Goal: Information Seeking & Learning: Learn about a topic

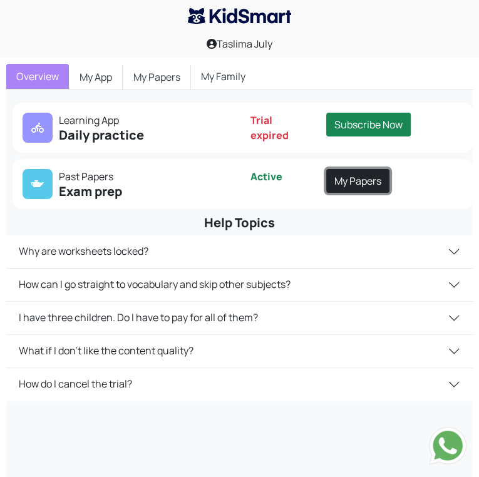
click at [326, 193] on link "My Papers" at bounding box center [357, 181] width 63 height 24
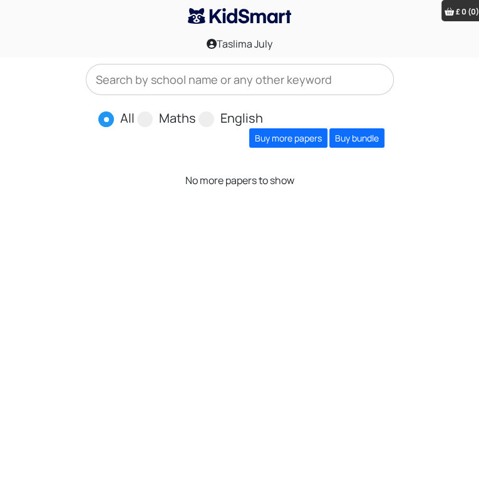
click at [361, 128] on div "All Maths English Buy more papers Buy bundle" at bounding box center [240, 96] width 308 height 64
click at [168, 128] on label "Maths" at bounding box center [177, 118] width 37 height 19
click at [196, 117] on input "Maths" at bounding box center [200, 113] width 8 height 8
radio input "true"
click at [327, 148] on link "Buy more papers" at bounding box center [288, 137] width 78 height 19
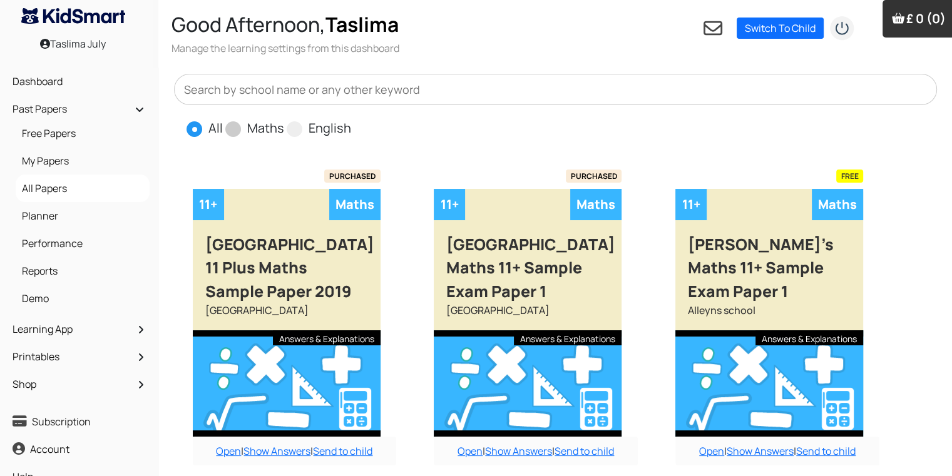
click at [234, 128] on span at bounding box center [233, 129] width 16 height 16
click at [284, 127] on input "Maths" at bounding box center [288, 123] width 8 height 8
radio input "true"
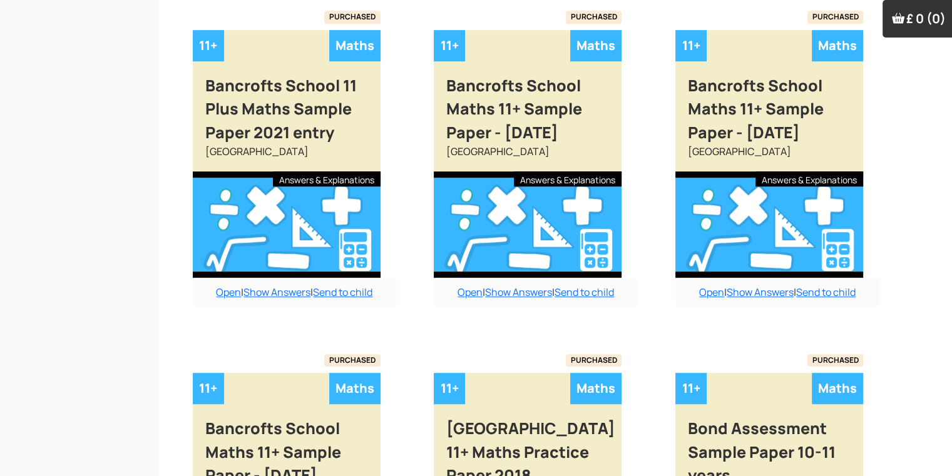
scroll to position [1097, 0]
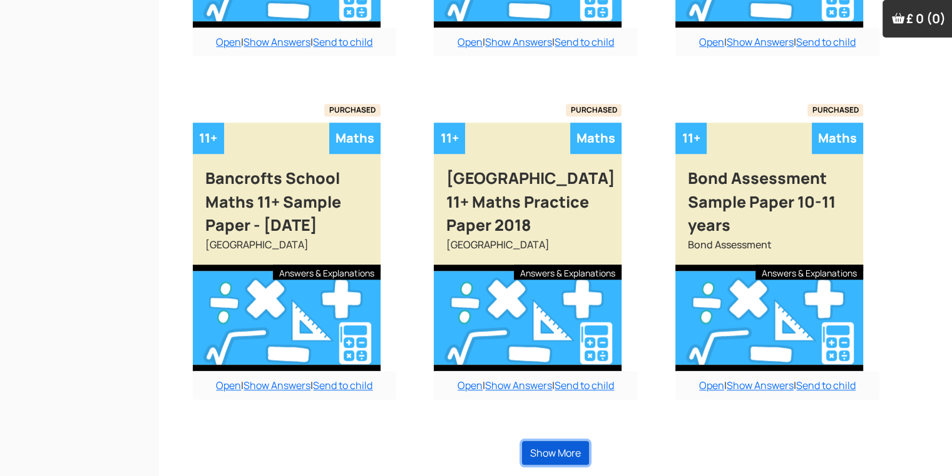
click at [478, 449] on button "Show More" at bounding box center [555, 453] width 67 height 24
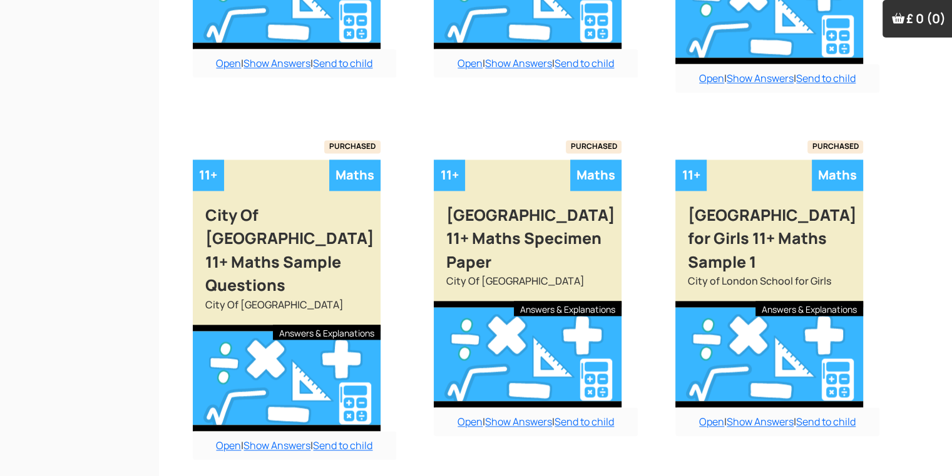
scroll to position [1788, 0]
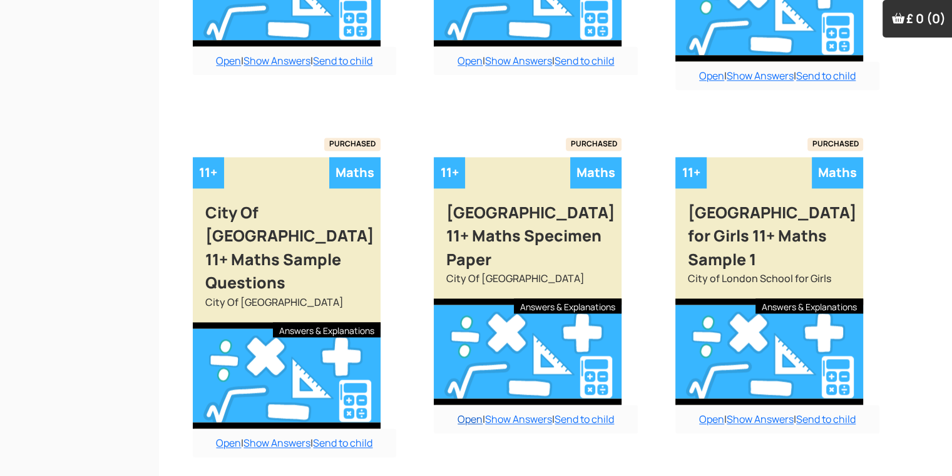
click at [463, 413] on link "Open" at bounding box center [470, 420] width 25 height 14
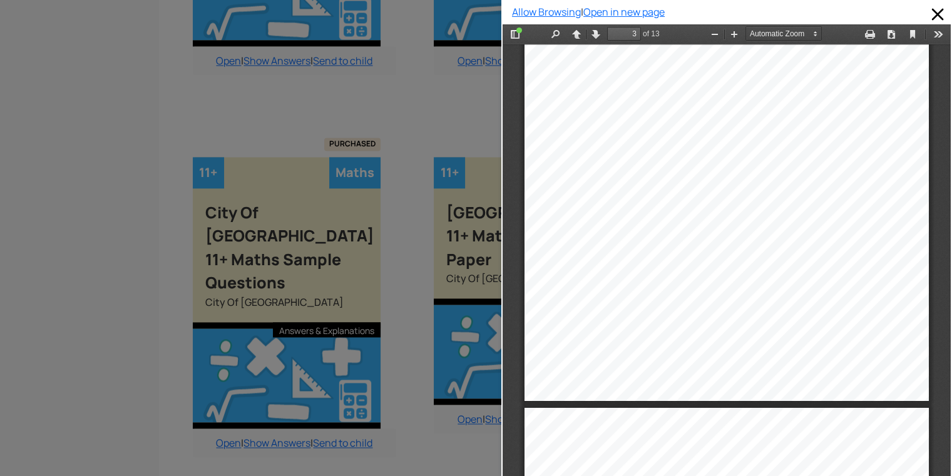
scroll to position [1234, 0]
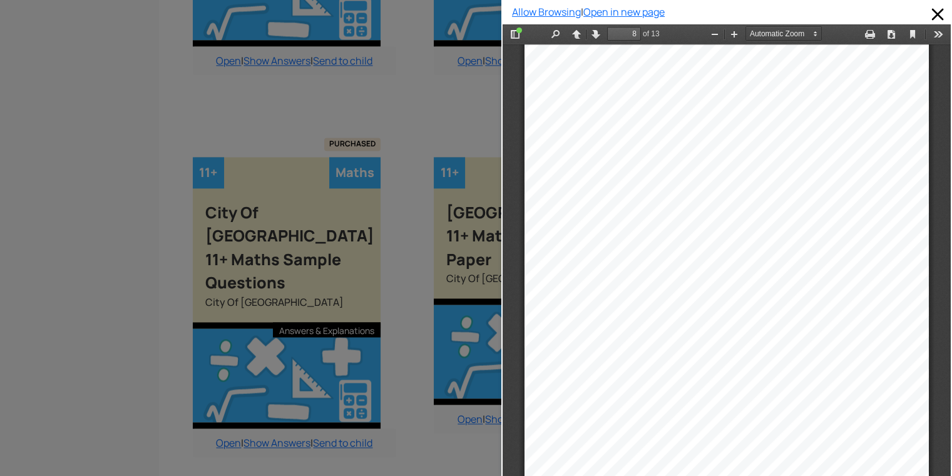
type input "9"
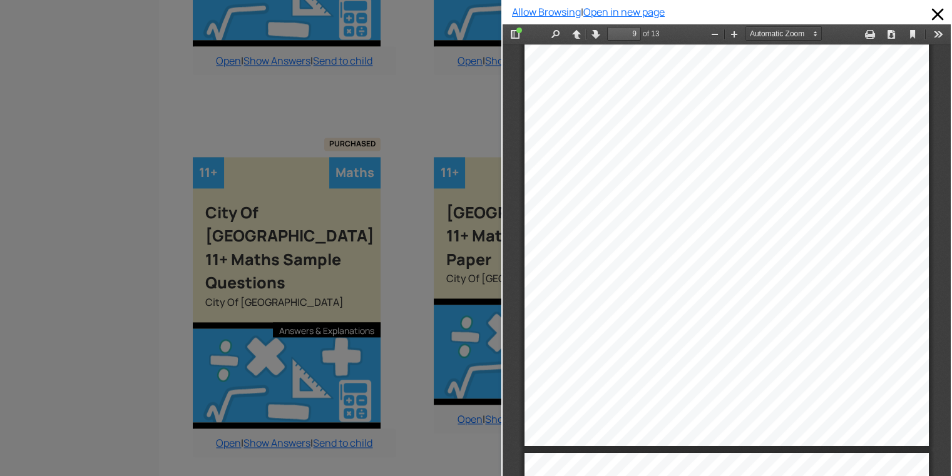
scroll to position [4952, 0]
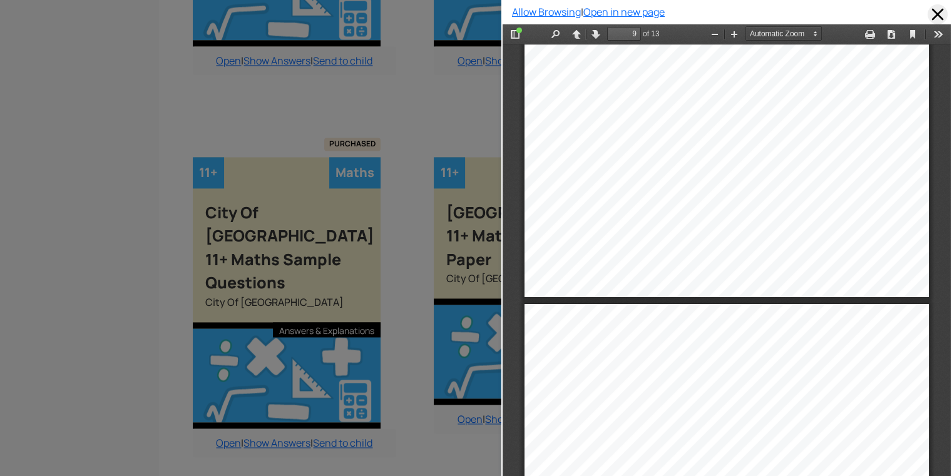
click at [478, 8] on span at bounding box center [938, 14] width 20 height 20
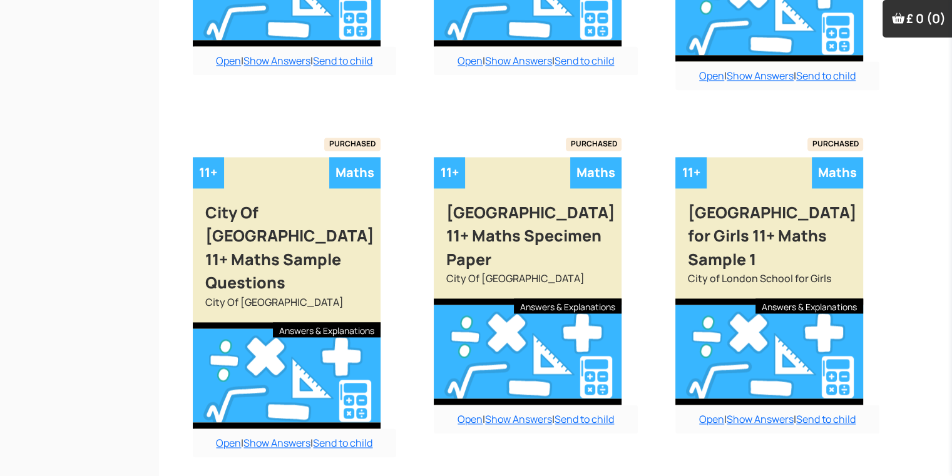
click at [478, 9] on div "£ 0 (0) View Cart | Clear" at bounding box center [919, 19] width 73 height 38
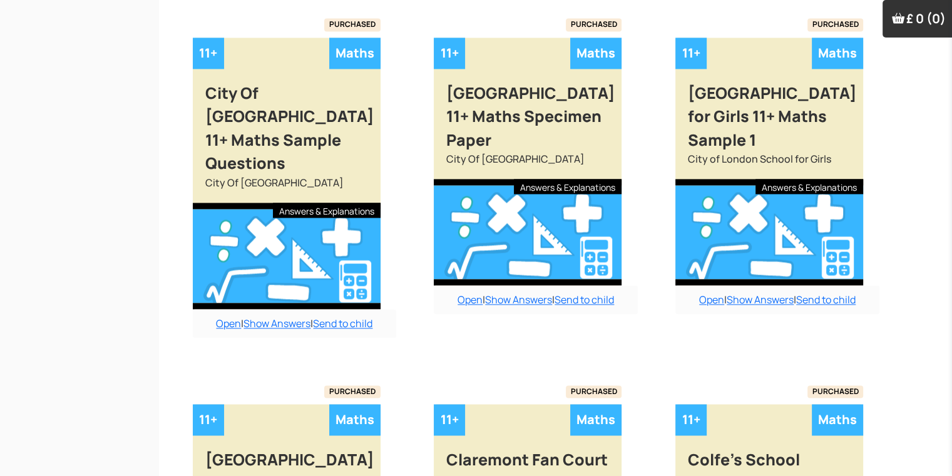
scroll to position [1914, 0]
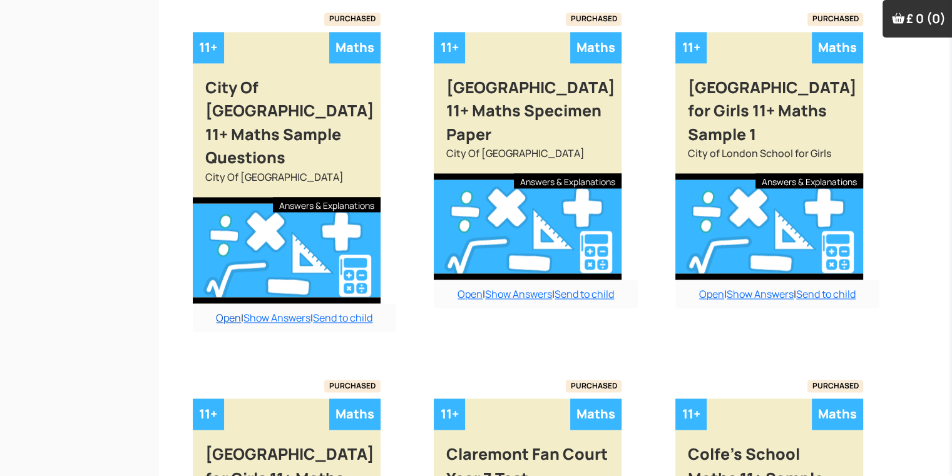
click at [230, 311] on link "Open" at bounding box center [228, 318] width 25 height 14
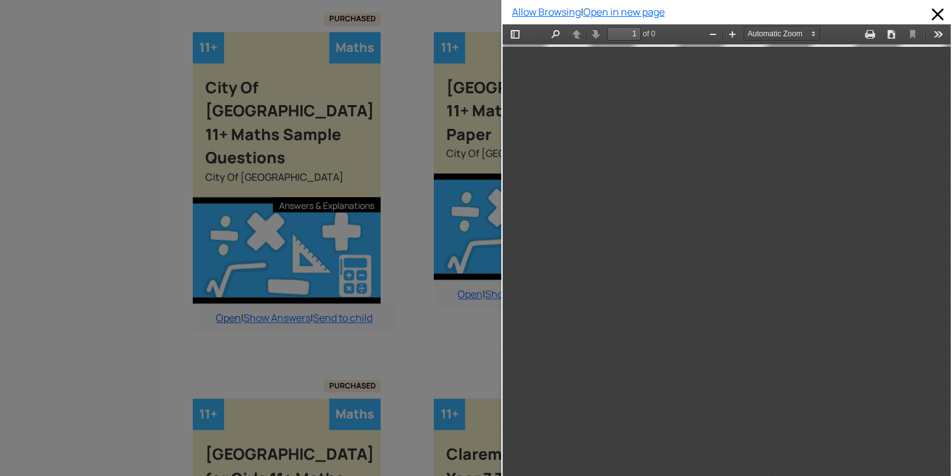
scroll to position [6, 0]
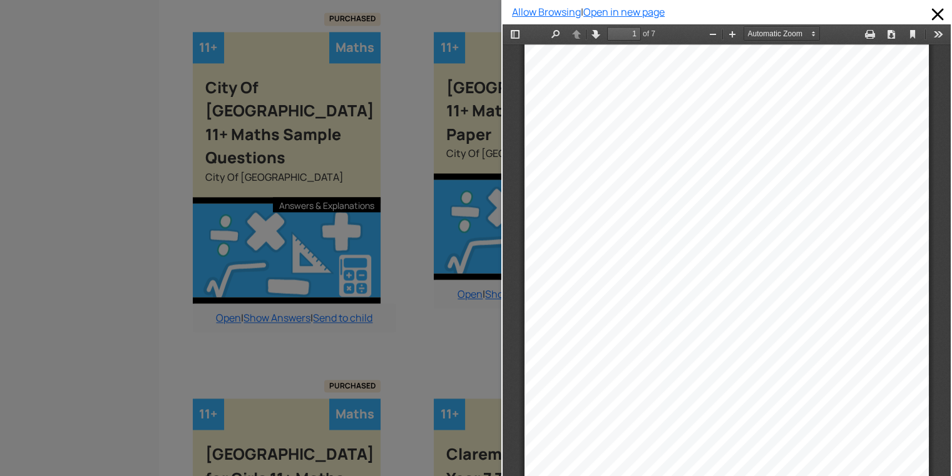
click at [113, 240] on div at bounding box center [250, 238] width 501 height 476
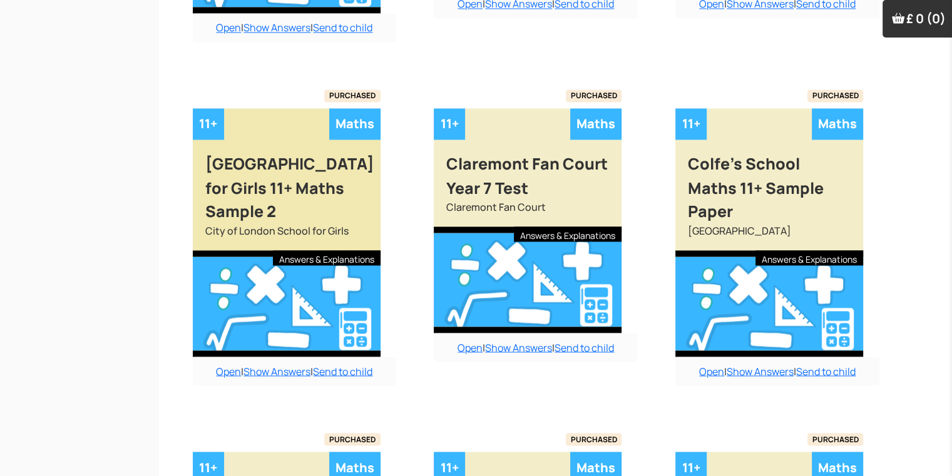
scroll to position [2239, 0]
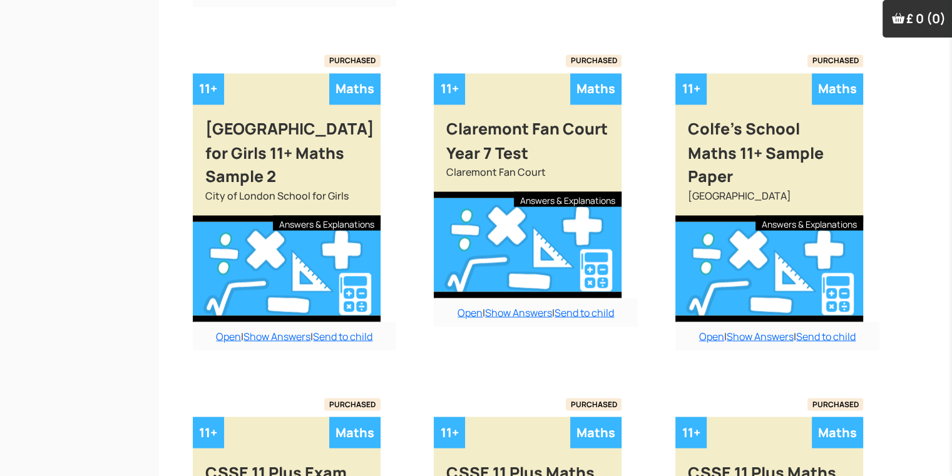
click at [468, 298] on div "Open | Show Answers | Send to child" at bounding box center [536, 312] width 204 height 29
click at [463, 305] on link "Open" at bounding box center [470, 312] width 25 height 14
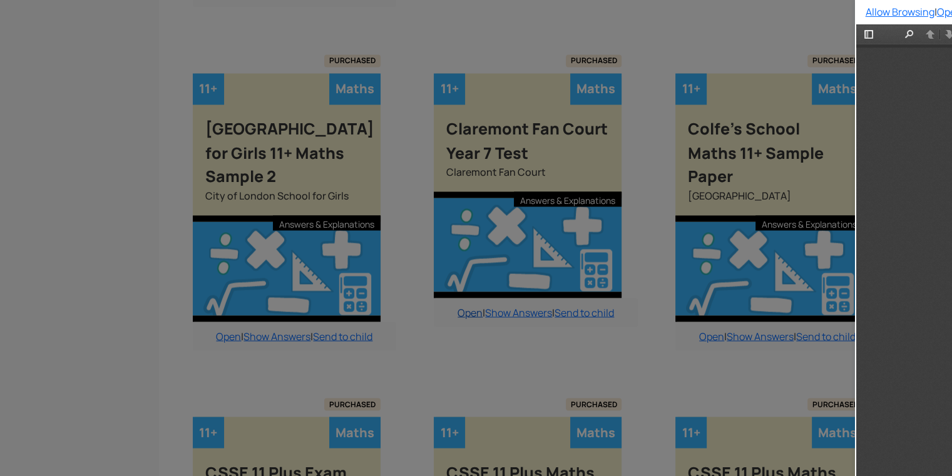
scroll to position [0, 0]
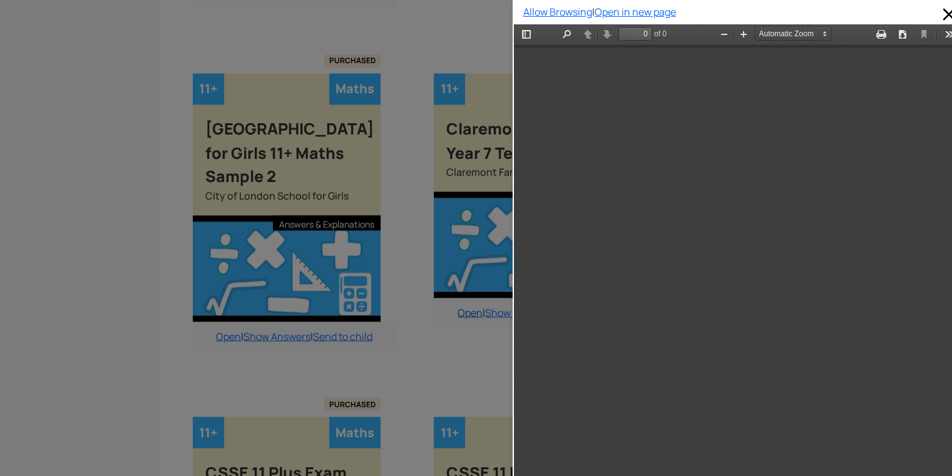
type input "1"
select select "custom"
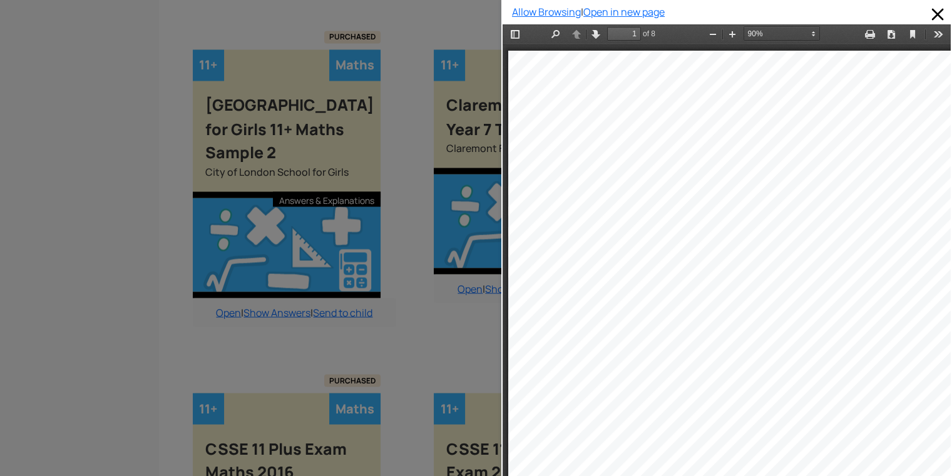
scroll to position [2264, 0]
click at [478, 267] on div "1 Claremont Fan Court Senior School Assessment for entrance at 11 Mathematics S…" at bounding box center [731, 367] width 447 height 632
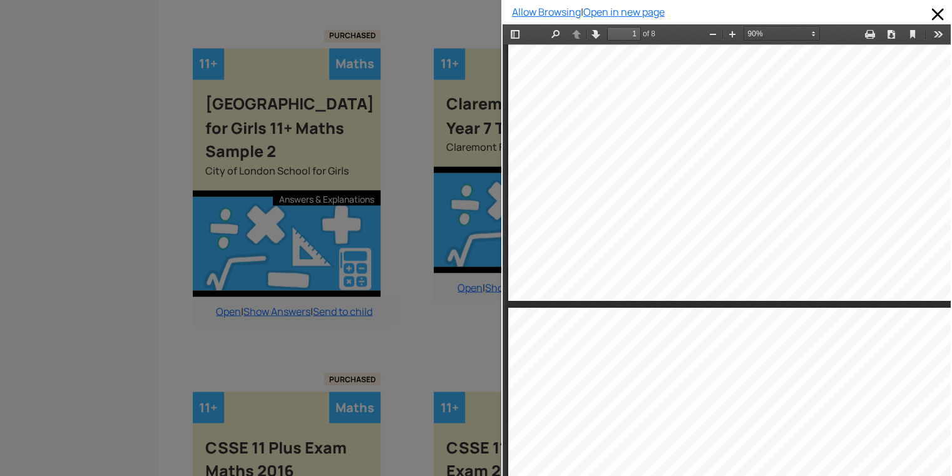
type input "2"
select select "custom"
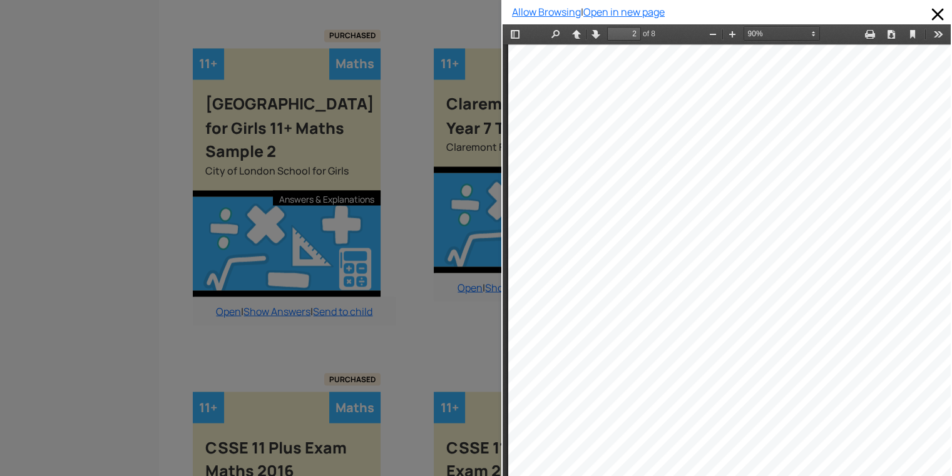
click at [478, 267] on div "2 1. Write this number in words: 13027 2. 418 × 6 3. Circle a number in the 5 t…" at bounding box center [731, 255] width 447 height 632
click at [433, 315] on div at bounding box center [250, 238] width 501 height 476
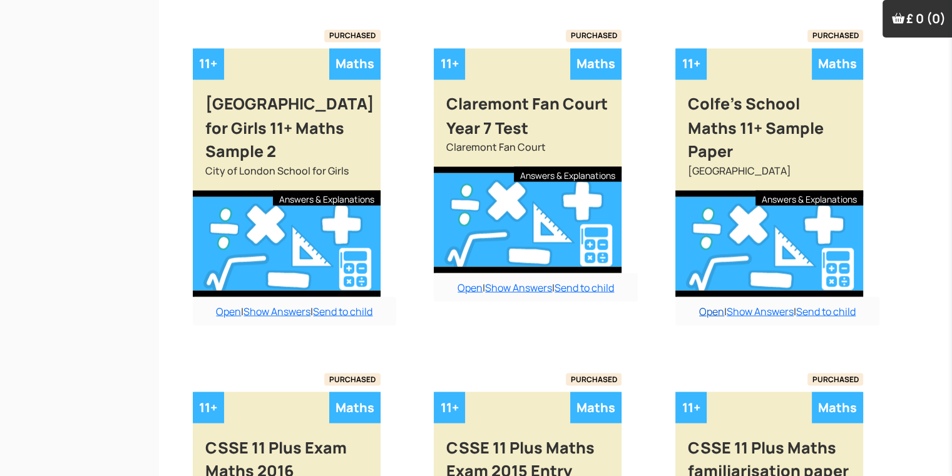
click at [478, 304] on link "Open" at bounding box center [711, 311] width 25 height 14
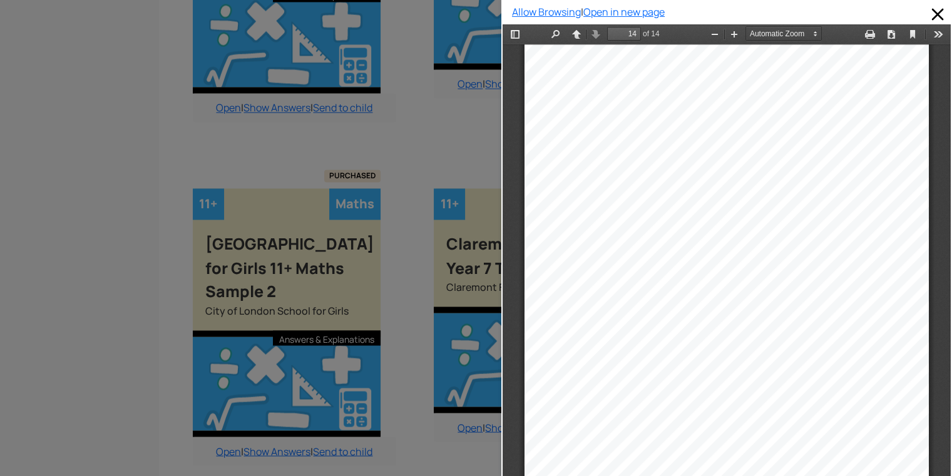
scroll to position [2114, 0]
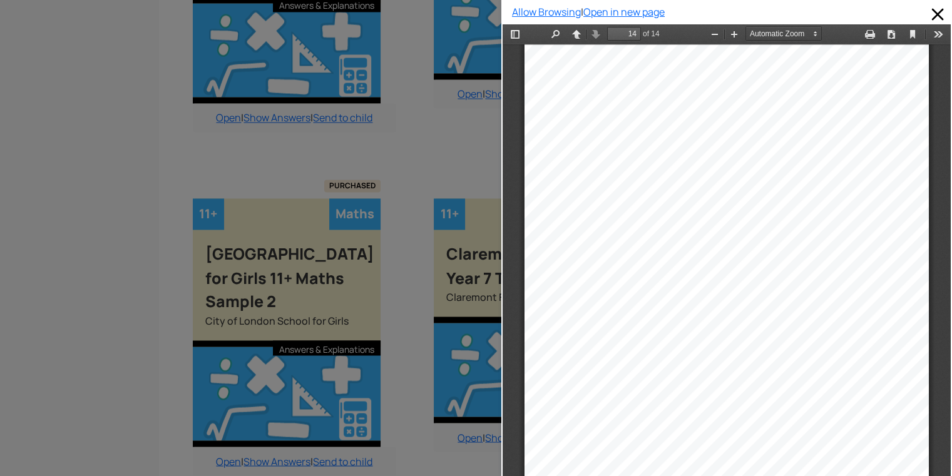
click at [478, 336] on div "31) I flip a fair coin that has the number 3 on one side and the number 7 on th…" at bounding box center [727, 236] width 404 height 572
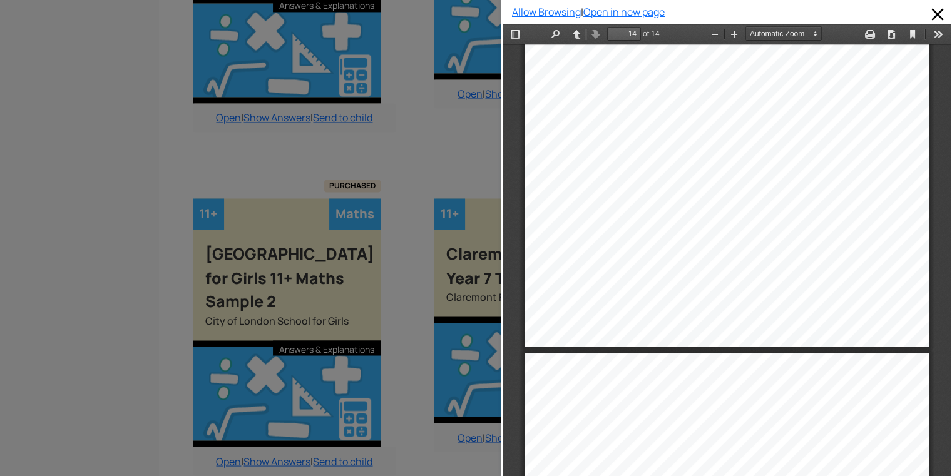
scroll to position [7395, 0]
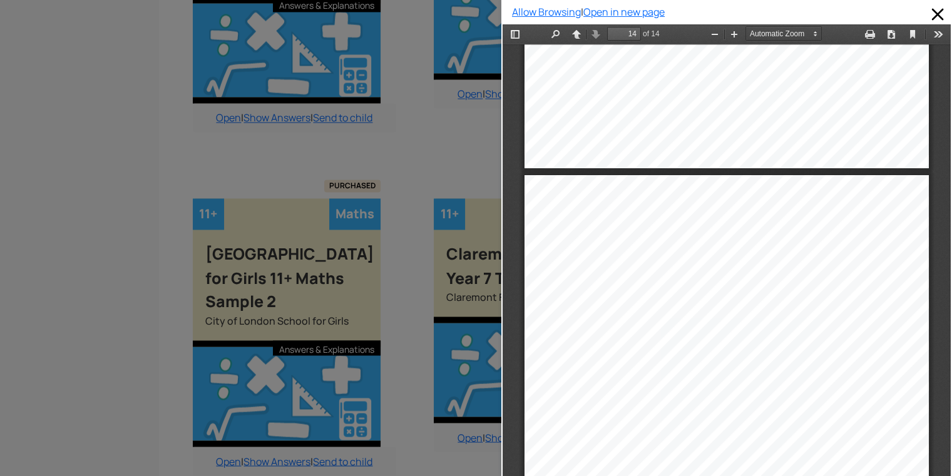
click at [458, 131] on div at bounding box center [250, 238] width 501 height 476
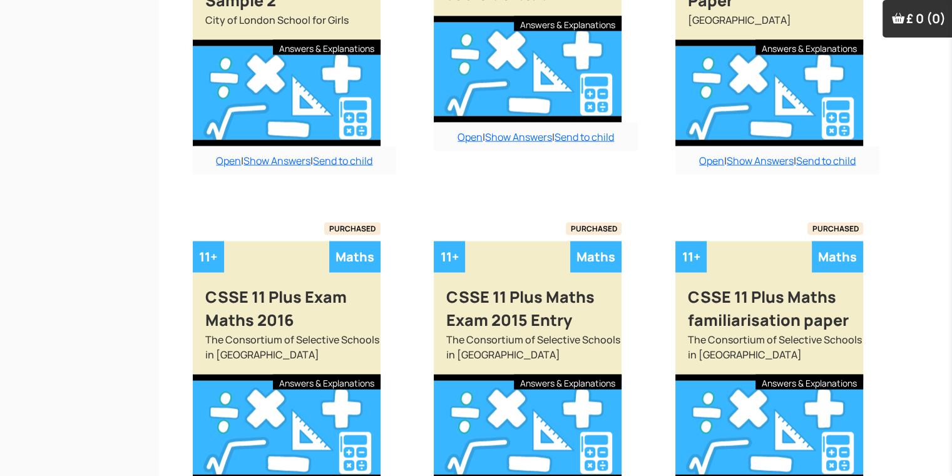
scroll to position [2490, 0]
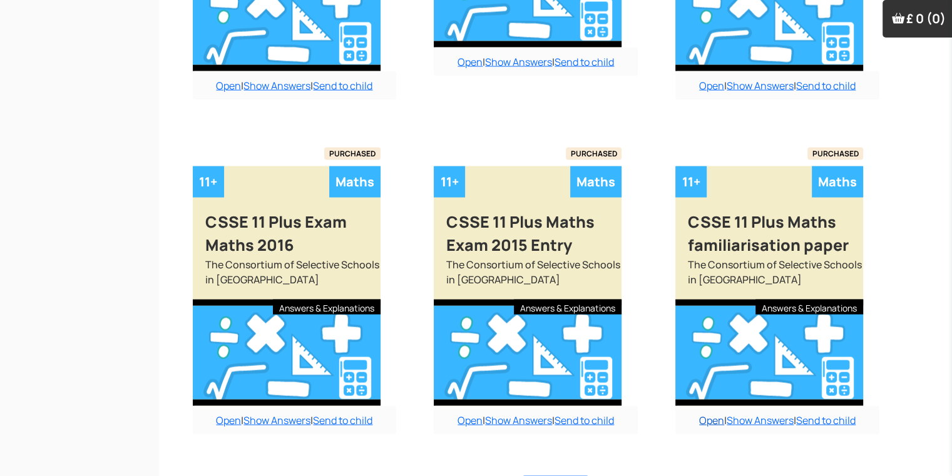
click at [478, 414] on link "Open" at bounding box center [711, 421] width 25 height 14
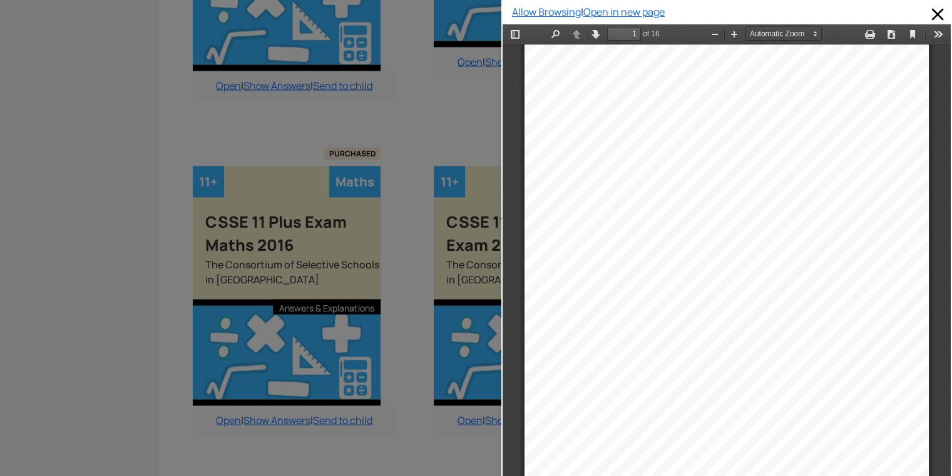
scroll to position [2509, 0]
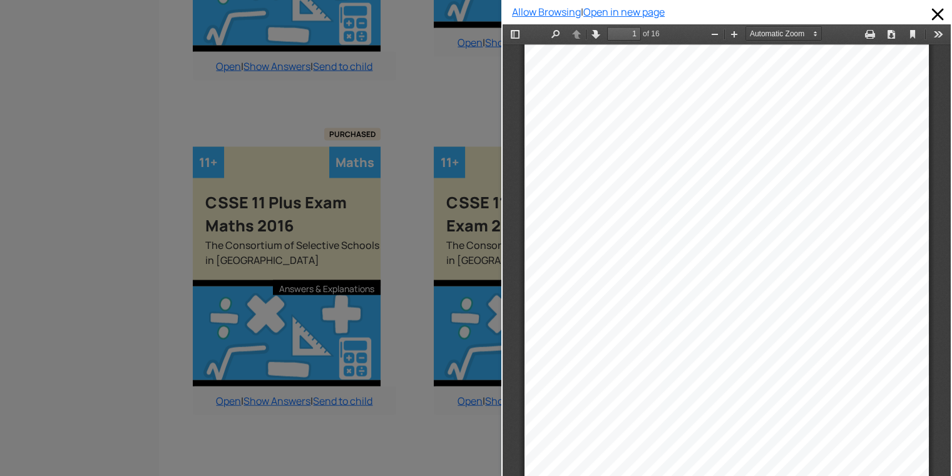
click at [478, 371] on div "C S S E MATHEMATICS FAMILIARISATION PRACTICE PAPER FOR FIRST USE FOR 2015 ENTRY…" at bounding box center [727, 330] width 404 height 572
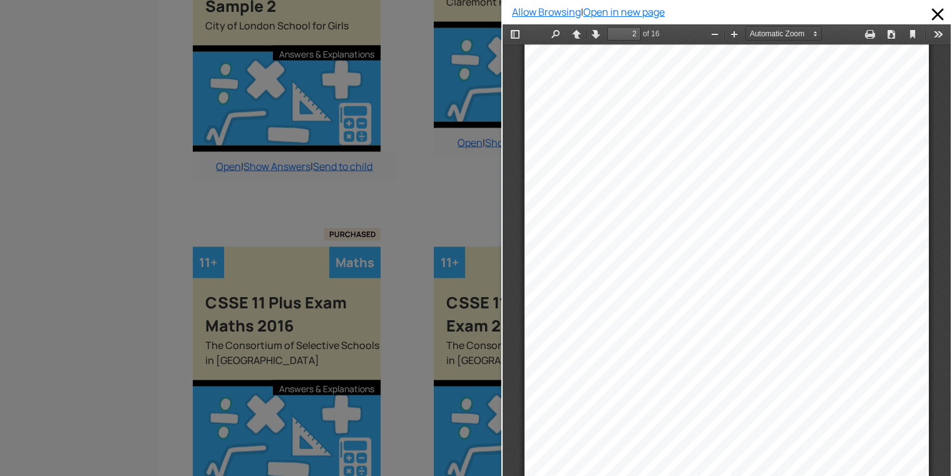
scroll to position [626, 0]
click at [478, 376] on div "You have sixty minutes to complete this paper. Do your working out in the space…" at bounding box center [727, 289] width 404 height 572
click at [478, 409] on div "Please do not write in this space (3) R W 7 ANSWER Question (and working space)…" at bounding box center [727, 332] width 404 height 572
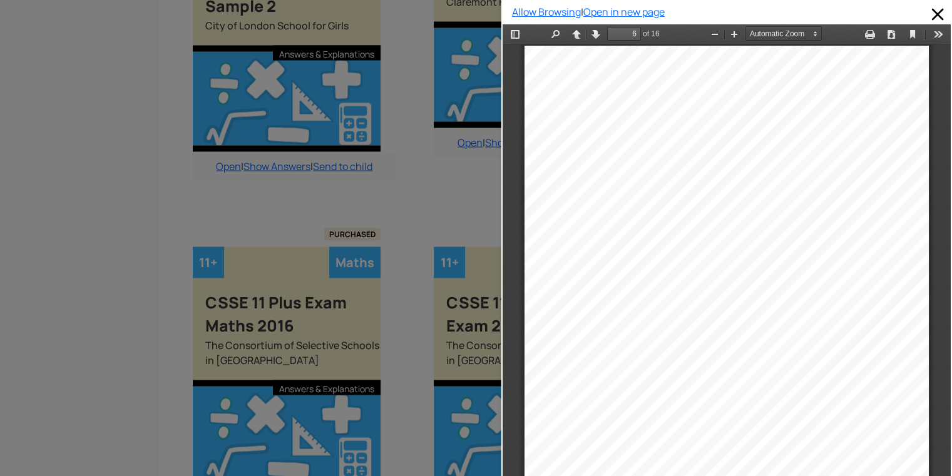
scroll to position [2897, 0]
click at [478, 444] on div "Please do not write in this space (5) R W 8 This is a sketch drawing of Kirin’s…" at bounding box center [727, 332] width 404 height 572
drag, startPoint x: 916, startPoint y: 444, endPoint x: 936, endPoint y: 467, distance: 30.6
click at [478, 467] on div "Please do not write in this space (3) R W 6 25 children were asked how many cou…" at bounding box center [727, 271] width 448 height 454
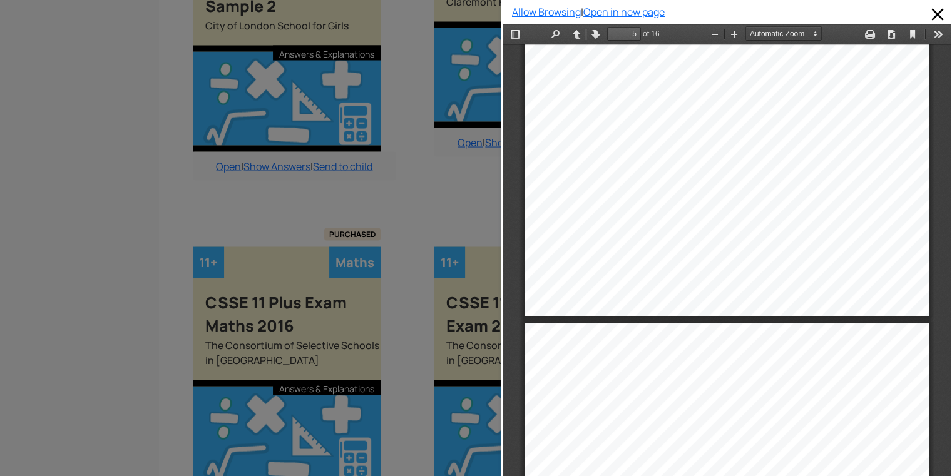
scroll to position [2319, 0]
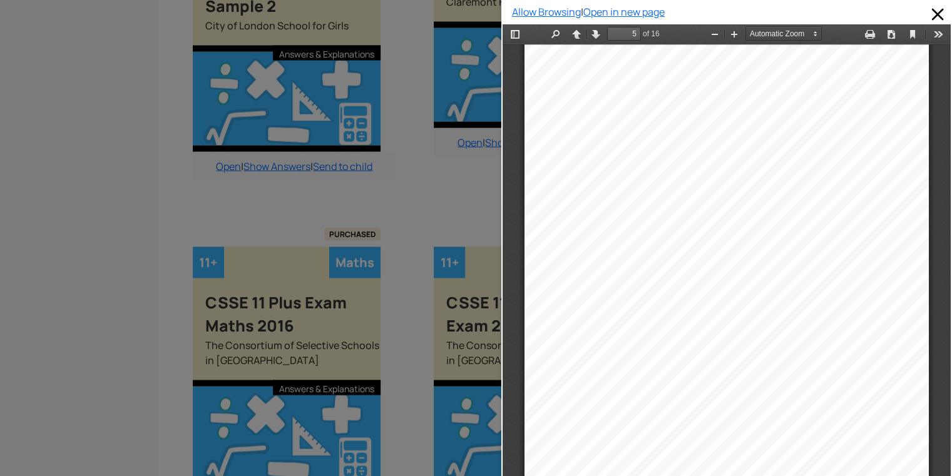
type input "6"
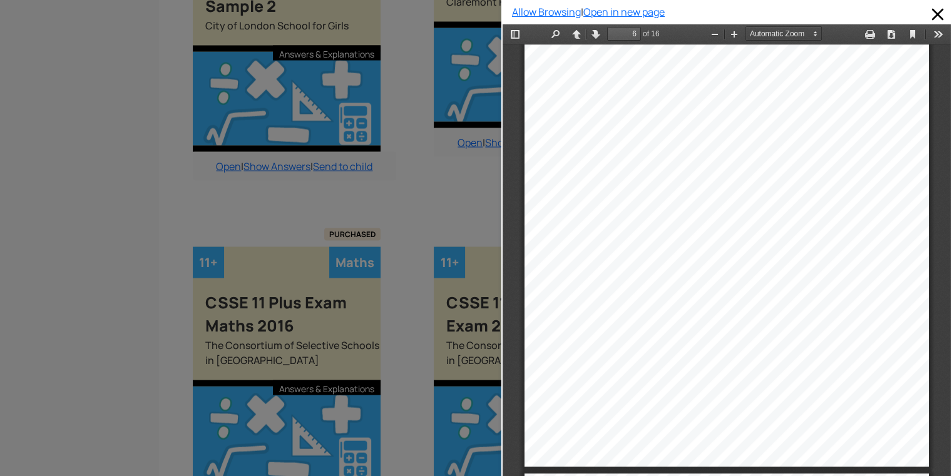
scroll to position [3022, 0]
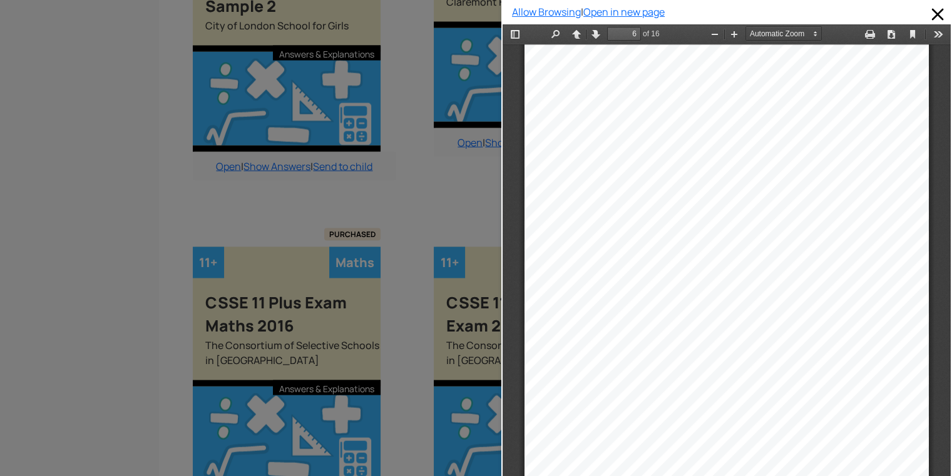
drag, startPoint x: 508, startPoint y: 239, endPoint x: 406, endPoint y: 103, distance: 170.4
drag, startPoint x: 406, startPoint y: 103, endPoint x: 639, endPoint y: 162, distance: 240.3
click at [478, 163] on div at bounding box center [727, 327] width 404 height 329
click at [478, 162] on div "Please do not write in this space (5) R W 8 This is a sketch drawing of Kirin’s…" at bounding box center [727, 206] width 404 height 572
drag, startPoint x: 639, startPoint y: 162, endPoint x: 436, endPoint y: 192, distance: 205.0
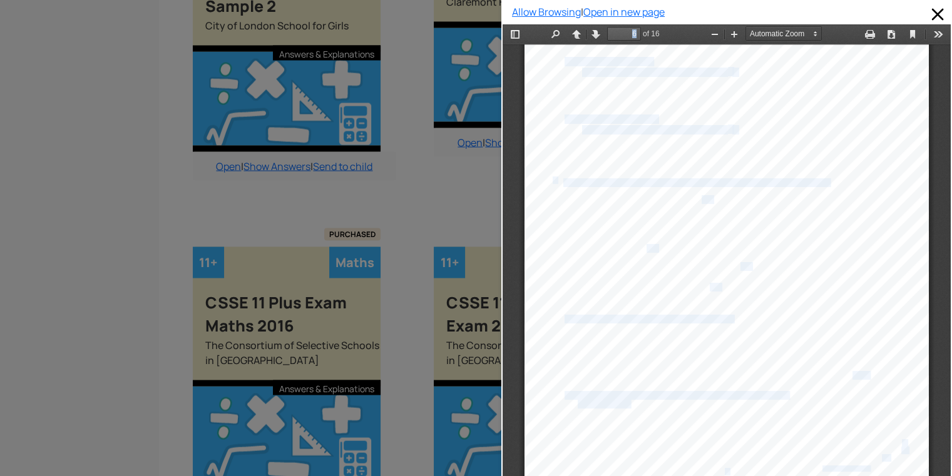
click at [478, 192] on html "Thumbnails Document Outline Attachments Previous Next Highlight all Match case …" at bounding box center [727, 261] width 448 height 474
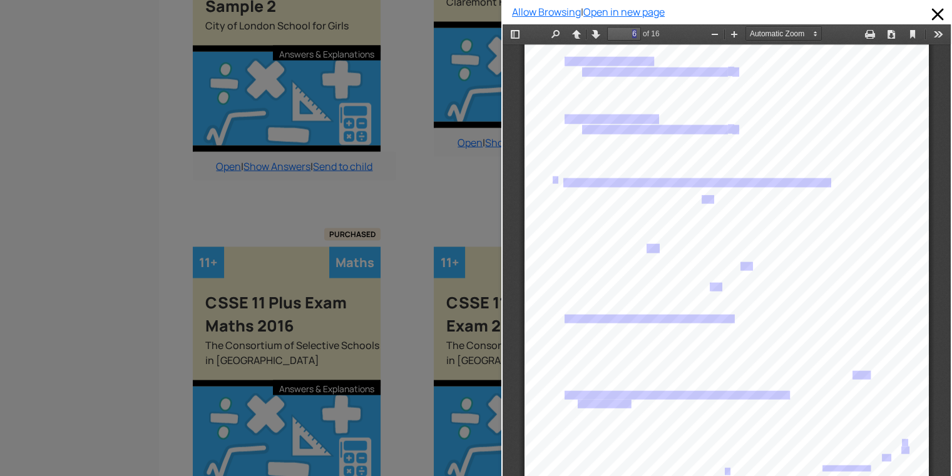
drag, startPoint x: 497, startPoint y: 193, endPoint x: 351, endPoint y: 206, distance: 146.4
click at [351, 206] on div at bounding box center [250, 238] width 501 height 476
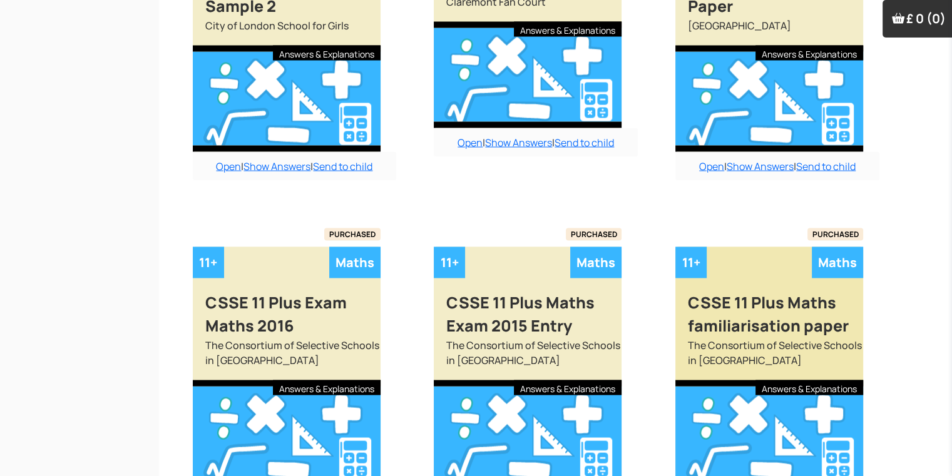
click at [478, 460] on div at bounding box center [769, 434] width 188 height 106
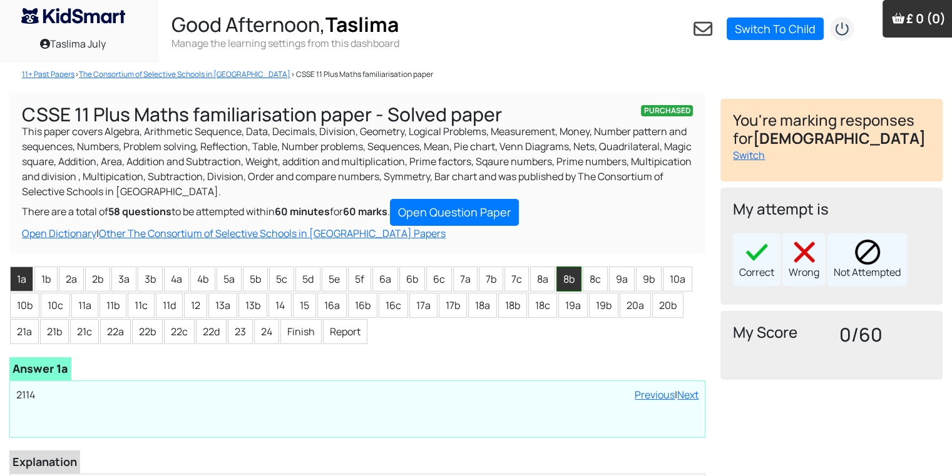
click at [558, 280] on li "8b" at bounding box center [569, 279] width 25 height 25
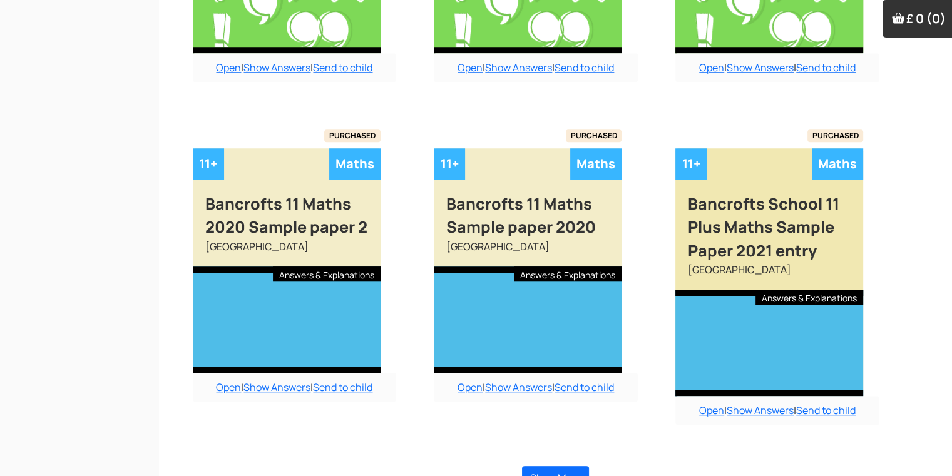
scroll to position [1073, 0]
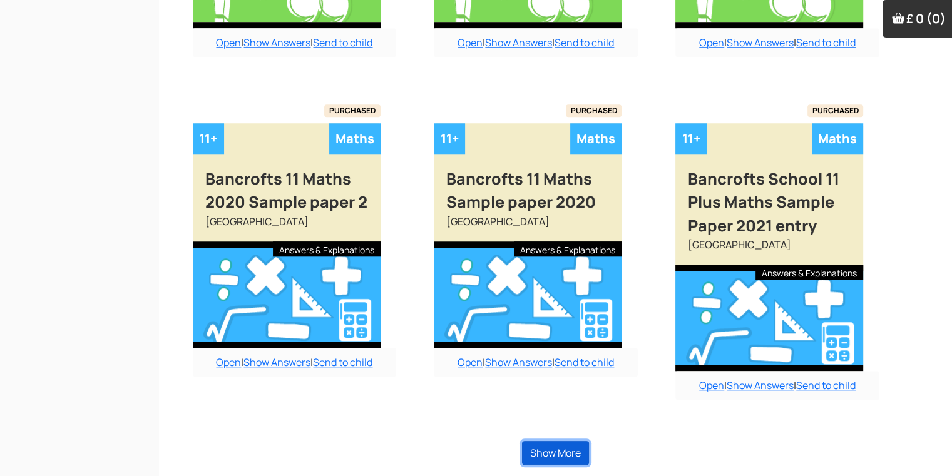
click at [551, 453] on button "Show More" at bounding box center [555, 453] width 67 height 24
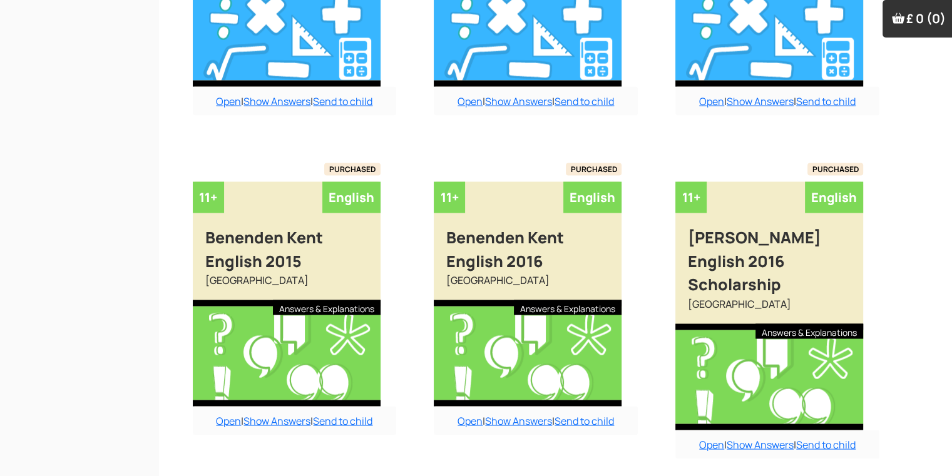
scroll to position [2399, 0]
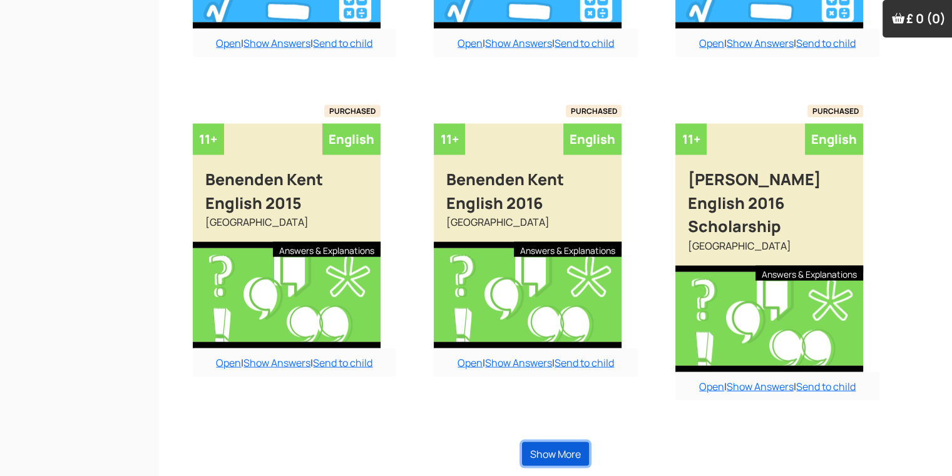
click at [551, 453] on button "Show More" at bounding box center [555, 455] width 67 height 24
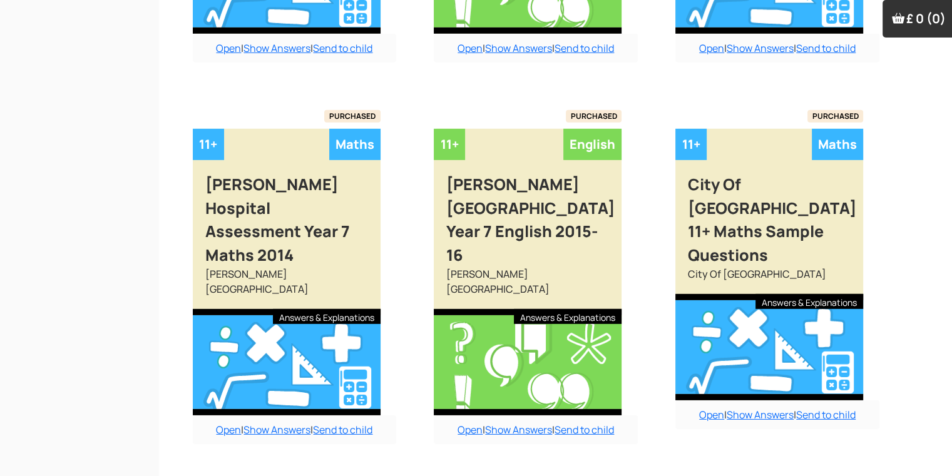
scroll to position [3820, 0]
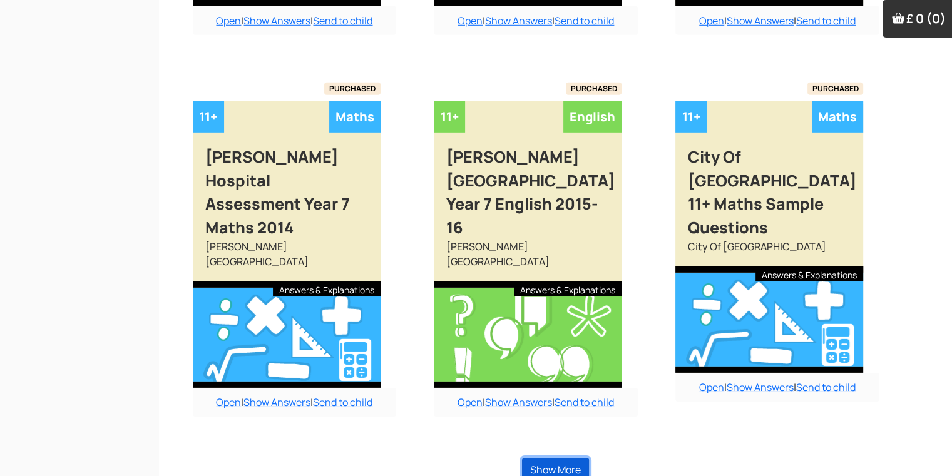
click at [551, 458] on button "Show More" at bounding box center [555, 470] width 67 height 24
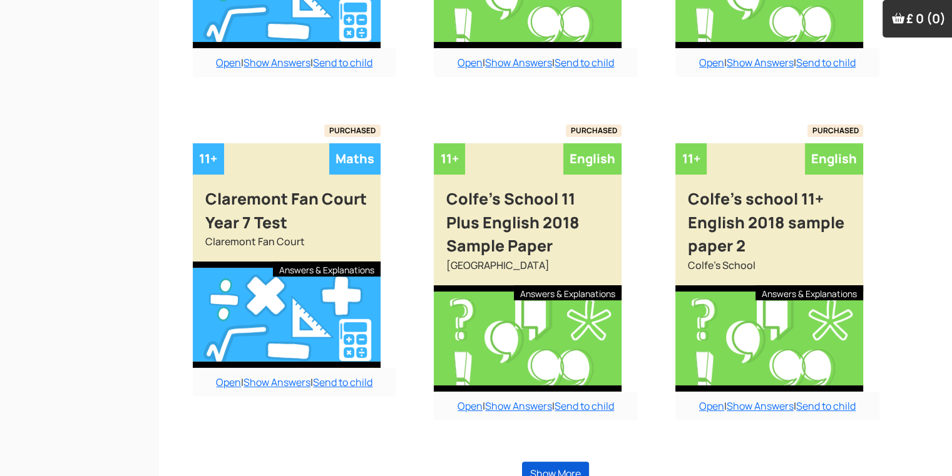
scroll to position [5193, 0]
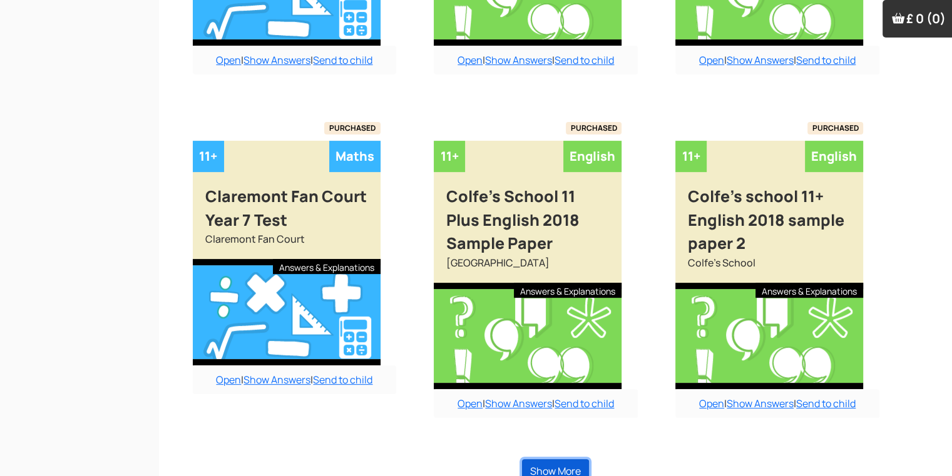
click at [551, 459] on button "Show More" at bounding box center [555, 471] width 67 height 24
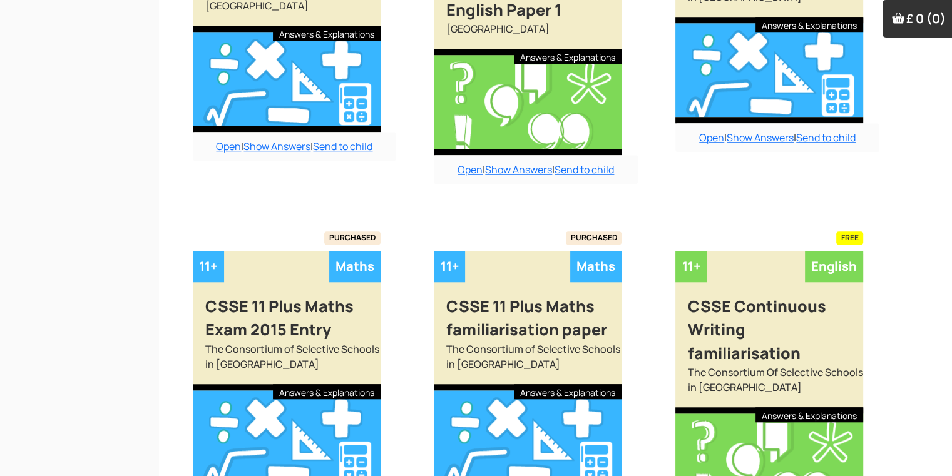
scroll to position [5819, 0]
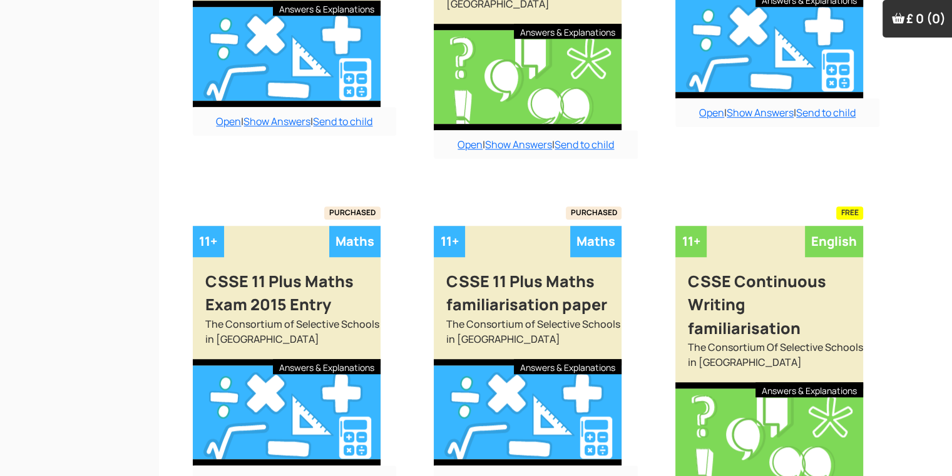
click at [474, 473] on link "Open" at bounding box center [470, 480] width 25 height 14
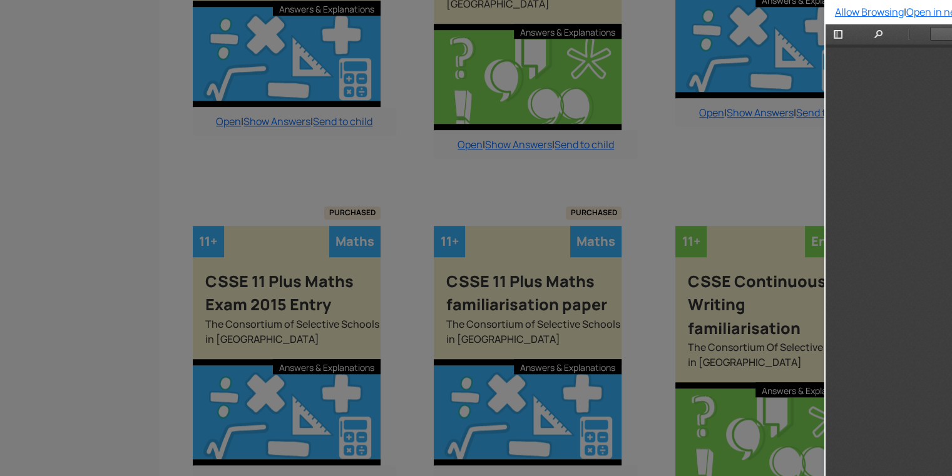
scroll to position [0, 0]
type input "1"
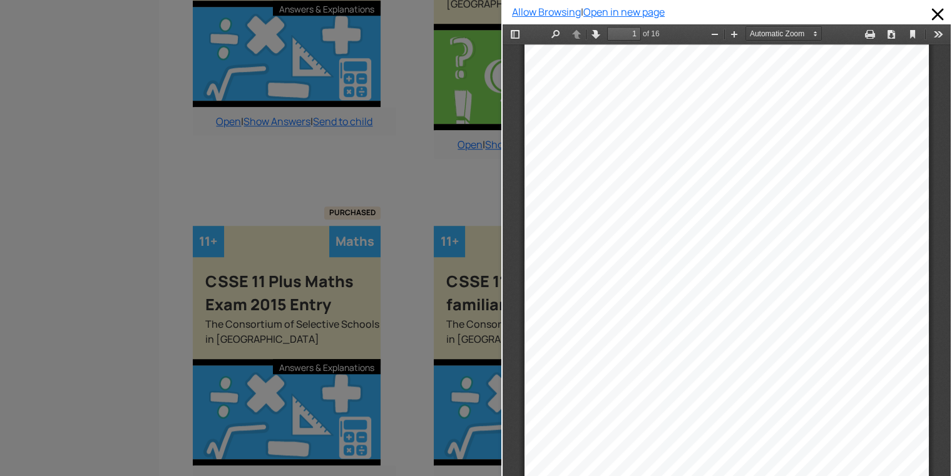
click at [418, 319] on div at bounding box center [250, 238] width 501 height 476
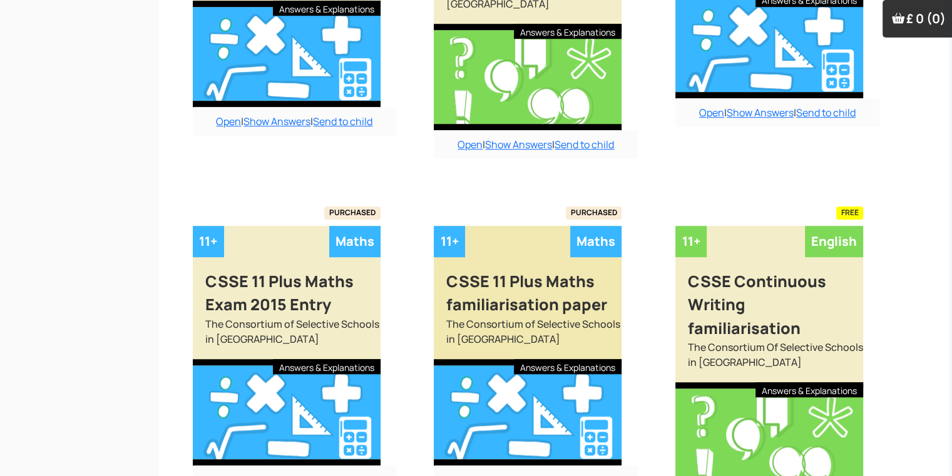
click at [566, 359] on div at bounding box center [528, 412] width 188 height 106
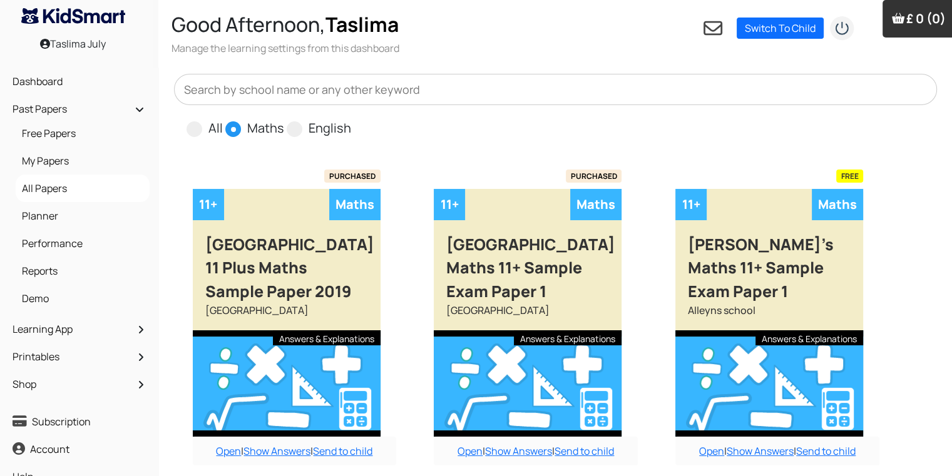
scroll to position [1073, 0]
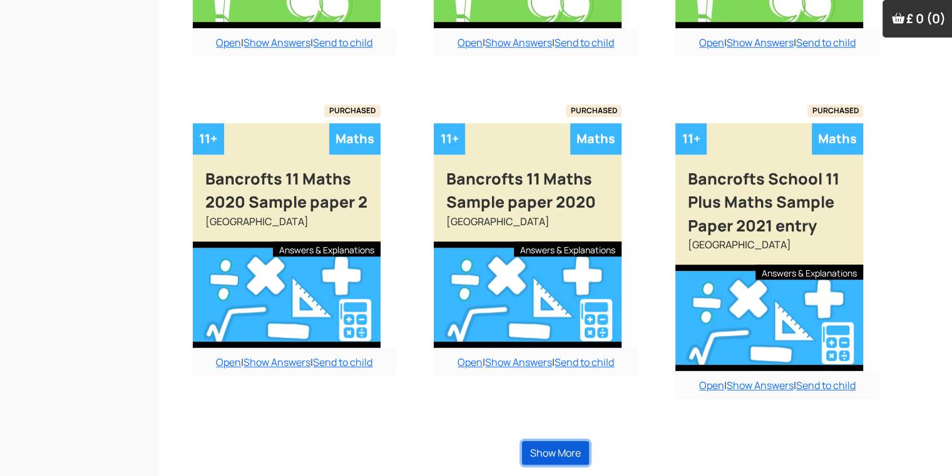
click at [541, 461] on button "Show More" at bounding box center [555, 453] width 67 height 24
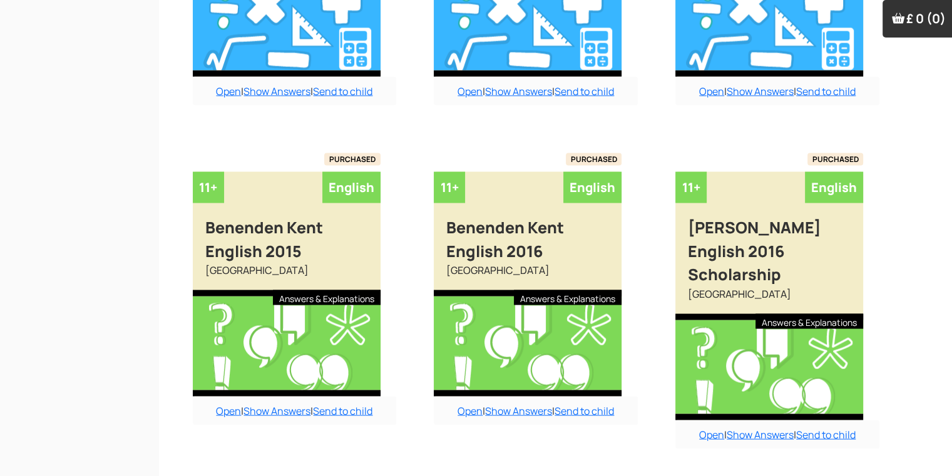
scroll to position [2399, 0]
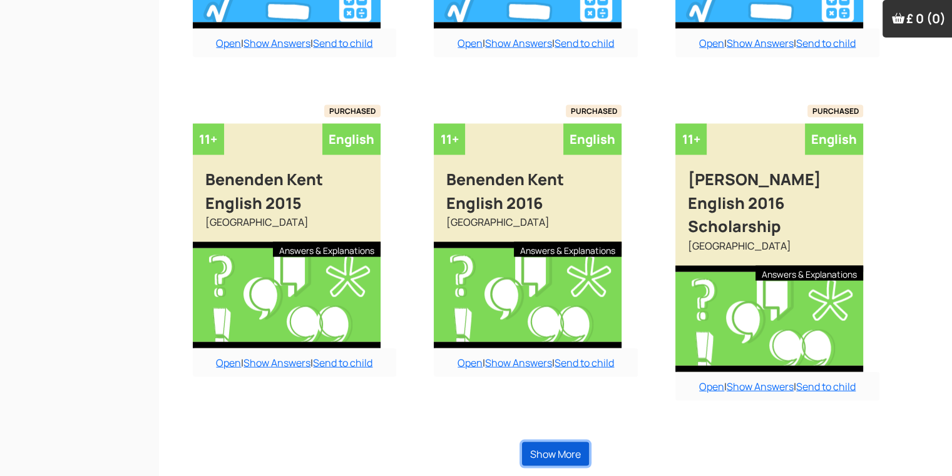
click at [543, 460] on button "Show More" at bounding box center [555, 455] width 67 height 24
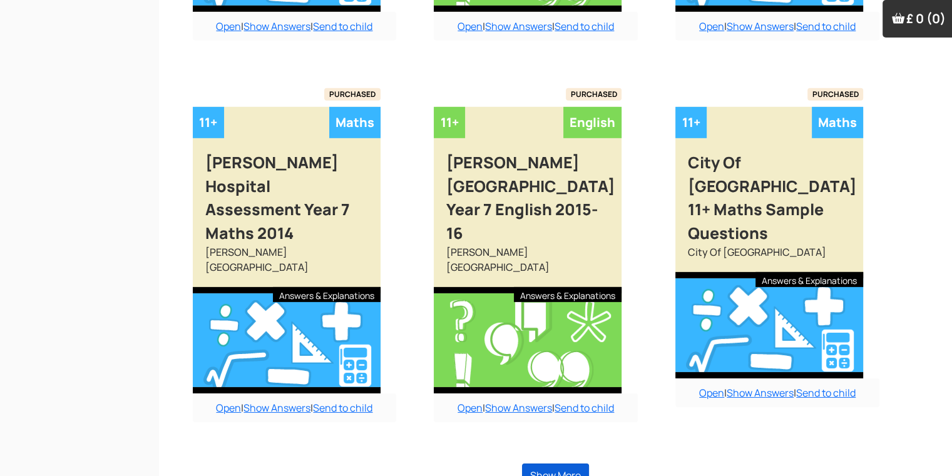
scroll to position [3820, 0]
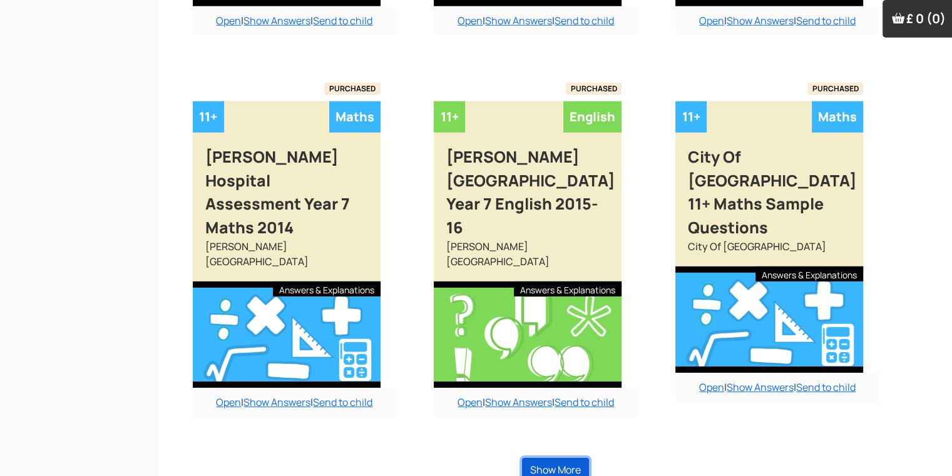
click at [543, 460] on button "Show More" at bounding box center [555, 470] width 67 height 24
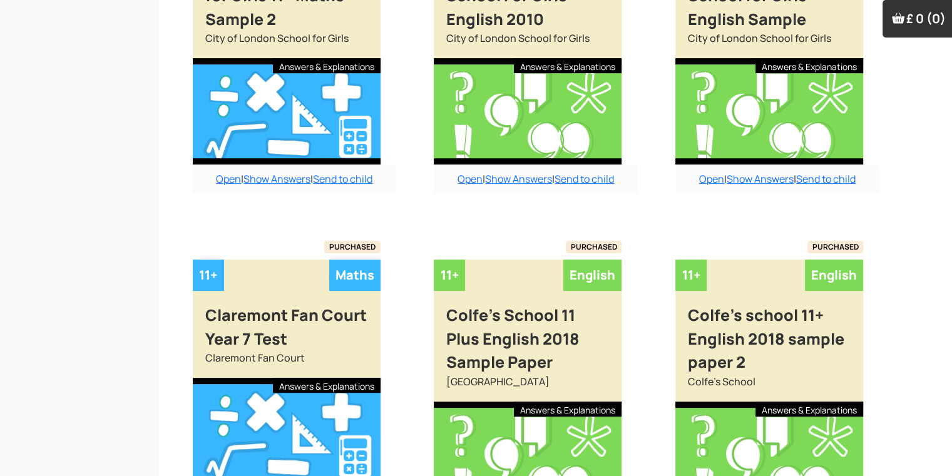
scroll to position [5193, 0]
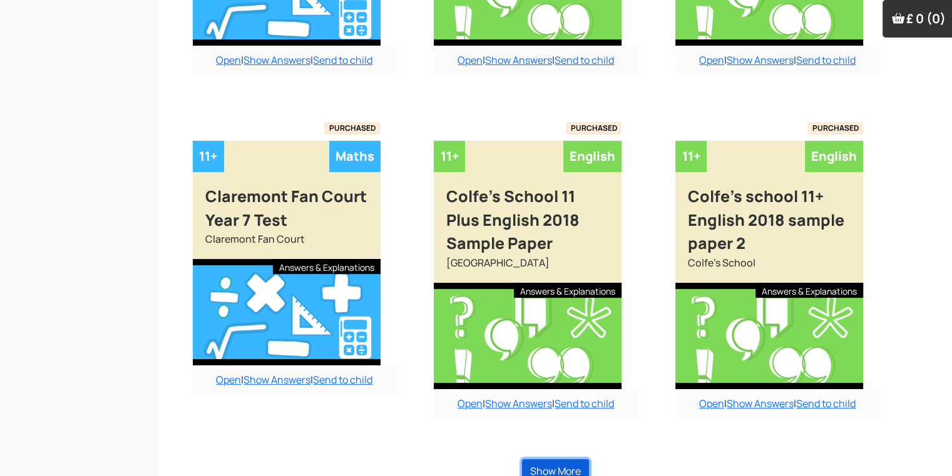
click at [543, 460] on button "Show More" at bounding box center [555, 471] width 67 height 24
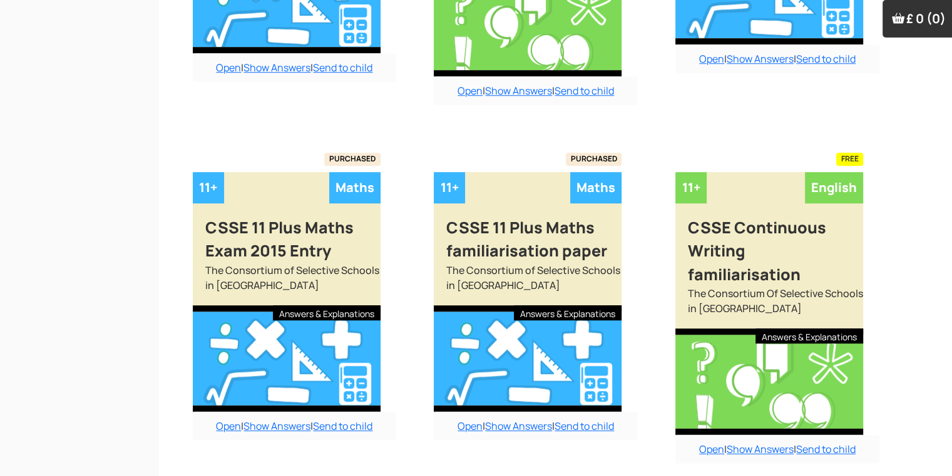
scroll to position [5871, 0]
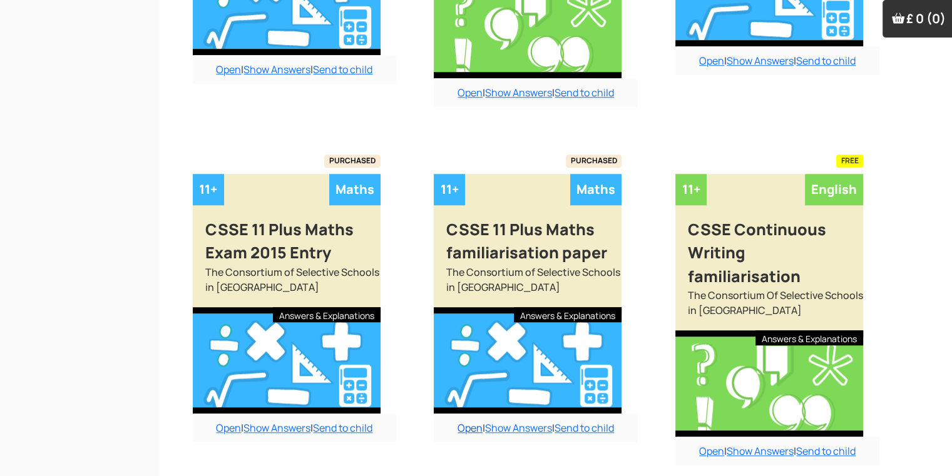
click at [464, 421] on link "Open" at bounding box center [470, 428] width 25 height 14
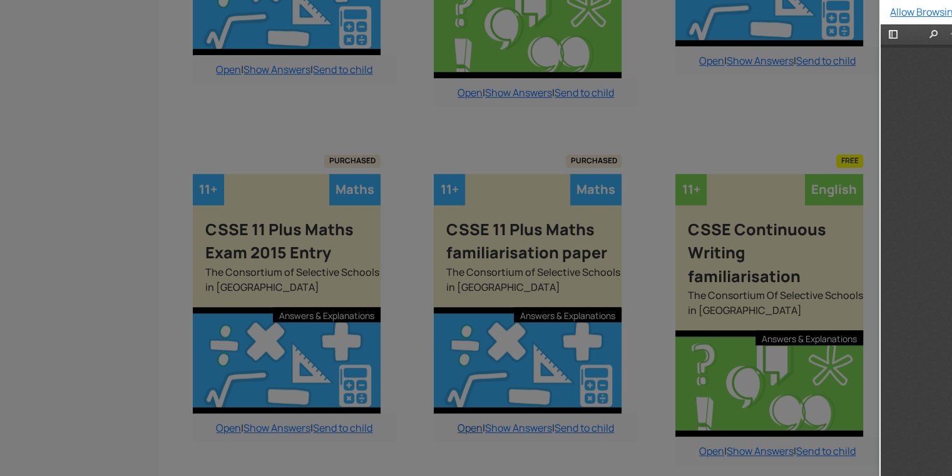
scroll to position [7, 0]
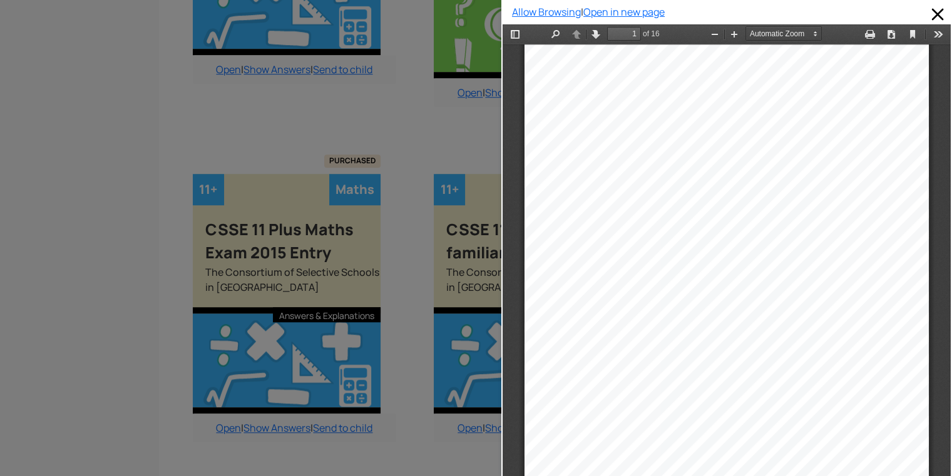
click at [625, 349] on div "Test Taken At: _______________________________" at bounding box center [727, 351] width 204 height 9
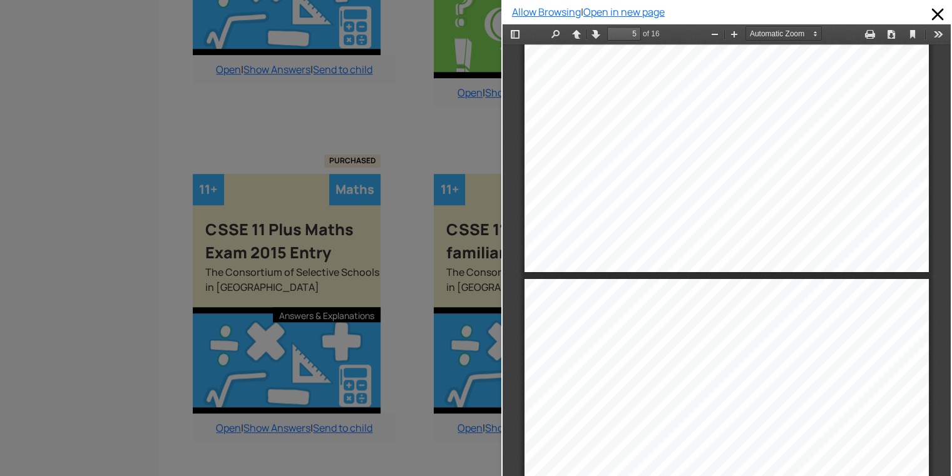
type input "6"
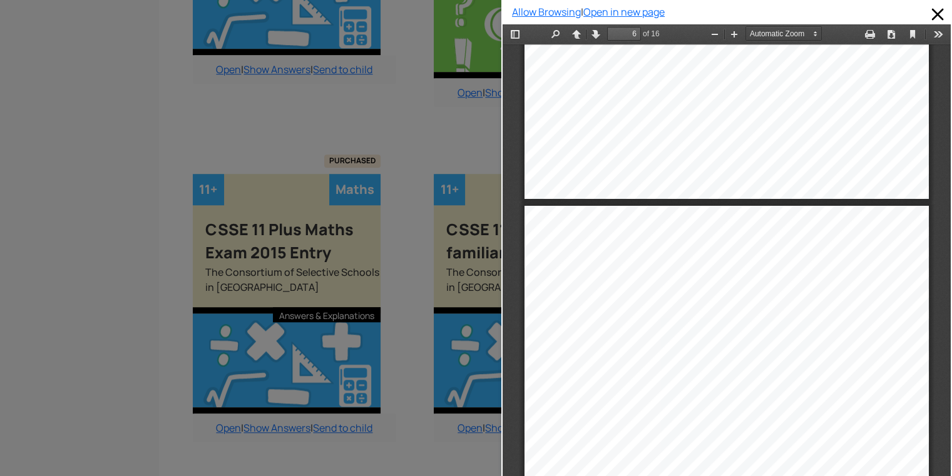
scroll to position [2736, 0]
click at [443, 291] on div at bounding box center [250, 238] width 501 height 476
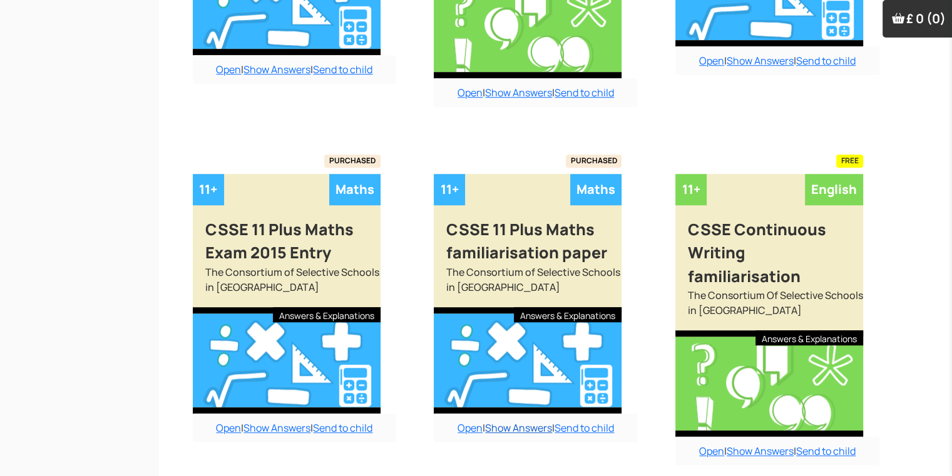
click at [518, 421] on link "Show Answers" at bounding box center [518, 428] width 67 height 14
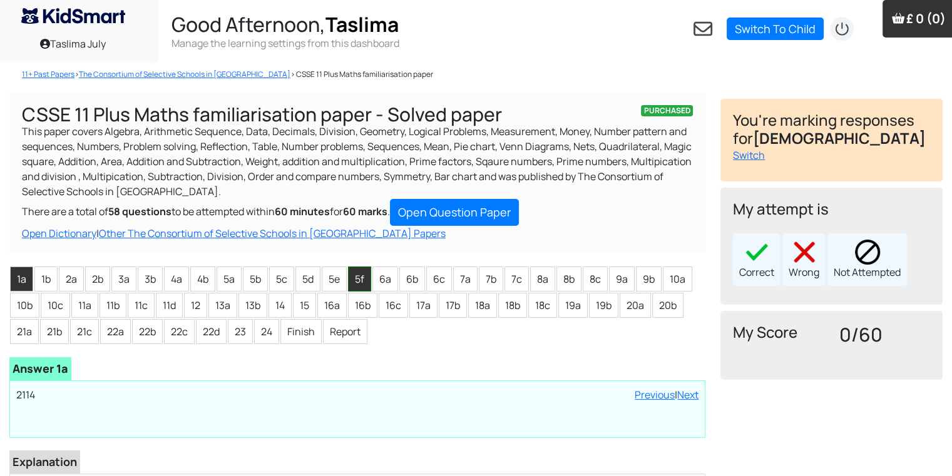
click at [355, 279] on li "5f" at bounding box center [359, 279] width 23 height 25
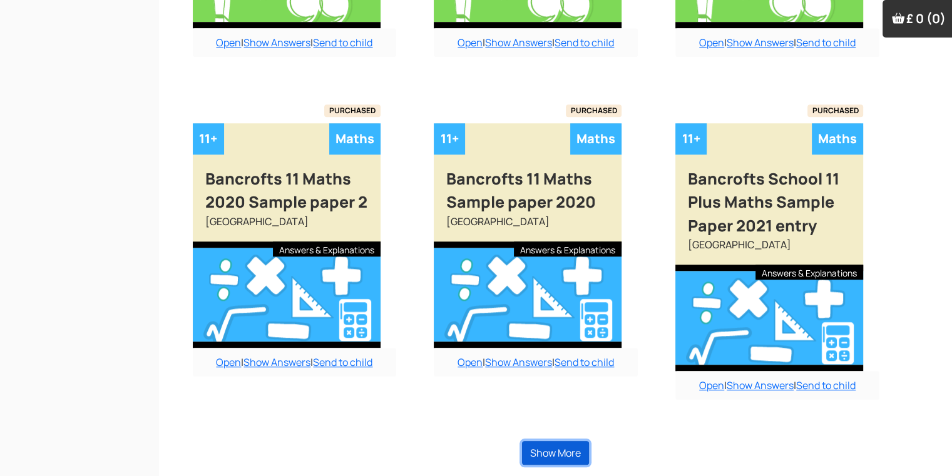
click at [572, 451] on button "Show More" at bounding box center [555, 453] width 67 height 24
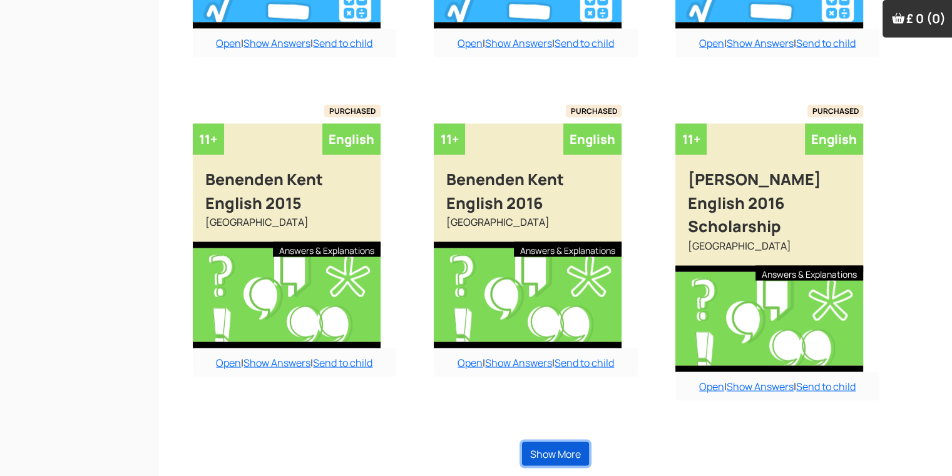
click at [573, 451] on button "Show More" at bounding box center [555, 455] width 67 height 24
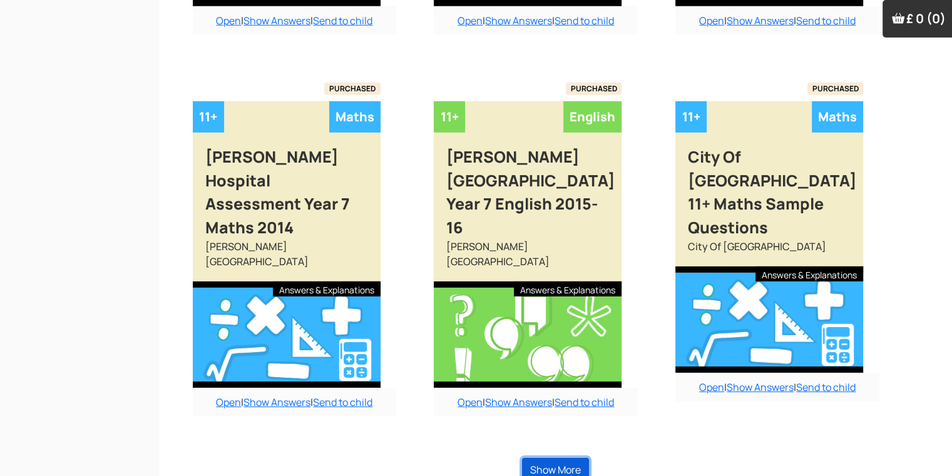
click at [573, 458] on button "Show More" at bounding box center [555, 470] width 67 height 24
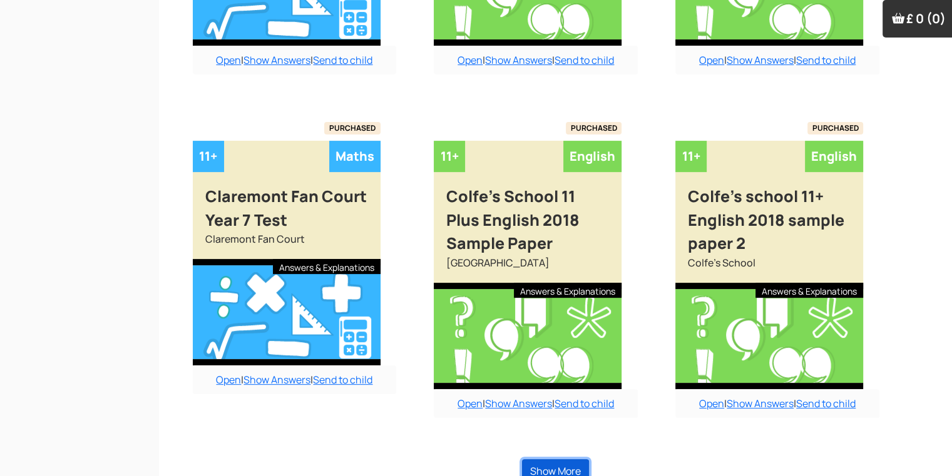
click at [573, 459] on button "Show More" at bounding box center [555, 471] width 67 height 24
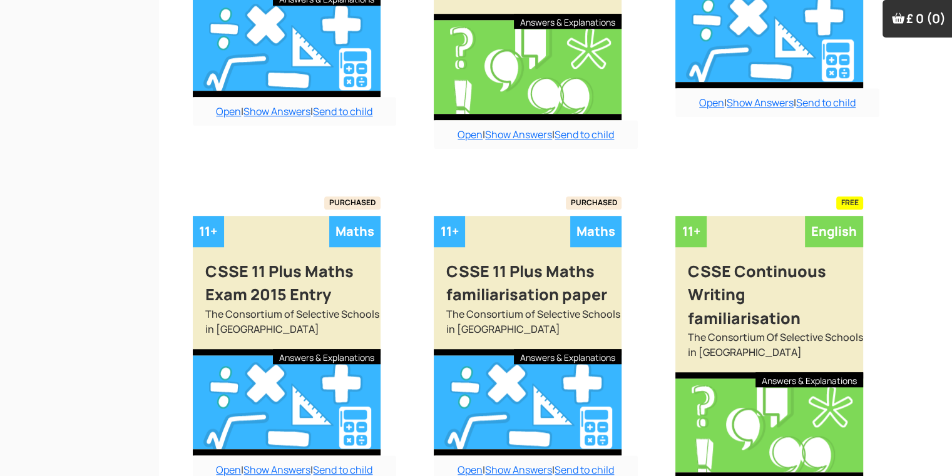
scroll to position [5822, 0]
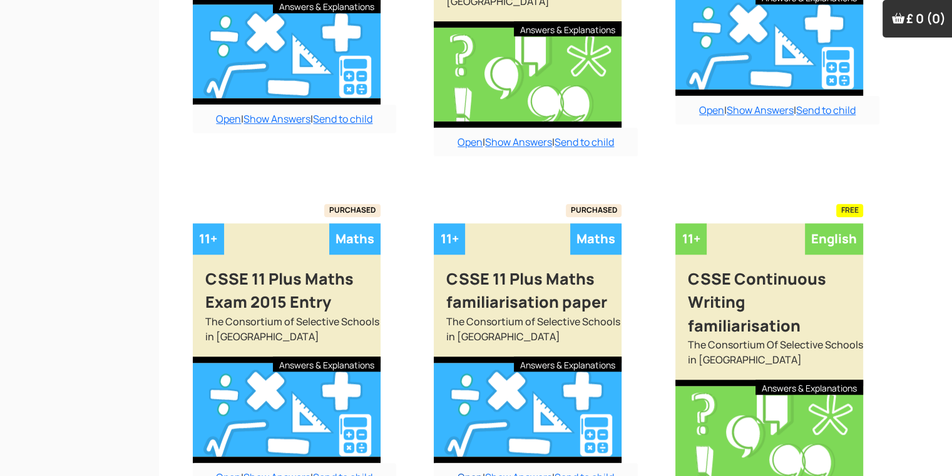
click at [474, 471] on link "Open" at bounding box center [470, 478] width 25 height 14
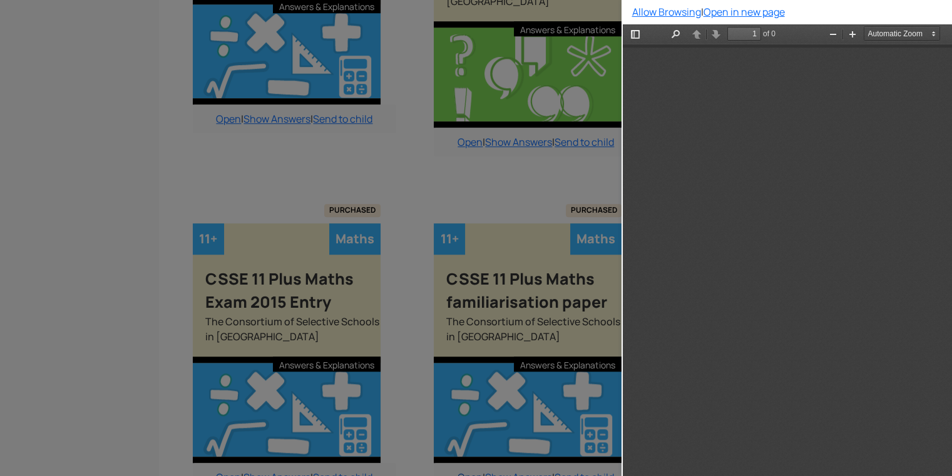
scroll to position [7, 0]
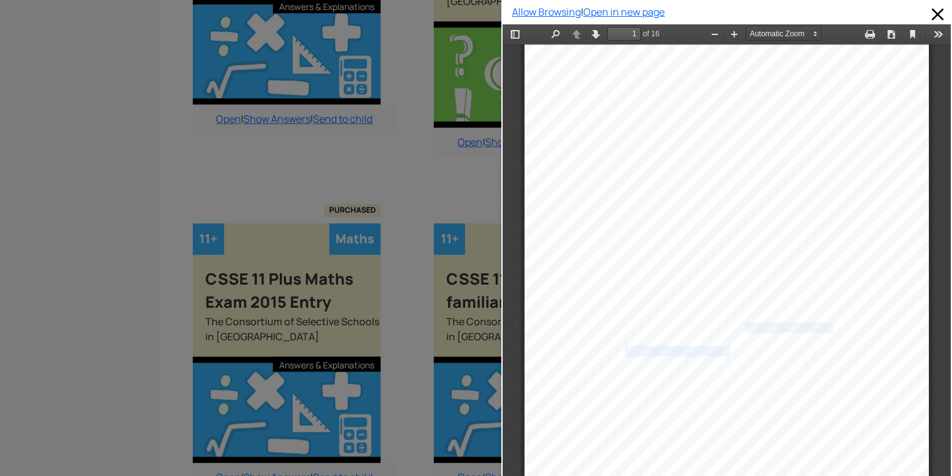
drag, startPoint x: 729, startPoint y: 361, endPoint x: 719, endPoint y: 354, distance: 12.2
click at [719, 354] on div "C S S E MATHEMATICS FAMILIARISATION PRACTICE PAPER FOR FIRST USE FOR 2015 ENTRY…" at bounding box center [727, 330] width 404 height 572
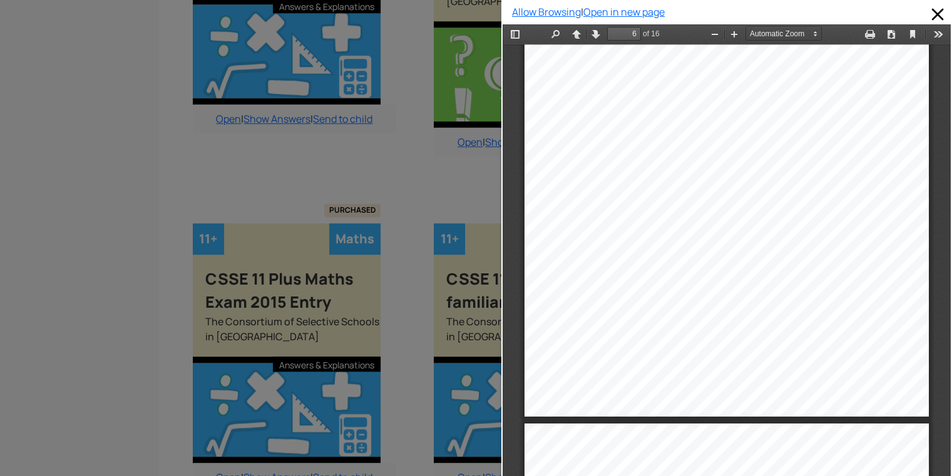
scroll to position [3122, 0]
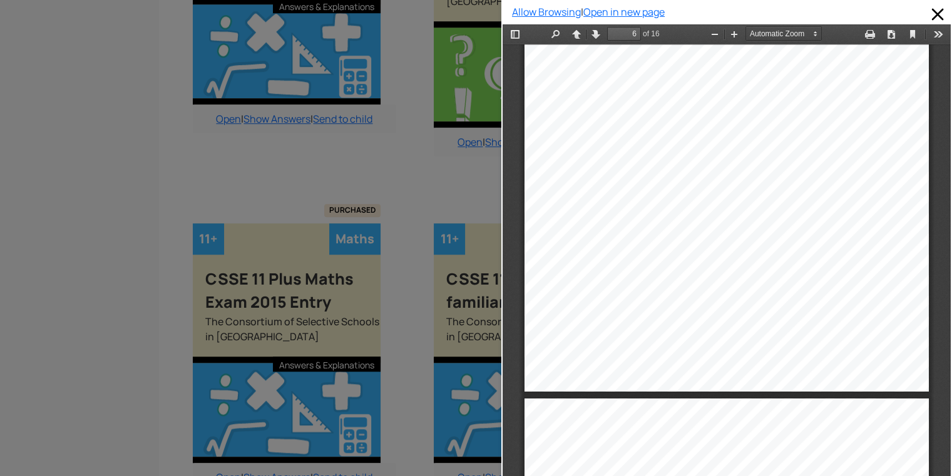
click at [438, 298] on div at bounding box center [250, 238] width 501 height 476
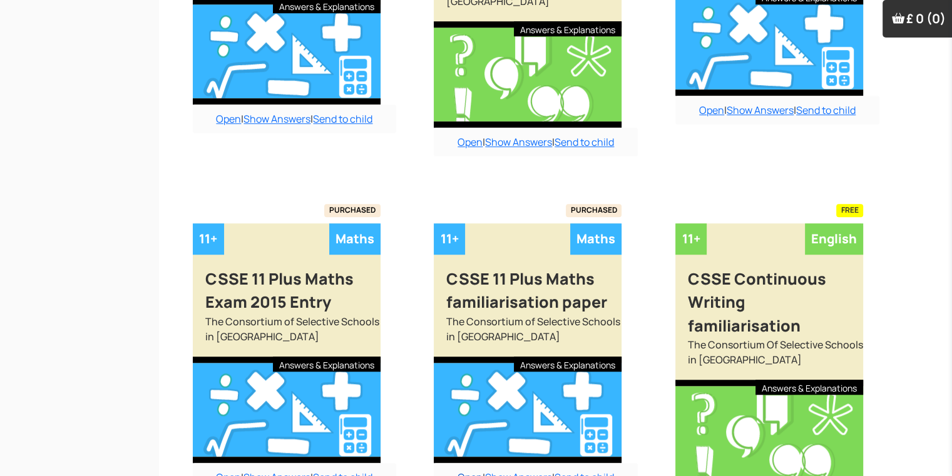
click at [468, 471] on link "Open" at bounding box center [470, 478] width 25 height 14
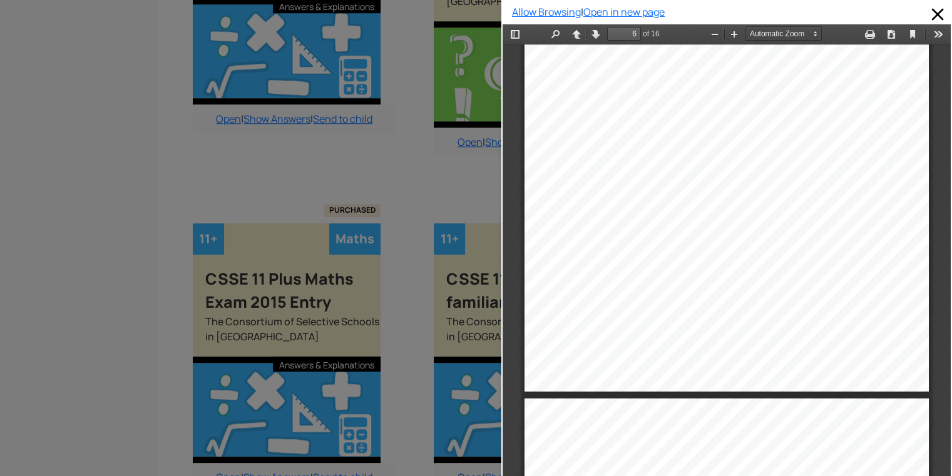
scroll to position [5822, 13]
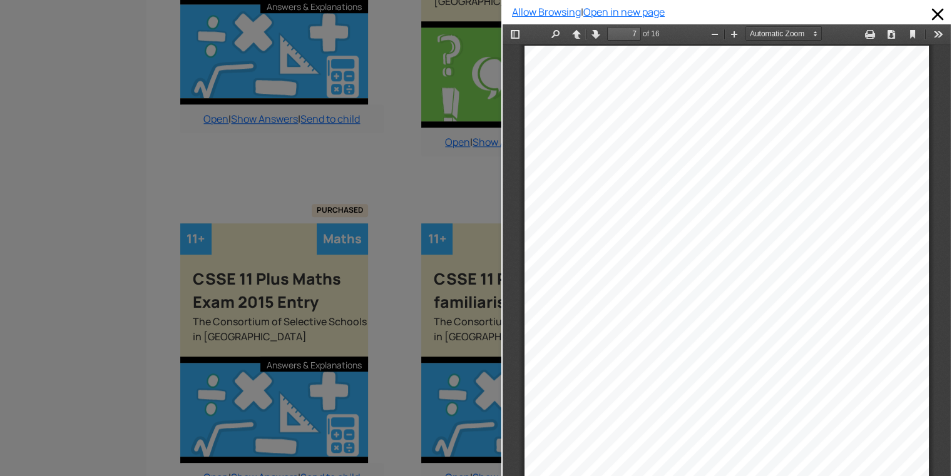
click at [567, 404] on div "Please do not write in this space (3) R W 10 (c) Which single letter has the sa…" at bounding box center [727, 332] width 404 height 572
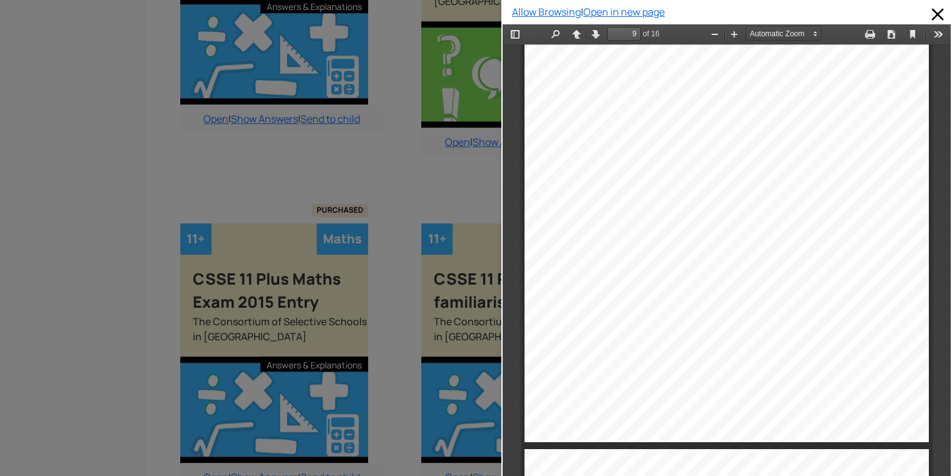
scroll to position [4632, 0]
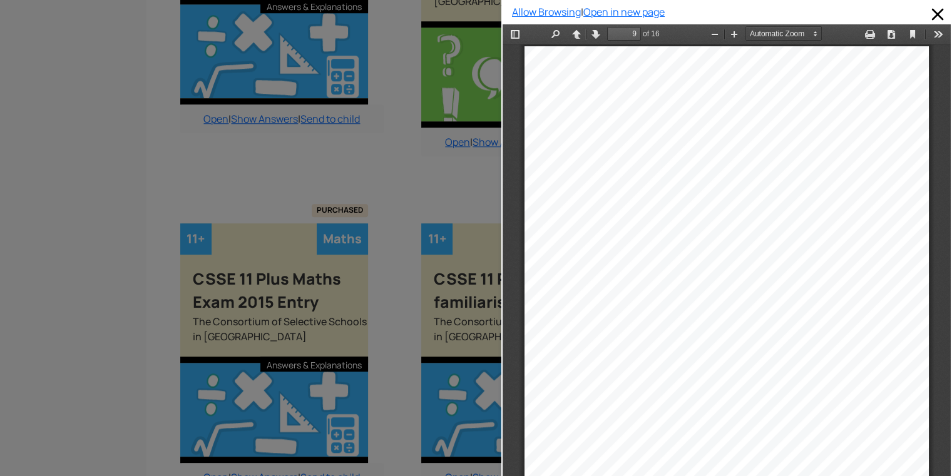
click at [545, 391] on div "Please do not write in this space (5) R W 12 Refer to the following school cant…" at bounding box center [727, 332] width 404 height 572
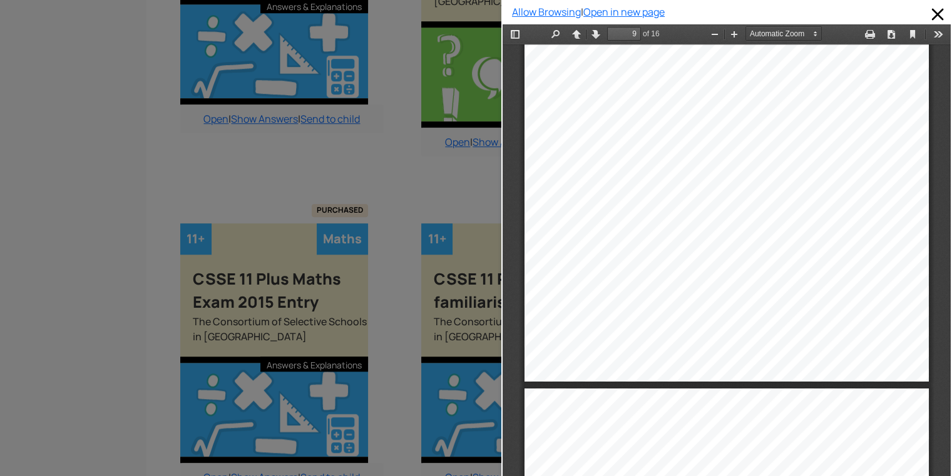
scroll to position [4732, 0]
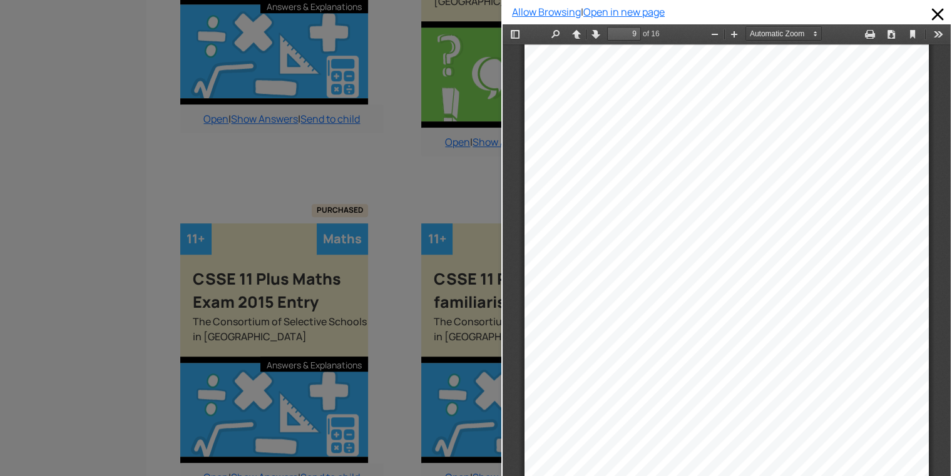
click at [540, 391] on div "Please do not write in this space (5) R W 12 Refer to the following school cant…" at bounding box center [727, 232] width 404 height 572
click at [604, 449] on div "(b) What is the eleventh (11th) term in the sequence?" at bounding box center [657, 453] width 184 height 8
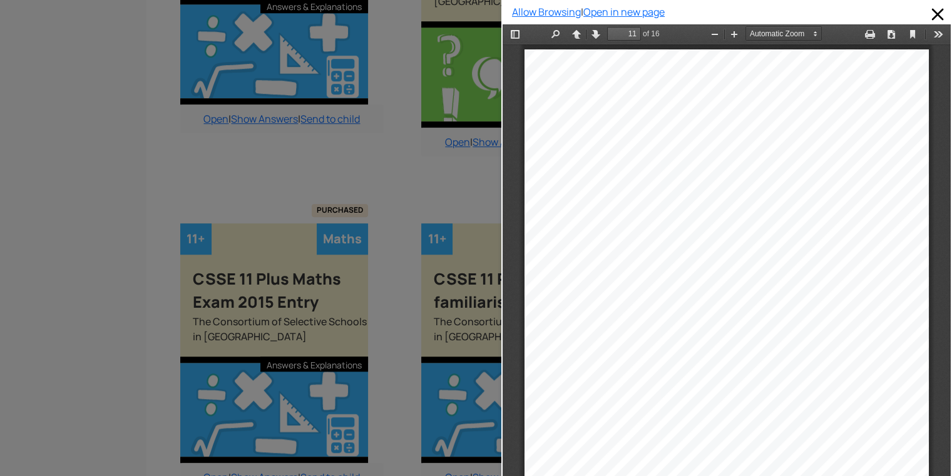
click at [604, 449] on div "How many" at bounding box center [600, 452] width 39 height 8
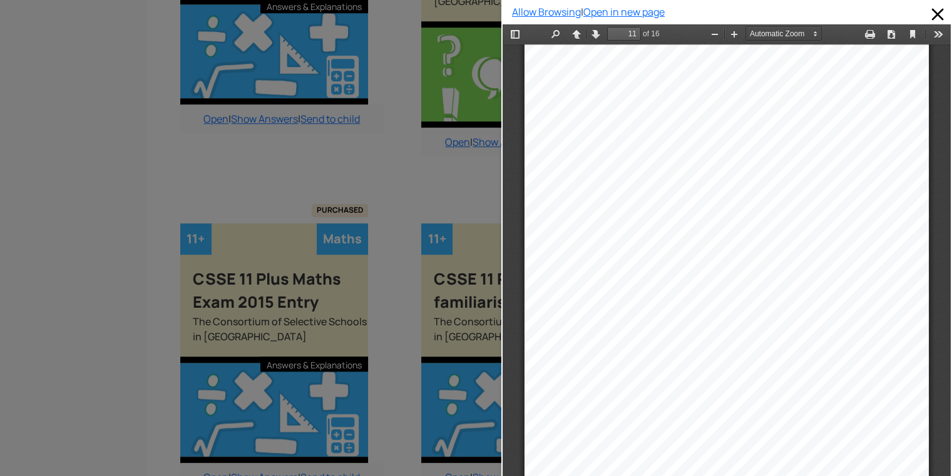
scroll to position [5913, 0]
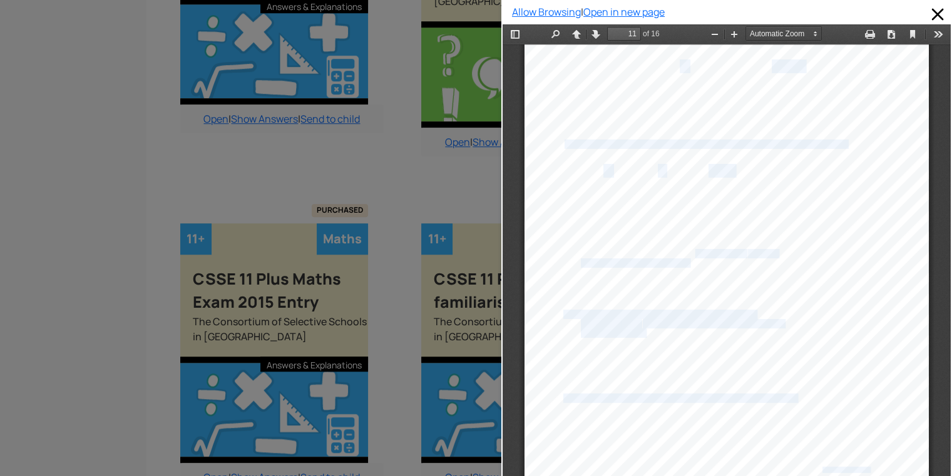
drag, startPoint x: 568, startPoint y: 256, endPoint x: 686, endPoint y: 249, distance: 117.9
click at [686, 249] on div "10 Please do not write in this space (5) R W 17 This question involves five num…" at bounding box center [727, 208] width 404 height 572
click at [834, 279] on div "10 Please do not write in this space (5) R W 17 This question involves five num…" at bounding box center [727, 208] width 404 height 572
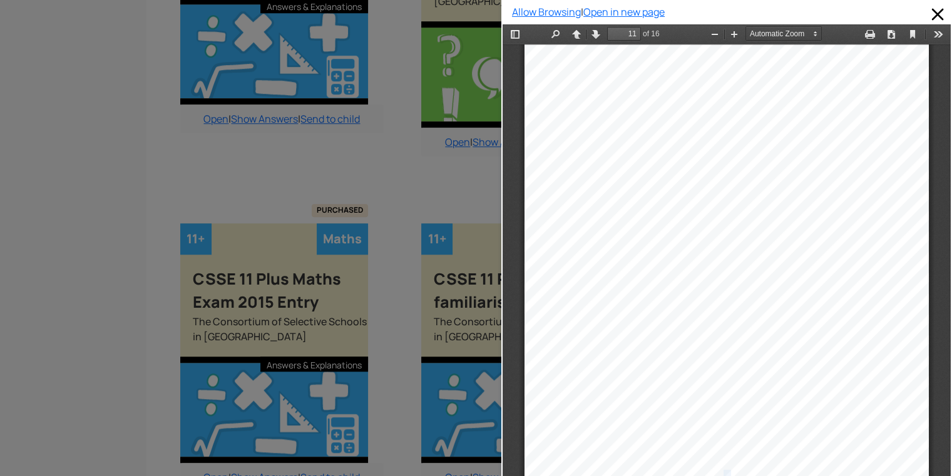
click at [835, 284] on div "10 Please do not write in this space (5) R W 17 This question involves five num…" at bounding box center [727, 208] width 404 height 572
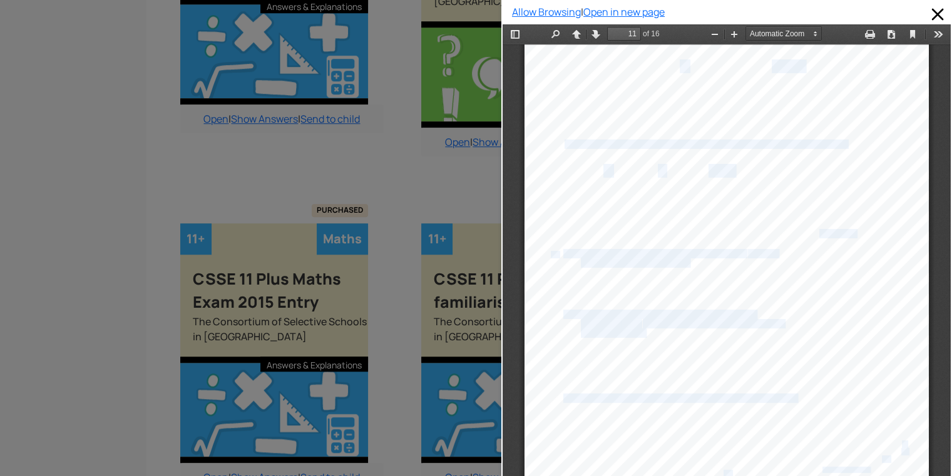
click at [835, 284] on div "10 Please do not write in this space (5) R W 17 This question involves five num…" at bounding box center [727, 208] width 404 height 572
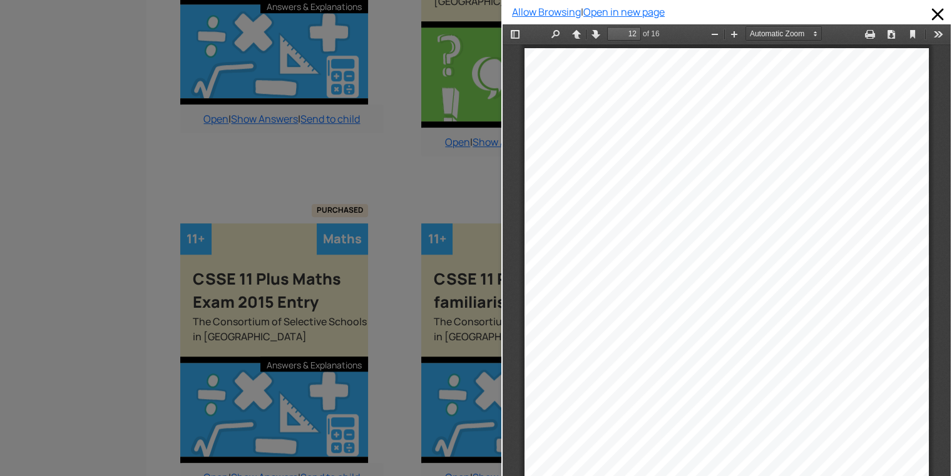
scroll to position [6366, 0]
click at [875, 324] on div "11 Please do not write in this space (4) R W 19 (a) What was the average (mean)…" at bounding box center [727, 333] width 404 height 572
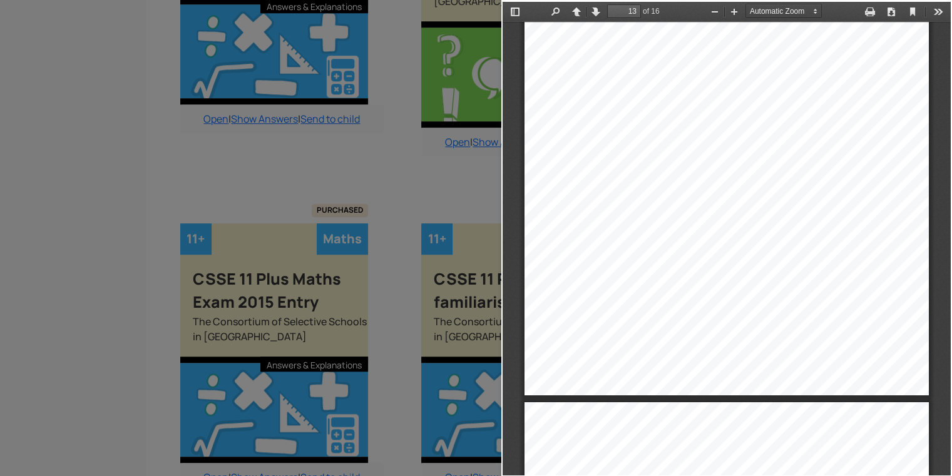
scroll to position [6943, 0]
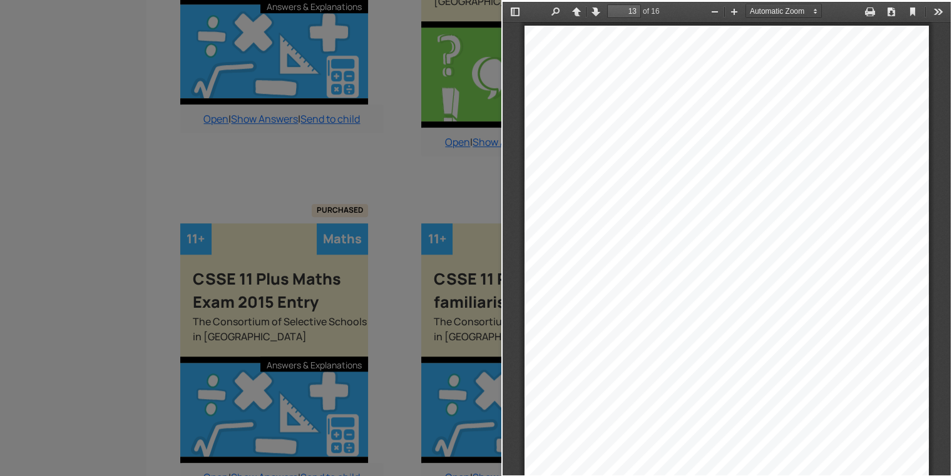
click at [595, 72] on div "Please do not write in this space (3) R W 21 (c) Which three letter English wor…" at bounding box center [727, 312] width 404 height 572
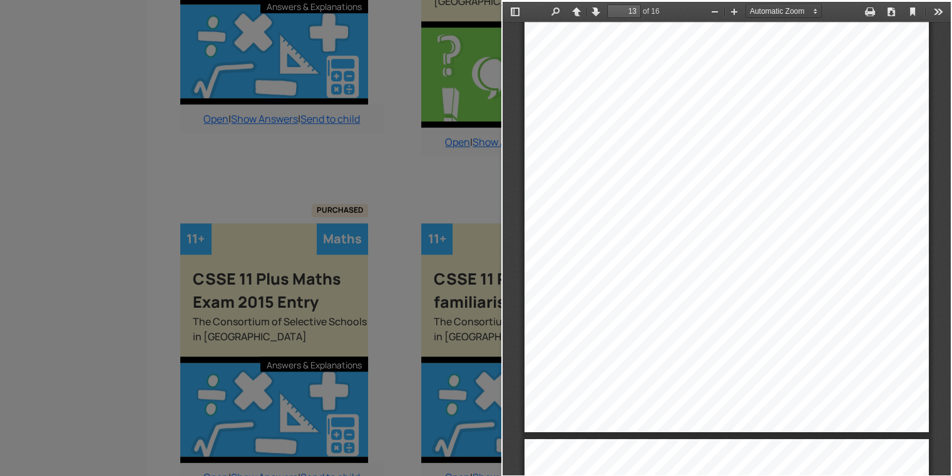
scroll to position [7119, 0]
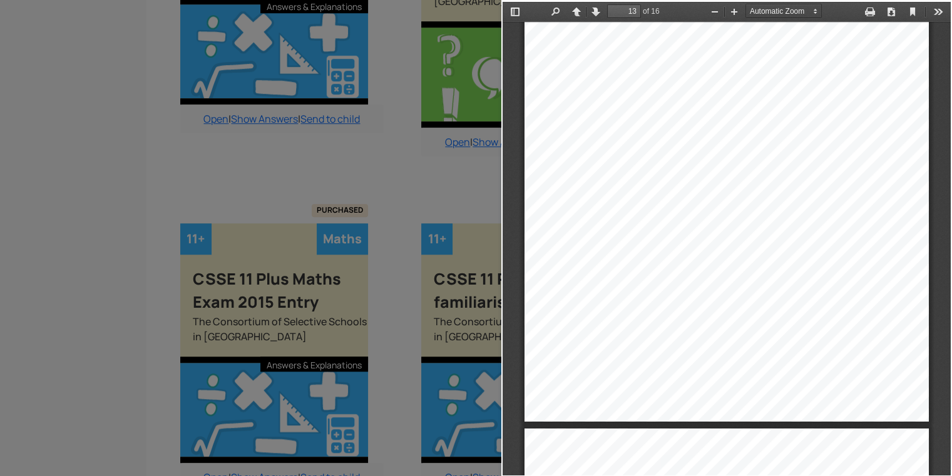
click at [617, 170] on div "Please do not write in this space (3) R W 21 (c) Which three letter English wor…" at bounding box center [727, 136] width 404 height 572
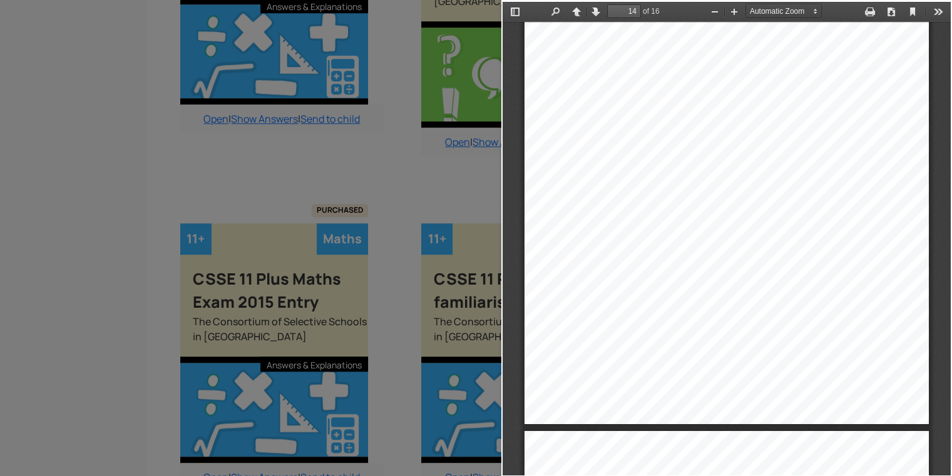
scroll to position [7670, 0]
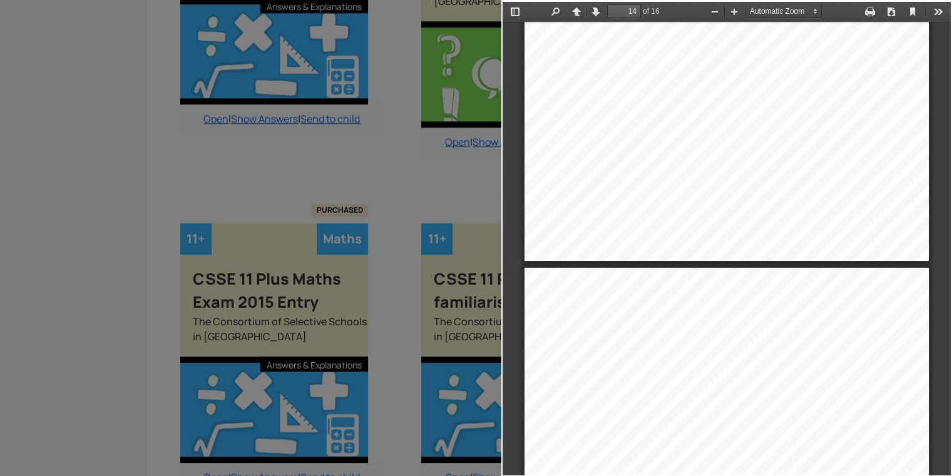
type input "15"
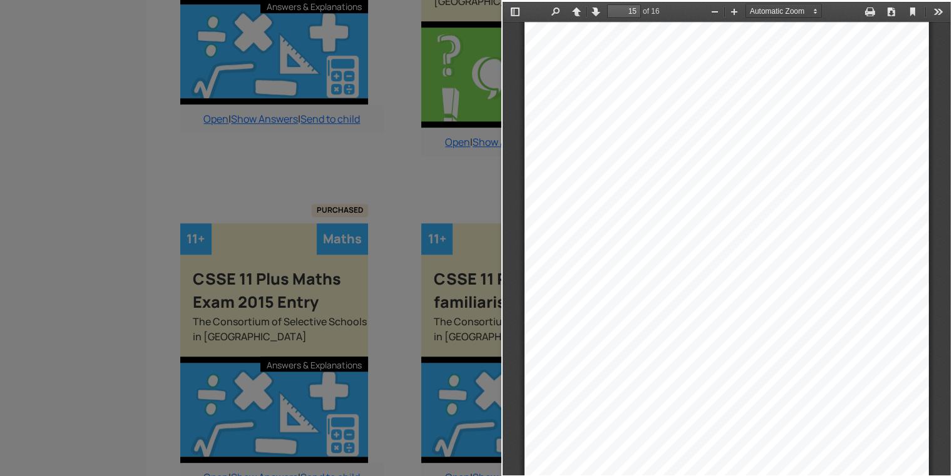
scroll to position [8195, 0]
click at [476, 170] on div at bounding box center [250, 238] width 501 height 476
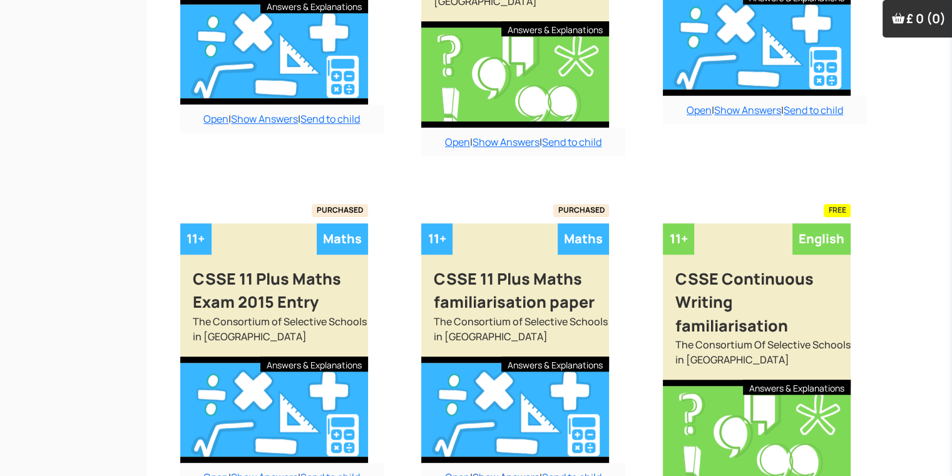
click at [501, 471] on link "Show Answers" at bounding box center [506, 478] width 67 height 14
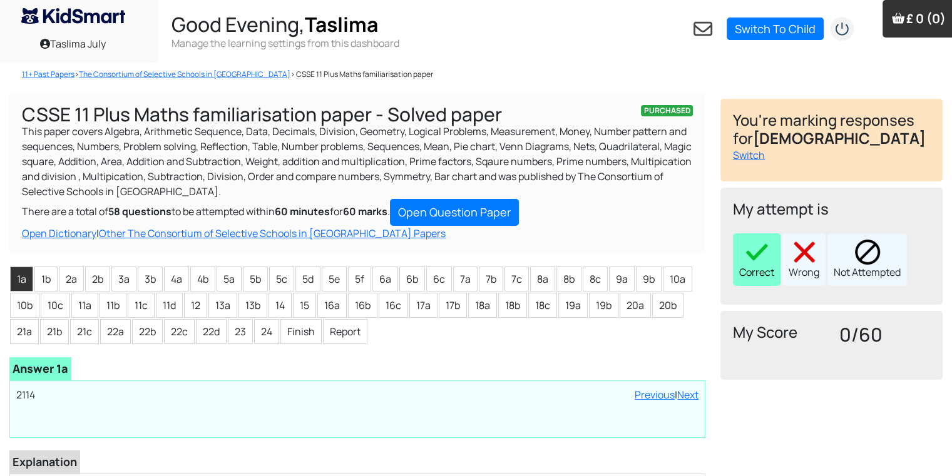
click at [759, 275] on div "Correct" at bounding box center [757, 259] width 48 height 53
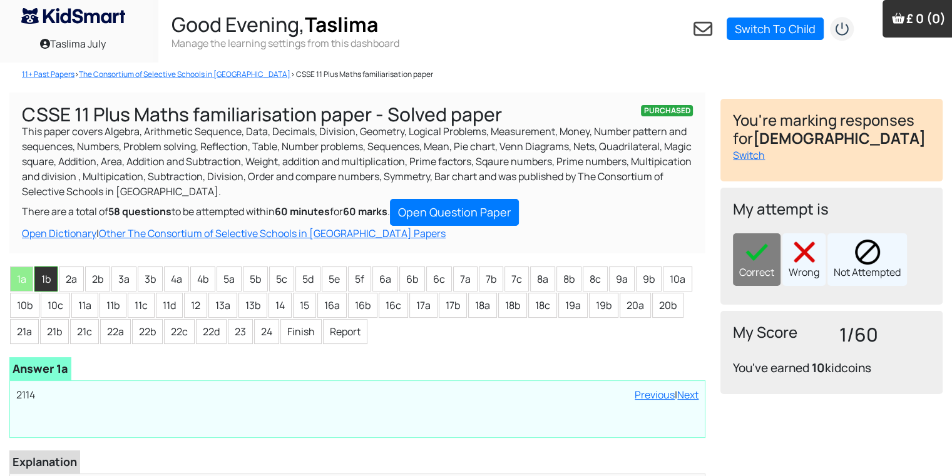
click at [40, 285] on li "1b" at bounding box center [45, 279] width 23 height 25
click at [754, 262] on img at bounding box center [756, 252] width 25 height 25
click at [68, 276] on li "2a" at bounding box center [71, 279] width 25 height 25
click at [764, 267] on div "Correct" at bounding box center [757, 259] width 48 height 53
click at [91, 276] on li "2b" at bounding box center [97, 279] width 25 height 25
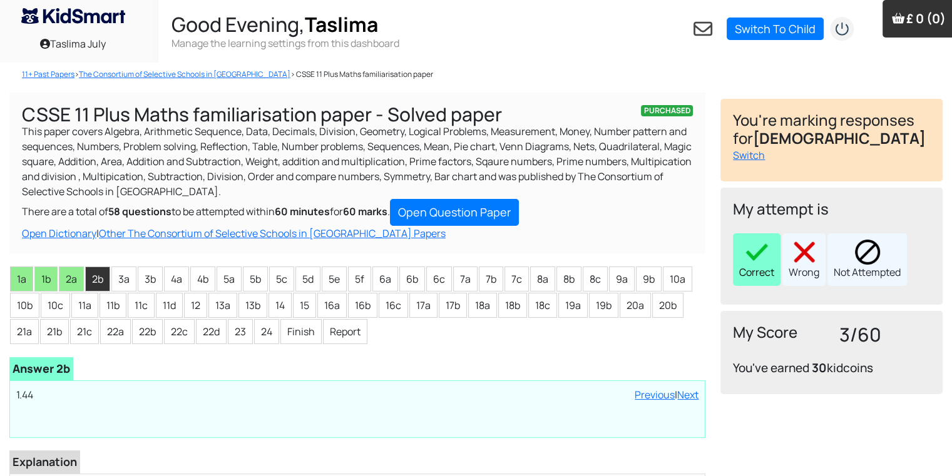
click at [748, 269] on div "Correct" at bounding box center [757, 259] width 48 height 53
click at [118, 272] on li "3a" at bounding box center [123, 279] width 25 height 25
click at [752, 271] on div "Correct" at bounding box center [757, 259] width 48 height 53
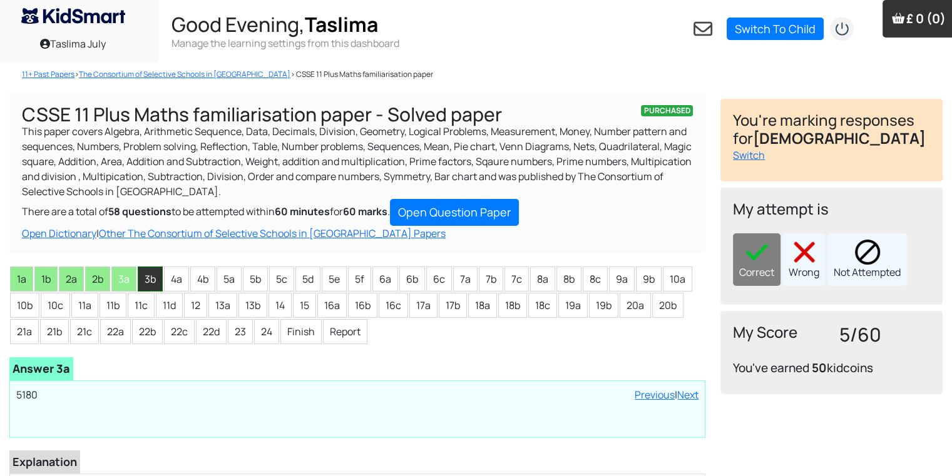
click at [143, 279] on li "3b" at bounding box center [150, 279] width 25 height 25
click at [751, 259] on img at bounding box center [756, 252] width 25 height 25
click at [172, 288] on li "4a" at bounding box center [176, 279] width 25 height 25
click at [759, 255] on img at bounding box center [756, 252] width 25 height 25
click at [200, 281] on li "4b" at bounding box center [202, 279] width 25 height 25
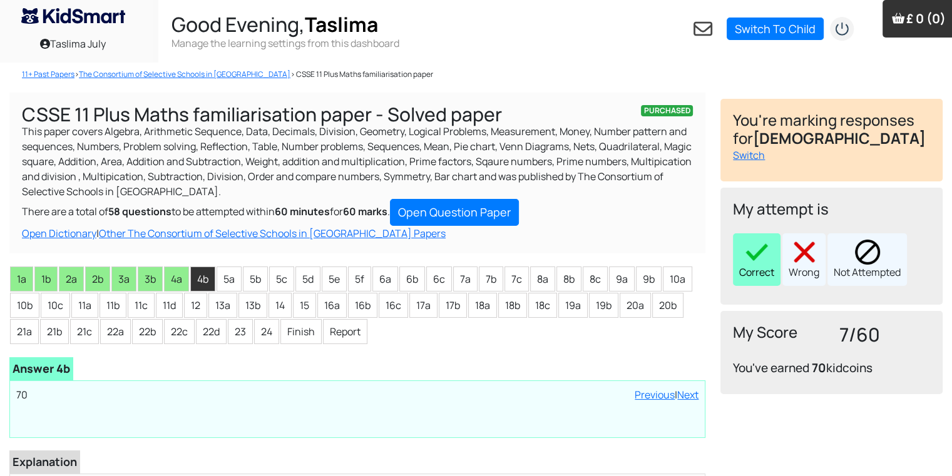
click at [759, 264] on div "Correct" at bounding box center [757, 259] width 48 height 53
click at [225, 279] on li "5a" at bounding box center [229, 279] width 25 height 25
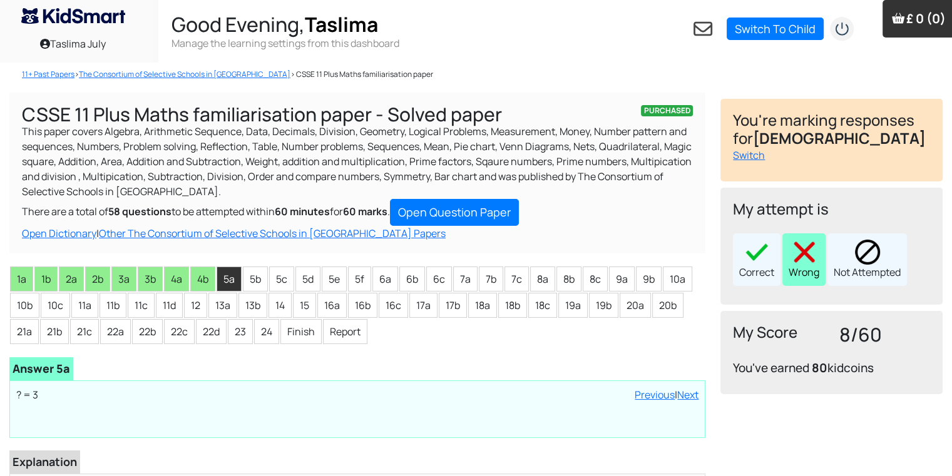
click at [801, 256] on img at bounding box center [804, 252] width 25 height 25
click at [265, 278] on li "5b" at bounding box center [255, 279] width 25 height 25
click at [803, 276] on div "Wrong" at bounding box center [803, 259] width 43 height 53
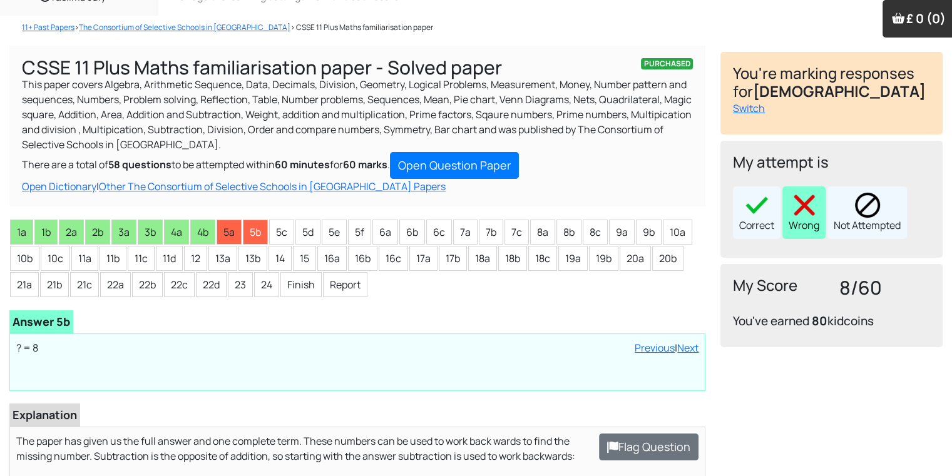
scroll to position [50, 0]
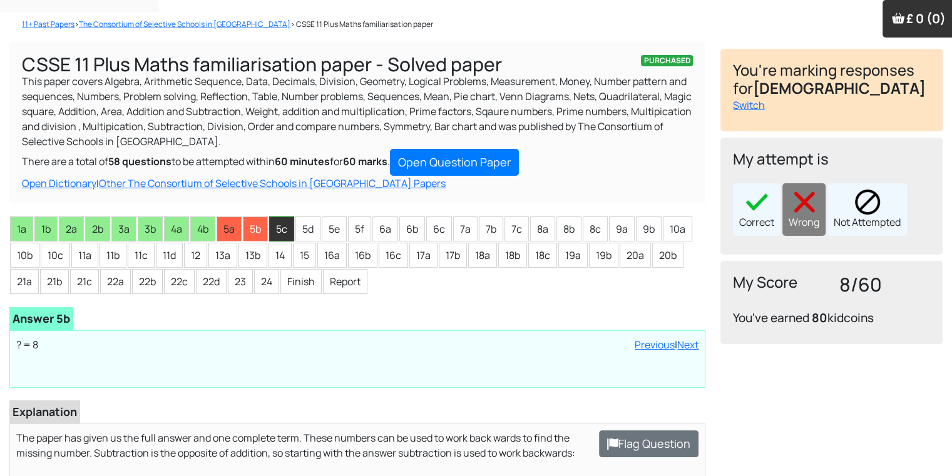
click at [285, 228] on li "5c" at bounding box center [281, 229] width 25 height 25
click at [814, 193] on img at bounding box center [804, 202] width 25 height 25
click at [300, 232] on li "5d" at bounding box center [307, 229] width 25 height 25
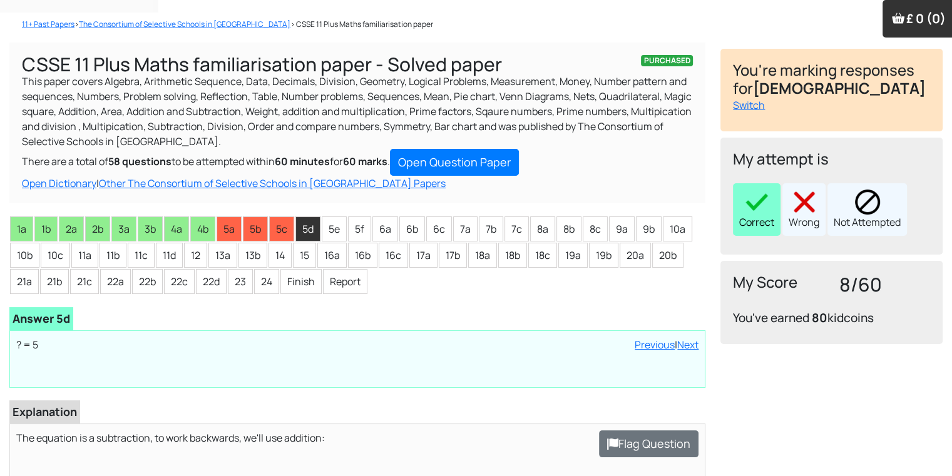
click at [764, 213] on img at bounding box center [756, 202] width 25 height 25
click at [333, 230] on li "5e" at bounding box center [334, 229] width 25 height 25
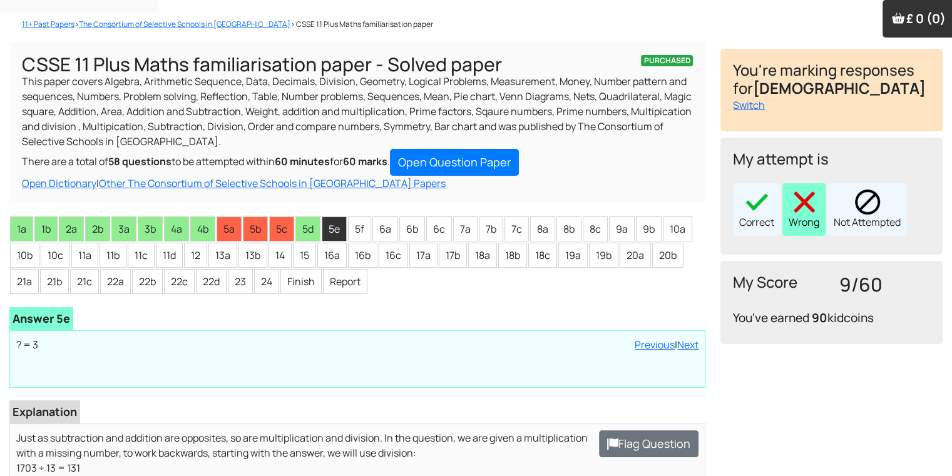
click at [806, 207] on img at bounding box center [804, 202] width 25 height 25
click at [356, 230] on li "5f" at bounding box center [359, 229] width 23 height 25
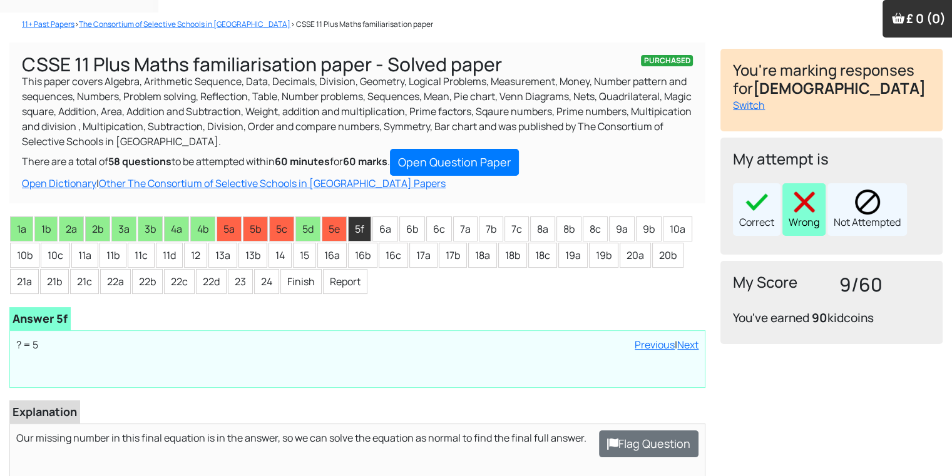
click at [804, 210] on img at bounding box center [804, 202] width 25 height 25
click at [388, 232] on li "6a" at bounding box center [385, 229] width 26 height 25
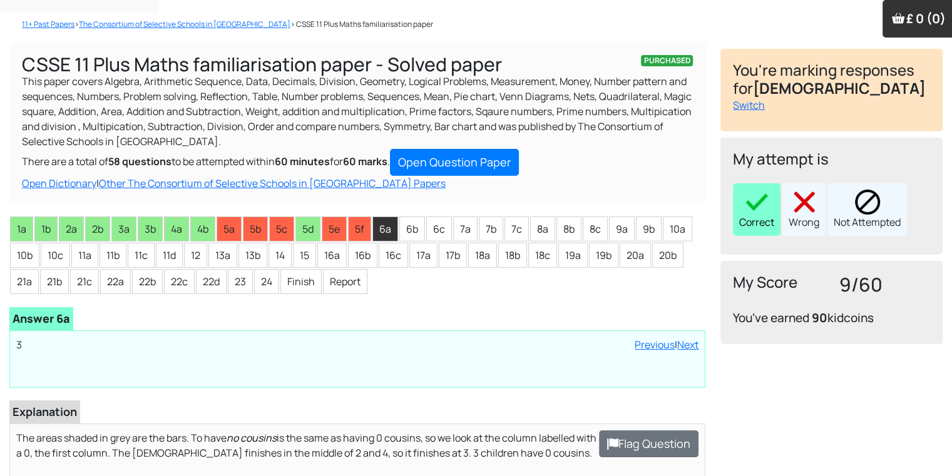
click at [756, 222] on div "Correct" at bounding box center [757, 209] width 48 height 53
click at [411, 235] on li "6b" at bounding box center [412, 229] width 26 height 25
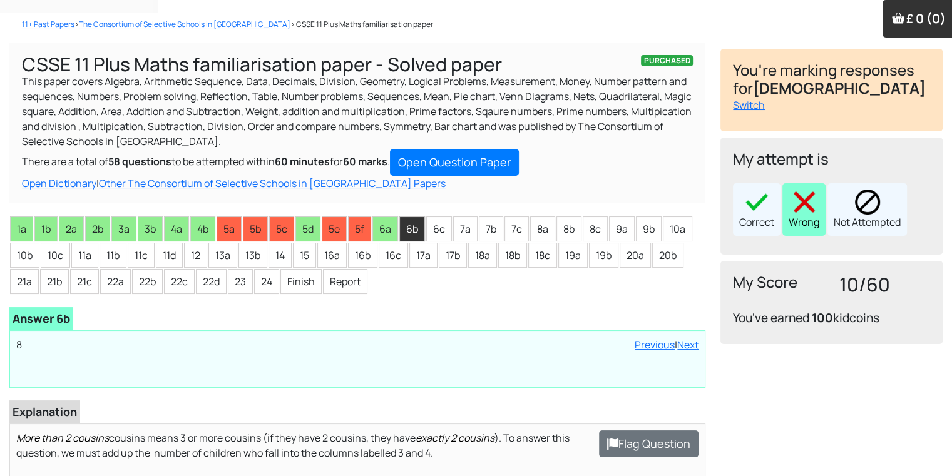
click at [808, 210] on img at bounding box center [804, 202] width 25 height 25
click at [434, 227] on li "6c" at bounding box center [439, 229] width 26 height 25
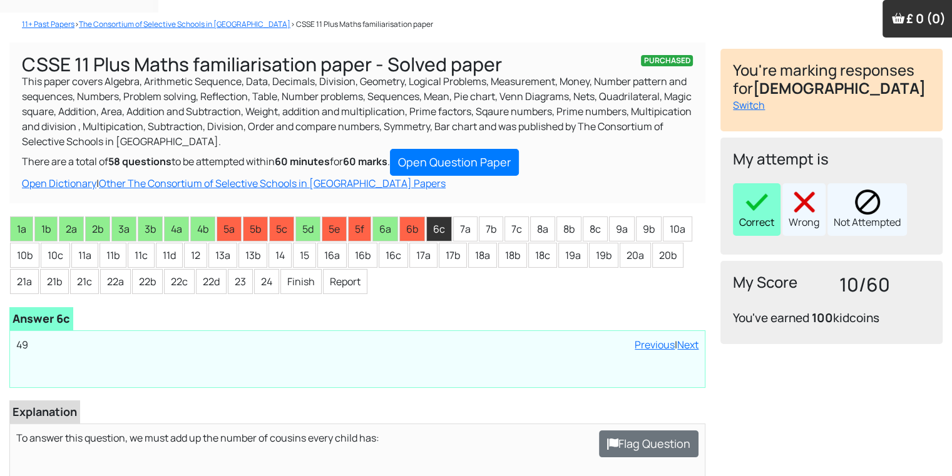
click at [761, 206] on img at bounding box center [756, 202] width 25 height 25
click at [471, 232] on li "7a" at bounding box center [465, 229] width 24 height 25
click at [766, 222] on div "Correct" at bounding box center [757, 209] width 48 height 53
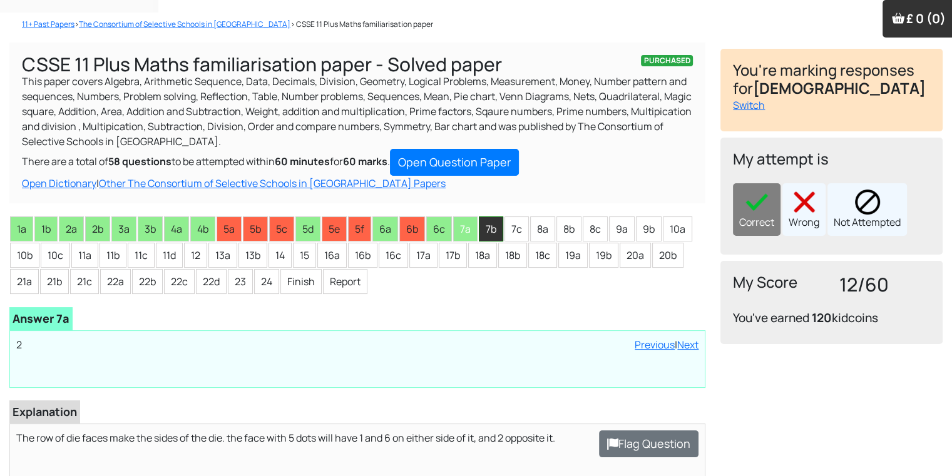
click at [493, 231] on li "7b" at bounding box center [491, 229] width 24 height 25
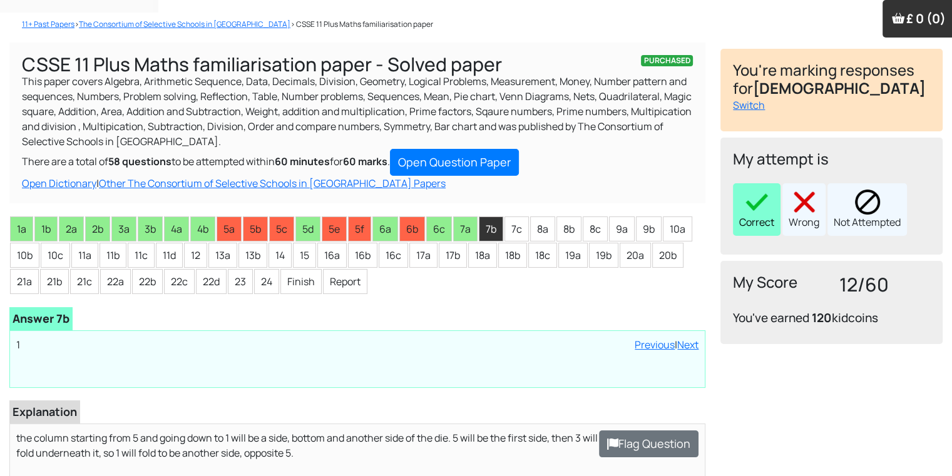
click at [759, 197] on img at bounding box center [756, 202] width 25 height 25
click at [516, 220] on li "7c" at bounding box center [517, 229] width 24 height 25
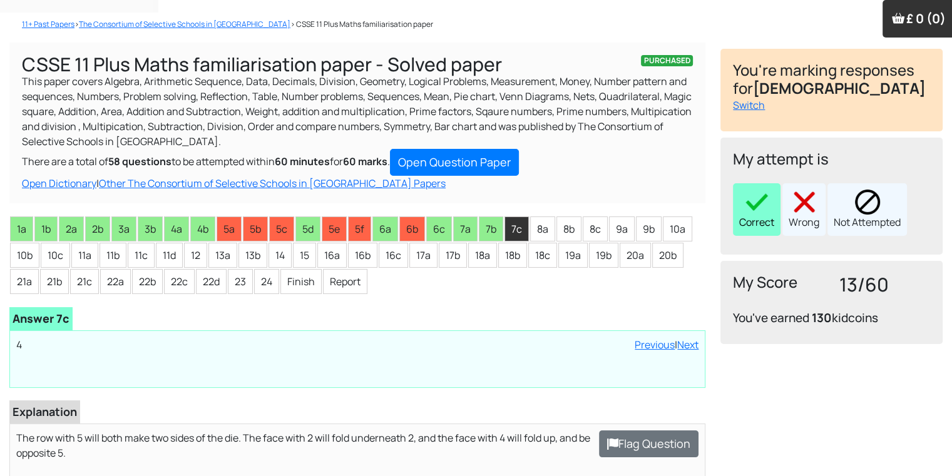
click at [754, 208] on img at bounding box center [756, 202] width 25 height 25
click at [550, 217] on li "8a" at bounding box center [542, 229] width 25 height 25
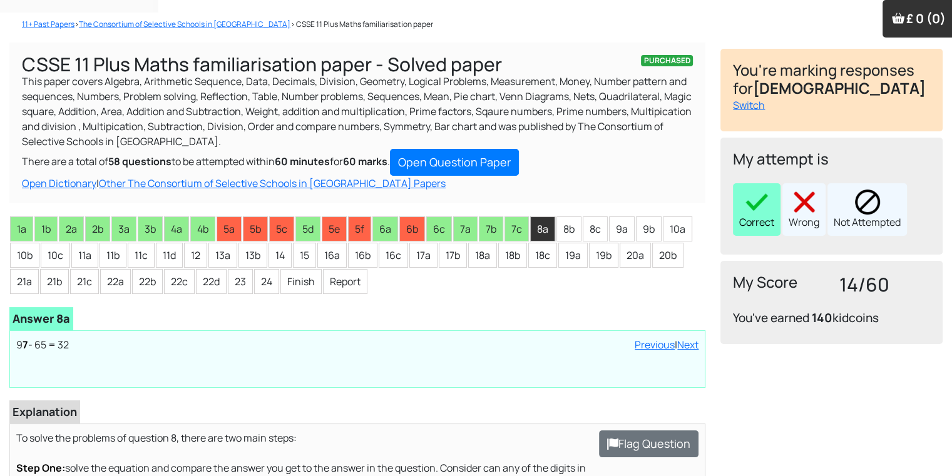
click at [759, 197] on img at bounding box center [756, 202] width 25 height 25
click at [557, 227] on li "8b" at bounding box center [569, 229] width 25 height 25
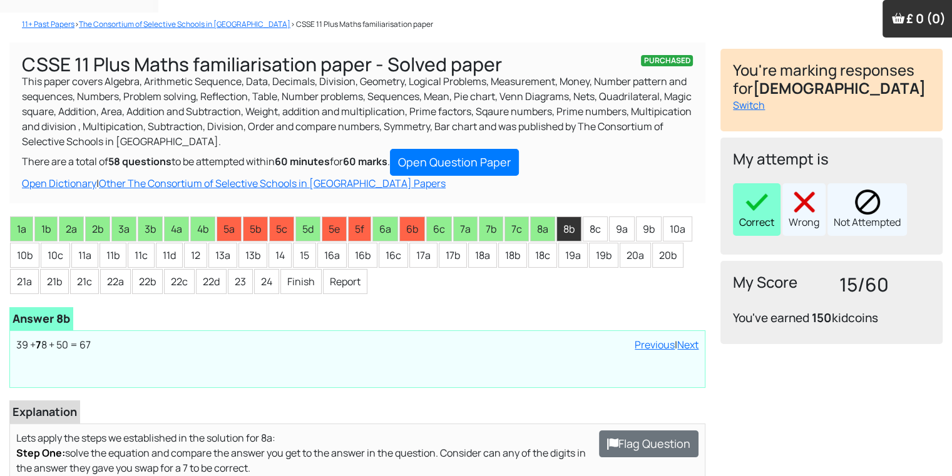
click at [763, 212] on img at bounding box center [756, 202] width 25 height 25
click at [590, 240] on li "8c" at bounding box center [595, 229] width 25 height 25
click at [741, 211] on div "Correct" at bounding box center [757, 209] width 48 height 53
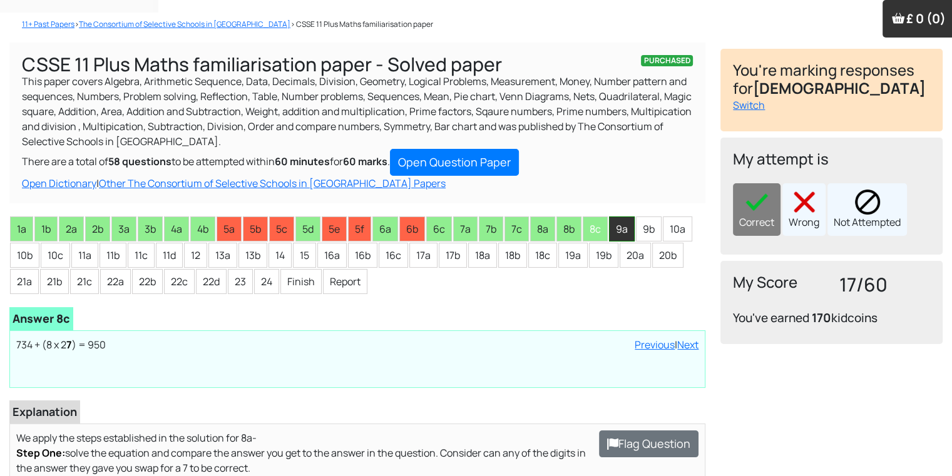
click at [617, 225] on li "9a" at bounding box center [622, 229] width 26 height 25
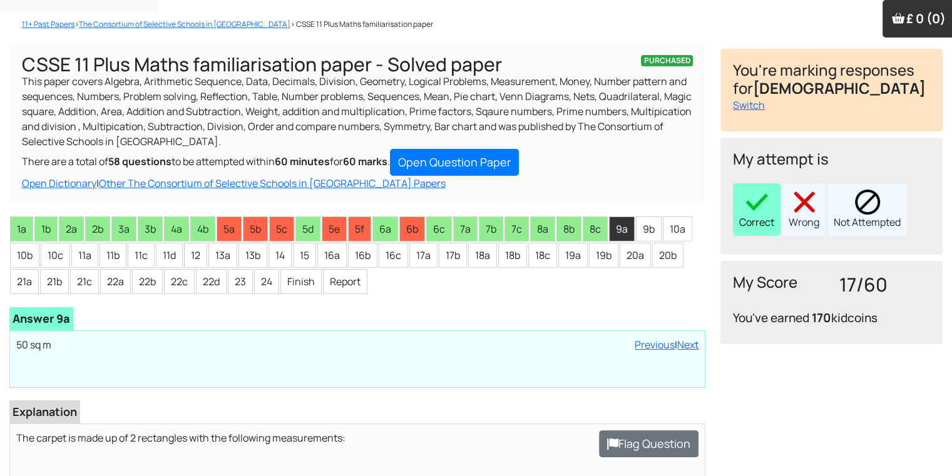
click at [753, 198] on img at bounding box center [756, 202] width 25 height 25
click at [643, 230] on li "9b" at bounding box center [649, 229] width 26 height 25
click at [767, 210] on img at bounding box center [756, 202] width 25 height 25
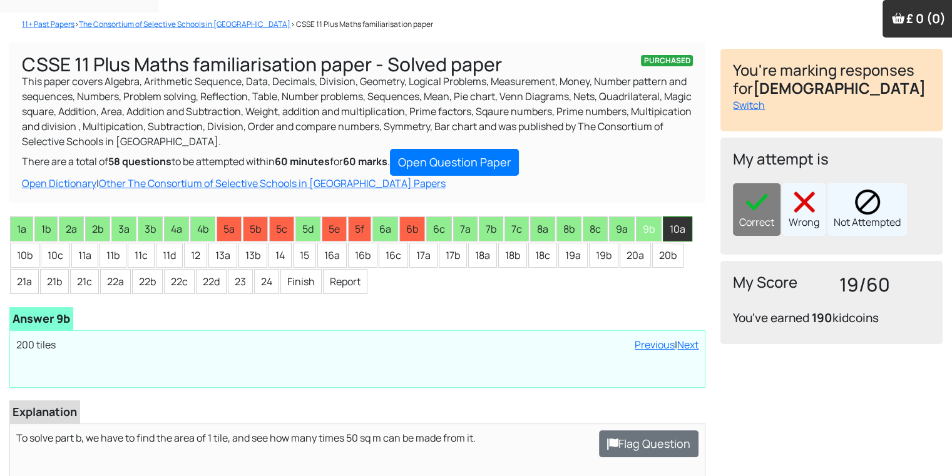
click at [668, 235] on li "10a" at bounding box center [677, 229] width 29 height 25
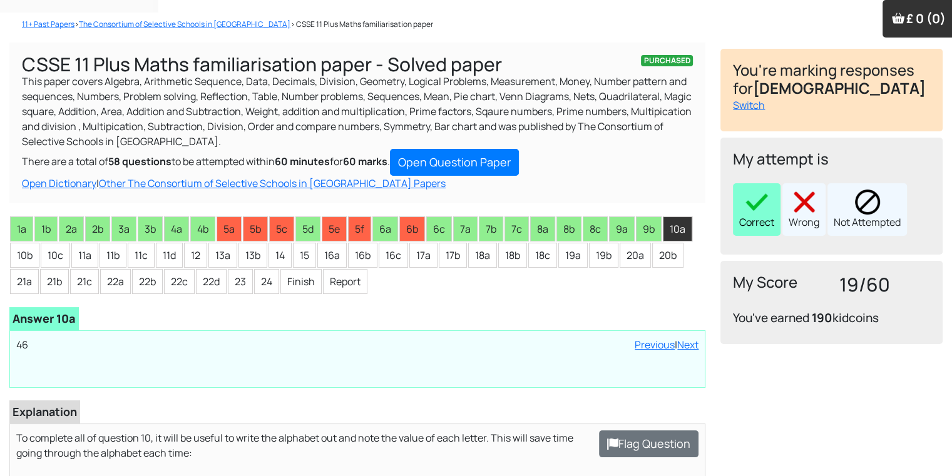
click at [741, 203] on div "Correct" at bounding box center [757, 209] width 48 height 53
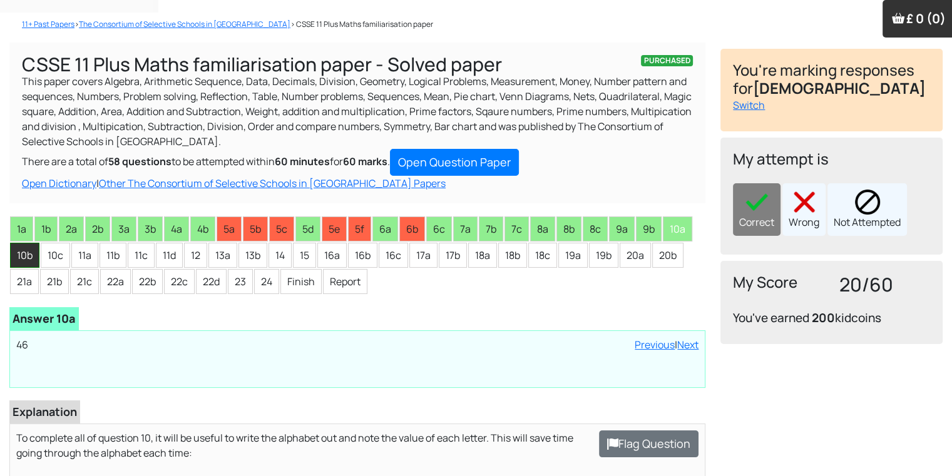
click at [26, 252] on li "10b" at bounding box center [24, 255] width 29 height 25
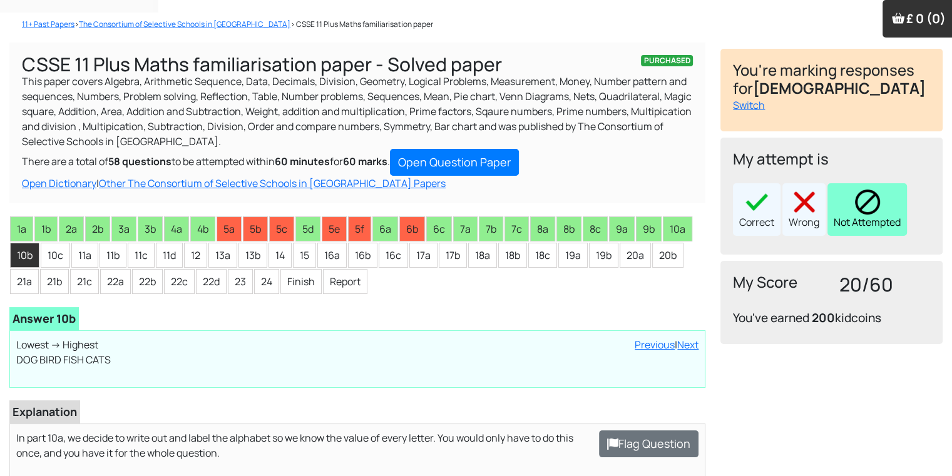
drag, startPoint x: 813, startPoint y: 223, endPoint x: 836, endPoint y: 206, distance: 29.5
click at [818, 221] on div "Wrong" at bounding box center [803, 209] width 43 height 53
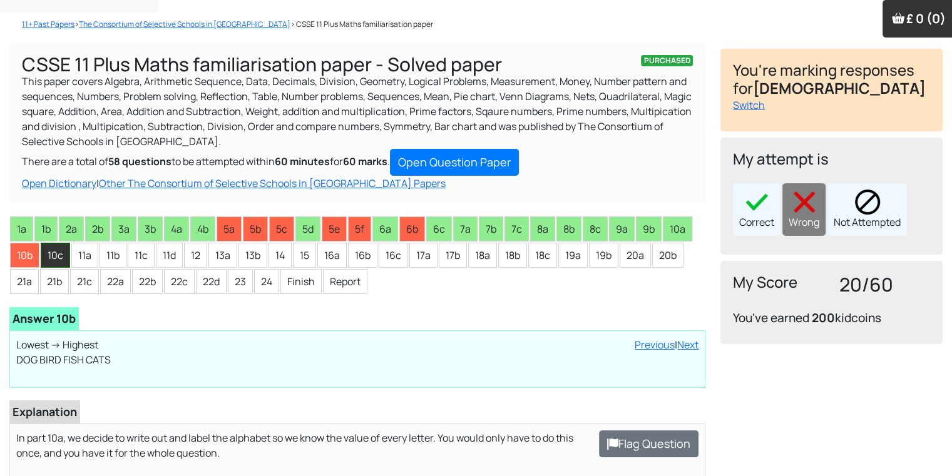
click at [48, 264] on li "10c" at bounding box center [55, 255] width 29 height 25
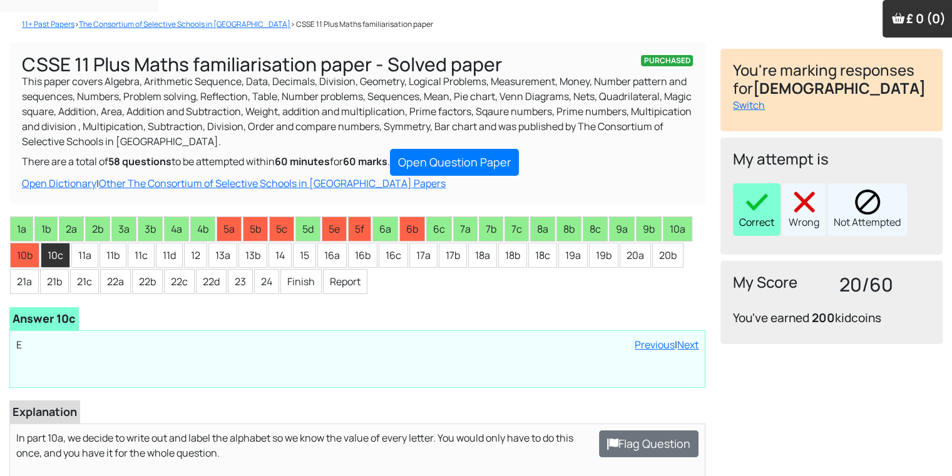
click at [759, 215] on div "Correct" at bounding box center [757, 209] width 48 height 53
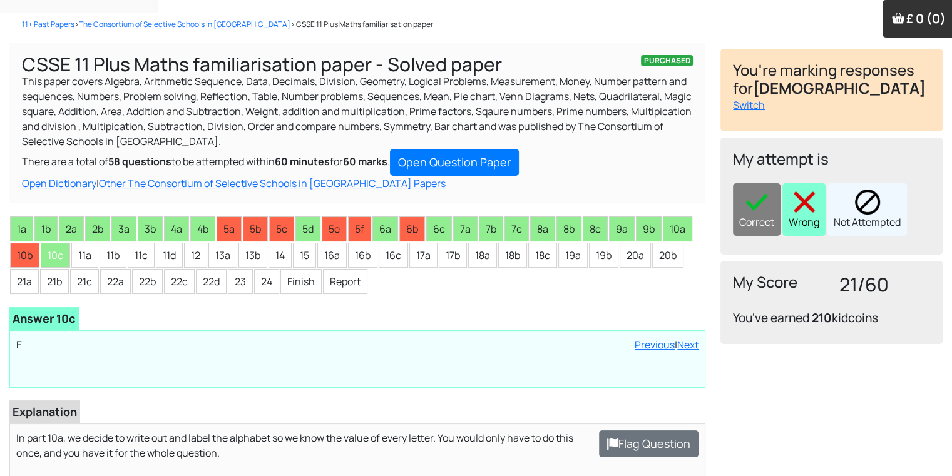
click at [806, 212] on img at bounding box center [804, 202] width 25 height 25
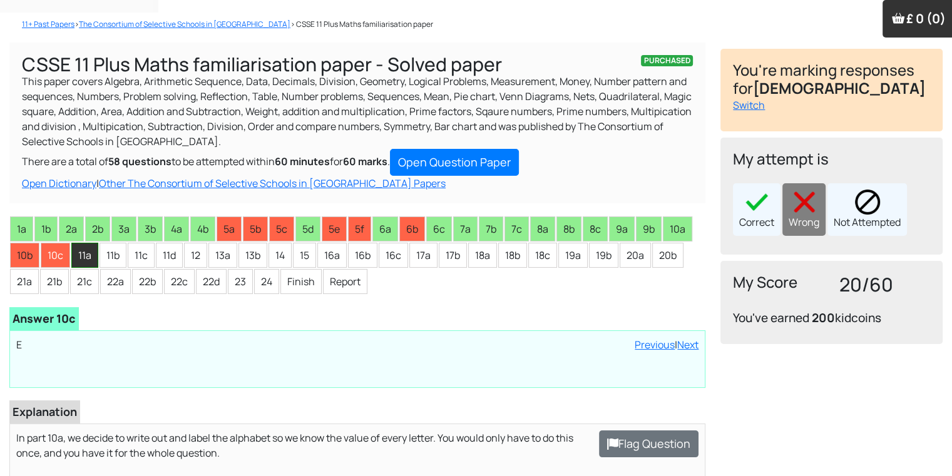
click at [89, 254] on li "11a" at bounding box center [84, 255] width 27 height 25
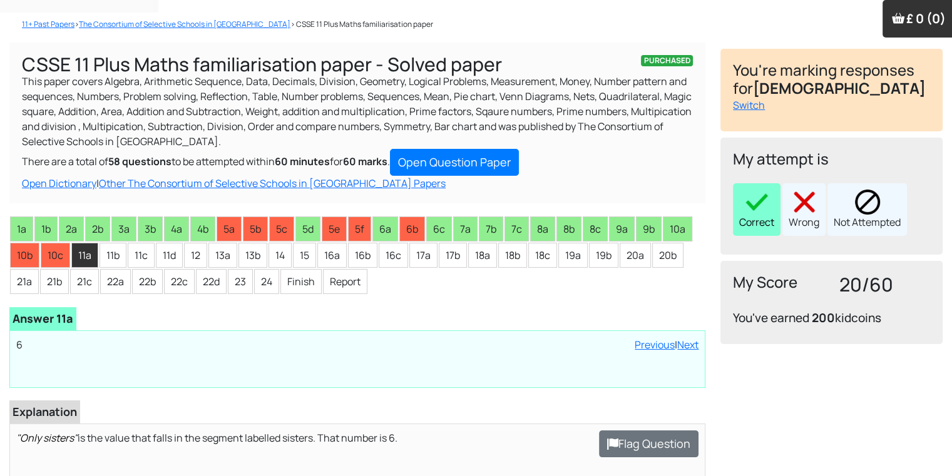
click at [755, 205] on img at bounding box center [756, 202] width 25 height 25
click at [111, 256] on li "11b" at bounding box center [113, 255] width 27 height 25
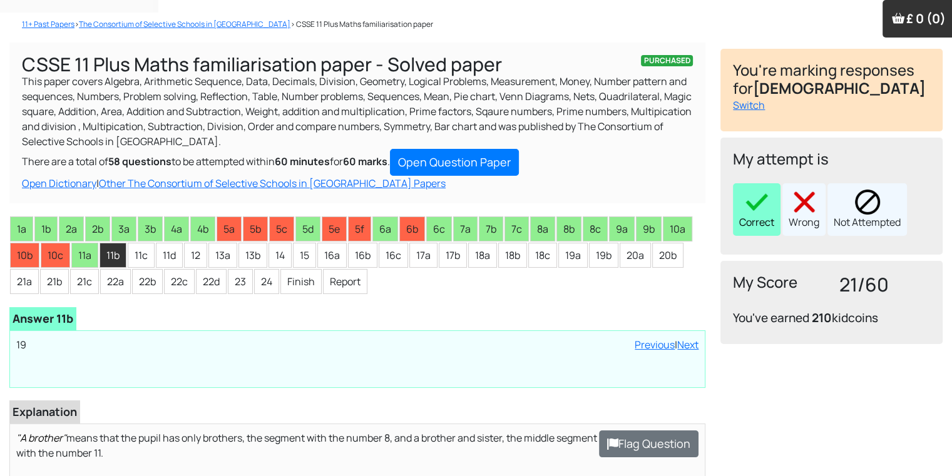
click at [757, 206] on img at bounding box center [756, 202] width 25 height 25
click at [140, 263] on li "11c" at bounding box center [141, 255] width 27 height 25
click at [749, 226] on div "Correct" at bounding box center [757, 209] width 48 height 53
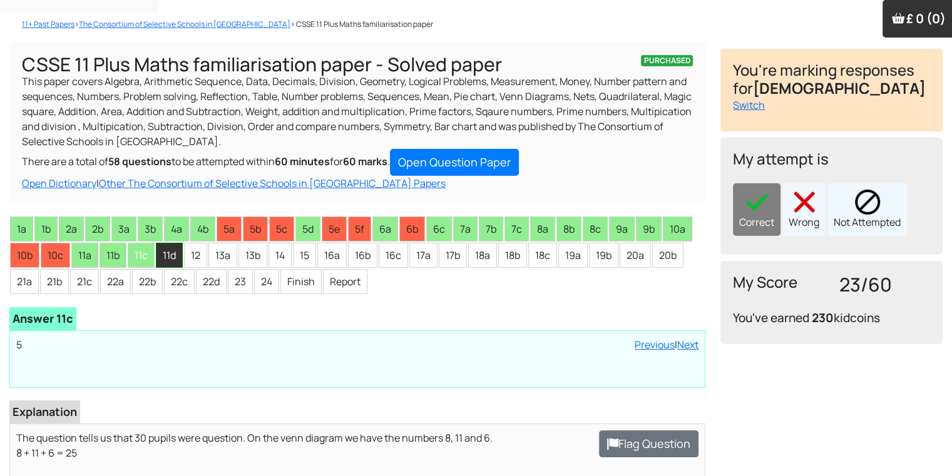
click at [170, 255] on li "11d" at bounding box center [169, 255] width 27 height 25
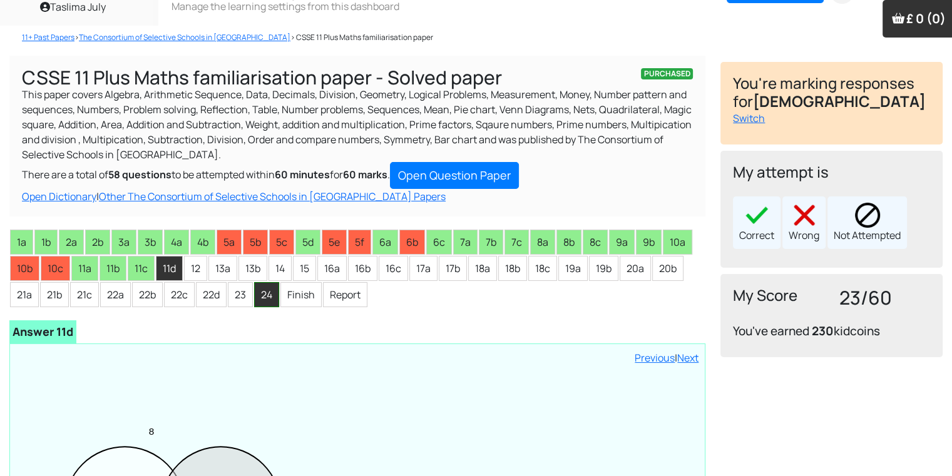
scroll to position [0, 0]
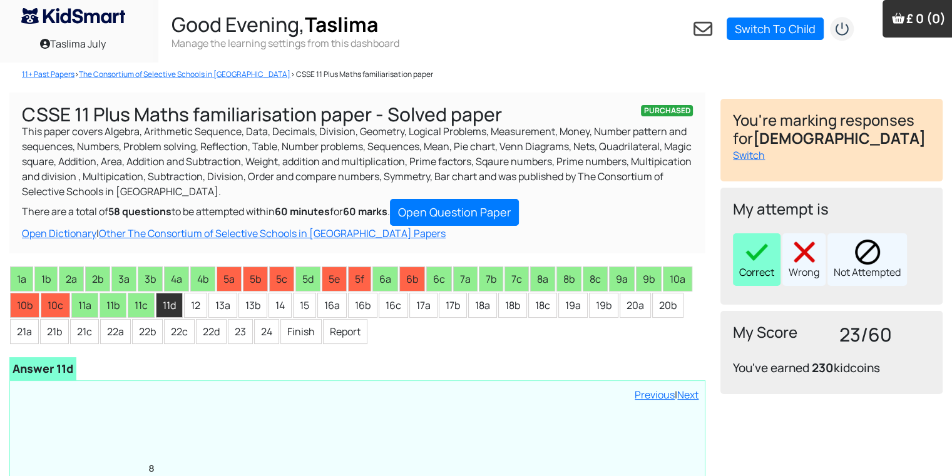
click at [767, 254] on img at bounding box center [756, 252] width 25 height 25
click at [747, 265] on div "Correct Wrong Not Attempted" at bounding box center [831, 259] width 197 height 53
click at [202, 310] on li "12" at bounding box center [195, 305] width 23 height 25
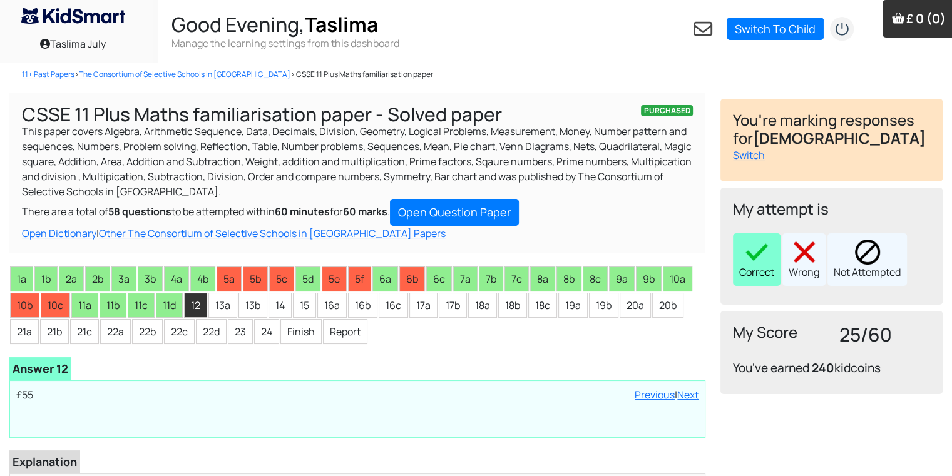
click at [759, 255] on img at bounding box center [756, 252] width 25 height 25
click at [220, 302] on li "13a" at bounding box center [222, 305] width 29 height 25
click at [767, 266] on div "Correct" at bounding box center [757, 259] width 48 height 53
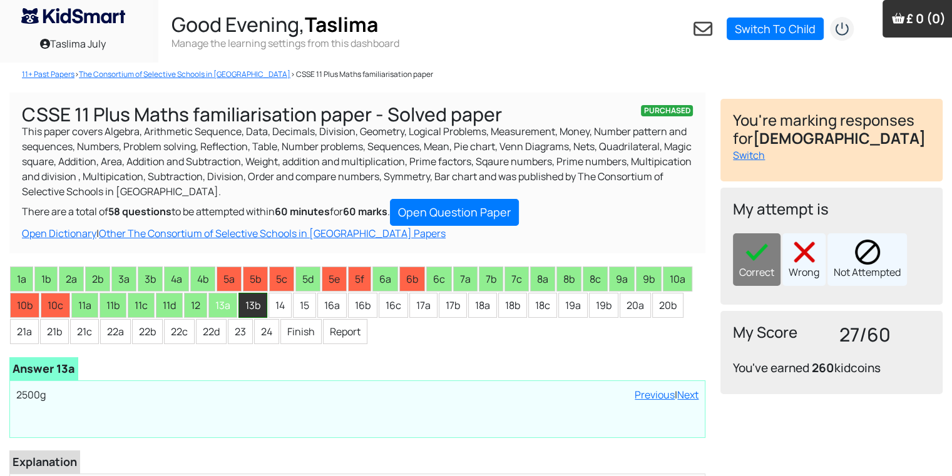
click at [248, 314] on li "13b" at bounding box center [253, 305] width 29 height 25
click at [757, 266] on div "Correct" at bounding box center [757, 259] width 48 height 53
click at [280, 314] on li "14" at bounding box center [280, 305] width 23 height 25
click at [252, 304] on li "13b" at bounding box center [253, 305] width 29 height 25
click at [745, 265] on div "Correct" at bounding box center [757, 259] width 48 height 53
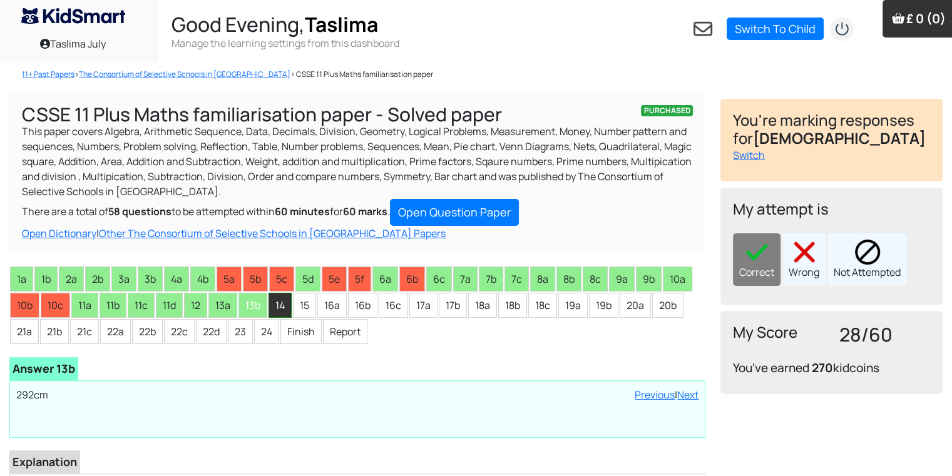
click at [290, 308] on li "14" at bounding box center [280, 305] width 23 height 25
click at [767, 269] on div "Correct" at bounding box center [757, 259] width 48 height 53
click at [306, 304] on li "15" at bounding box center [304, 305] width 23 height 25
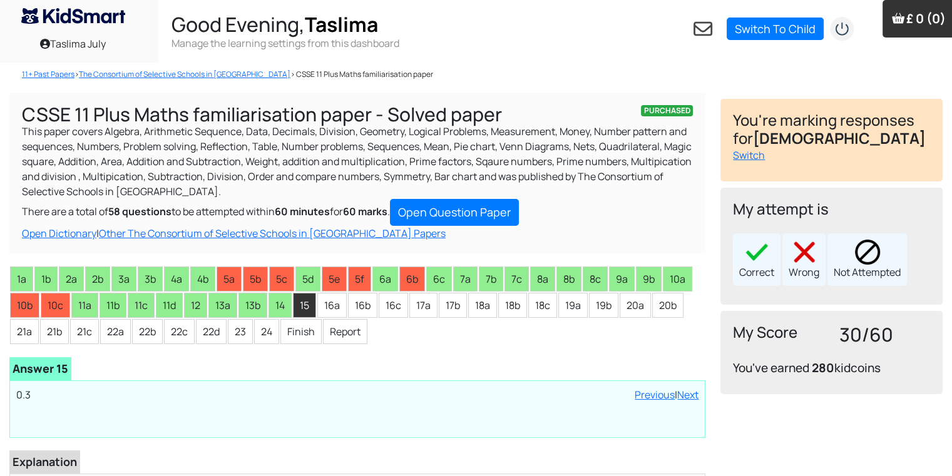
drag, startPoint x: 766, startPoint y: 268, endPoint x: 766, endPoint y: 261, distance: 6.9
click at [765, 265] on div "Correct" at bounding box center [757, 259] width 48 height 53
click at [333, 315] on li "16a" at bounding box center [331, 305] width 29 height 25
click at [304, 307] on li "15" at bounding box center [304, 305] width 23 height 25
click at [332, 302] on li "16a" at bounding box center [331, 305] width 29 height 25
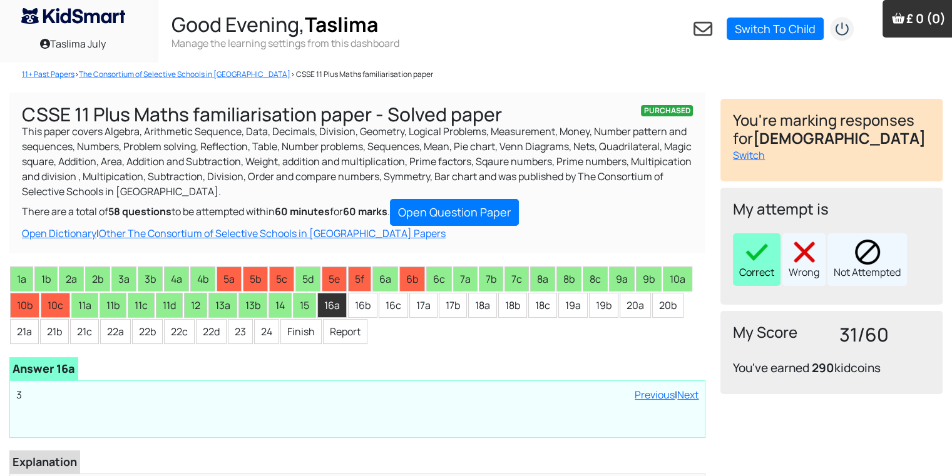
click at [747, 262] on img at bounding box center [756, 252] width 25 height 25
click at [357, 304] on li "16b" at bounding box center [362, 305] width 29 height 25
click at [754, 261] on img at bounding box center [756, 252] width 25 height 25
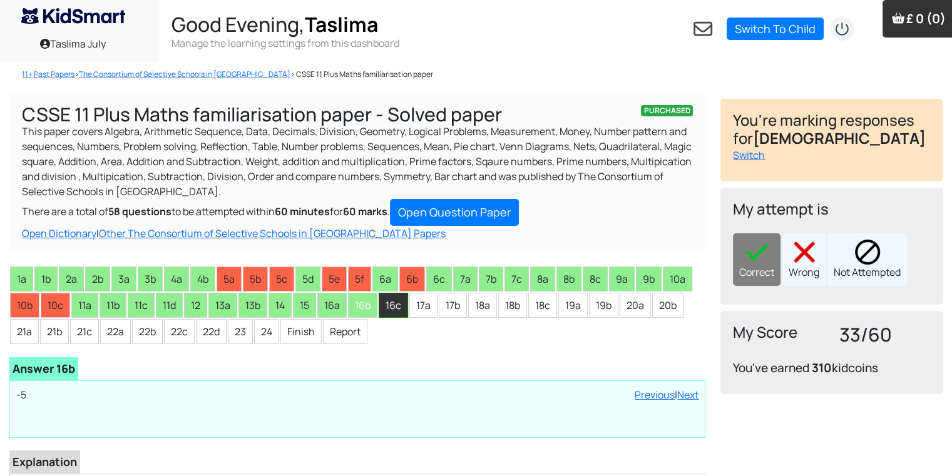
click at [389, 315] on li "16c" at bounding box center [393, 305] width 29 height 25
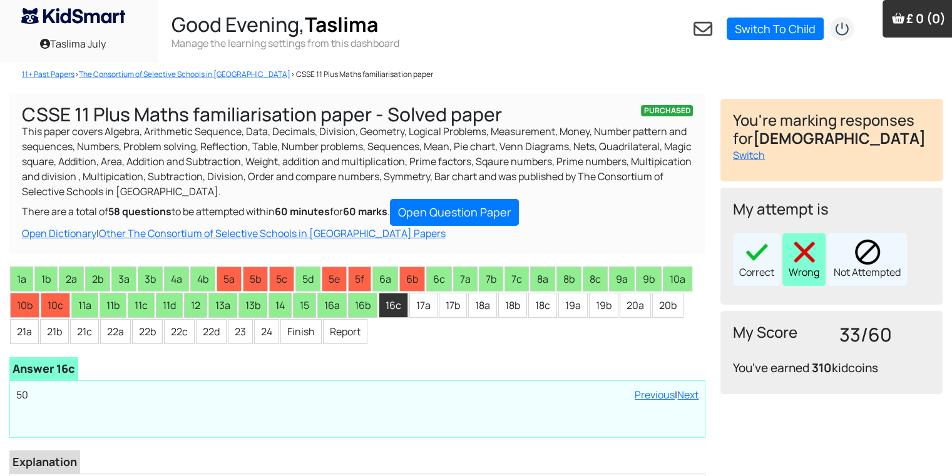
click at [794, 270] on div "Wrong" at bounding box center [803, 259] width 43 height 53
click at [416, 304] on li "17a" at bounding box center [423, 305] width 28 height 25
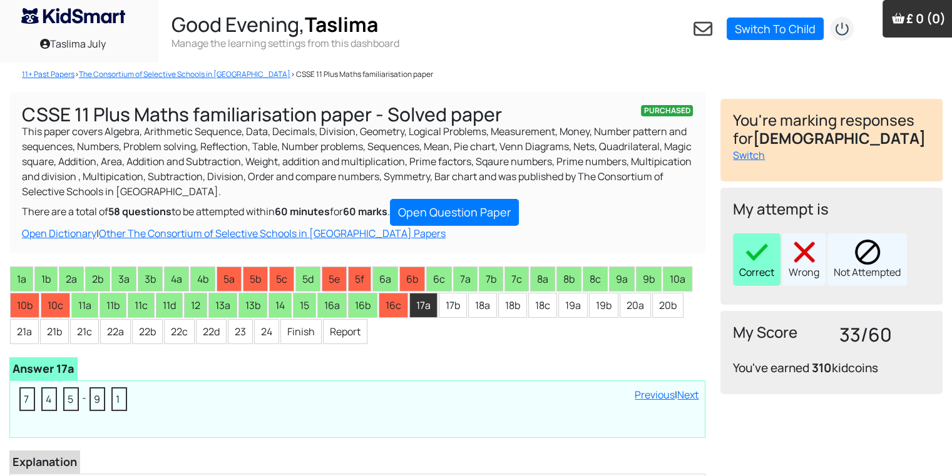
click at [764, 264] on div "Correct" at bounding box center [757, 259] width 48 height 53
click at [450, 308] on li "17b" at bounding box center [453, 305] width 28 height 25
click at [767, 261] on img at bounding box center [756, 252] width 25 height 25
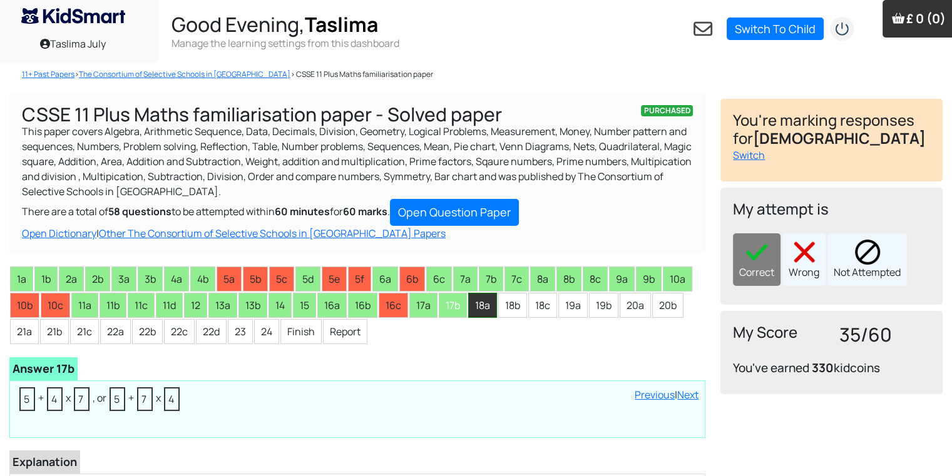
click at [473, 317] on li "18a" at bounding box center [482, 305] width 29 height 25
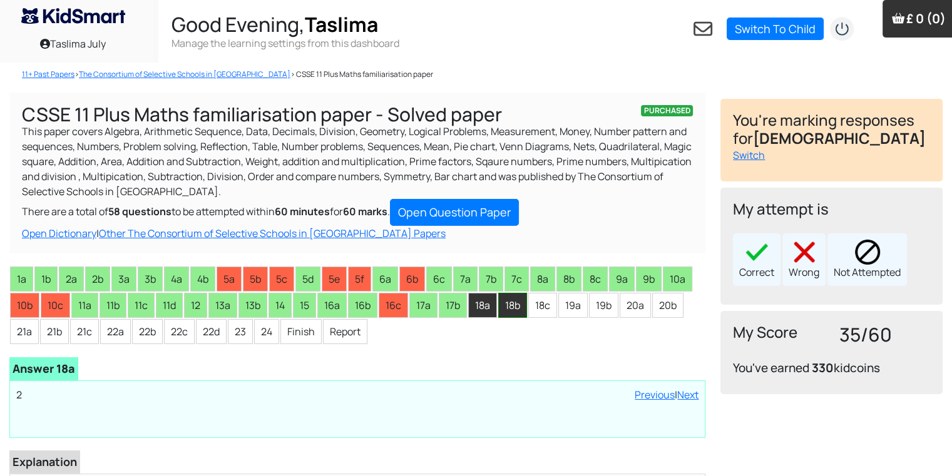
click at [510, 307] on li "18b" at bounding box center [512, 305] width 29 height 25
click at [762, 257] on img at bounding box center [756, 252] width 25 height 25
click at [484, 302] on li "18a" at bounding box center [482, 305] width 29 height 25
click at [764, 254] on img at bounding box center [756, 252] width 25 height 25
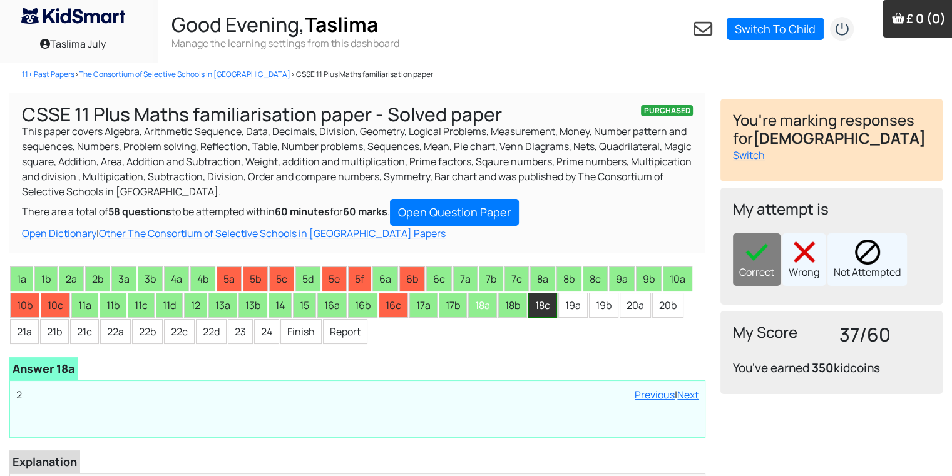
click at [540, 301] on li "18c" at bounding box center [542, 305] width 29 height 25
click at [756, 272] on div "Correct" at bounding box center [757, 259] width 48 height 53
click at [566, 308] on li "19a" at bounding box center [572, 305] width 29 height 25
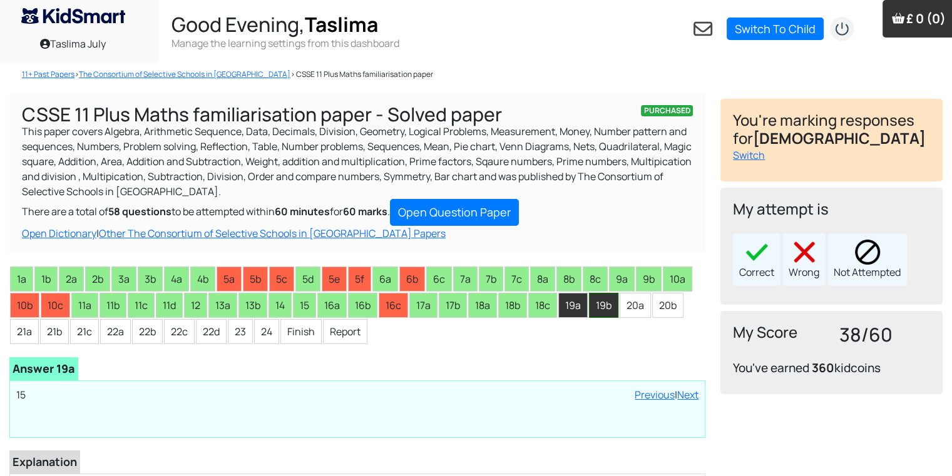
click at [598, 309] on li "19b" at bounding box center [603, 305] width 29 height 25
click at [562, 304] on li "19a" at bounding box center [572, 305] width 29 height 25
click at [761, 265] on div "Correct" at bounding box center [757, 259] width 48 height 53
click at [593, 309] on li "19b" at bounding box center [603, 305] width 29 height 25
click at [751, 264] on div "Correct" at bounding box center [757, 259] width 48 height 53
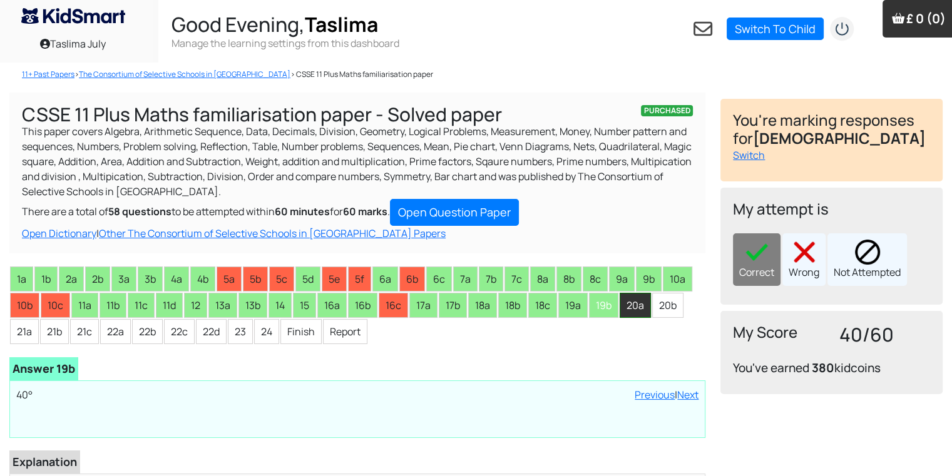
click at [639, 300] on li "20a" at bounding box center [635, 305] width 31 height 25
click at [772, 236] on div "Correct" at bounding box center [757, 259] width 48 height 53
click at [677, 298] on li "20b" at bounding box center [667, 305] width 31 height 25
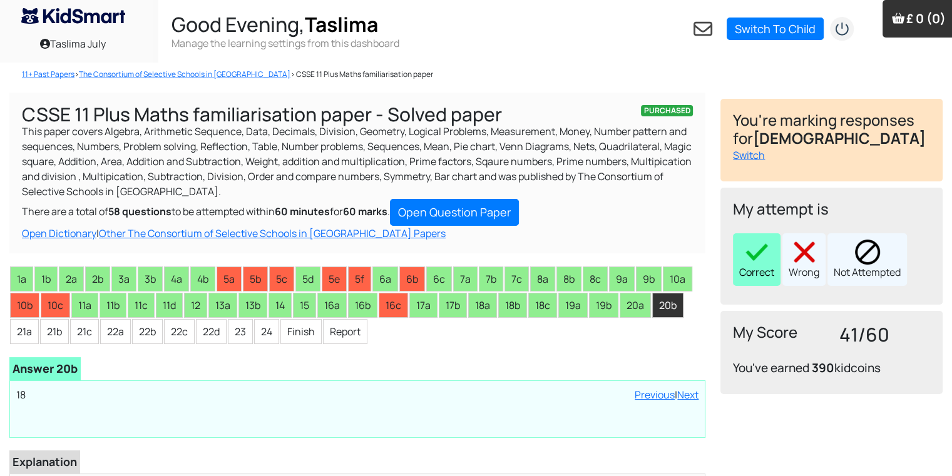
click at [746, 254] on img at bounding box center [756, 252] width 25 height 25
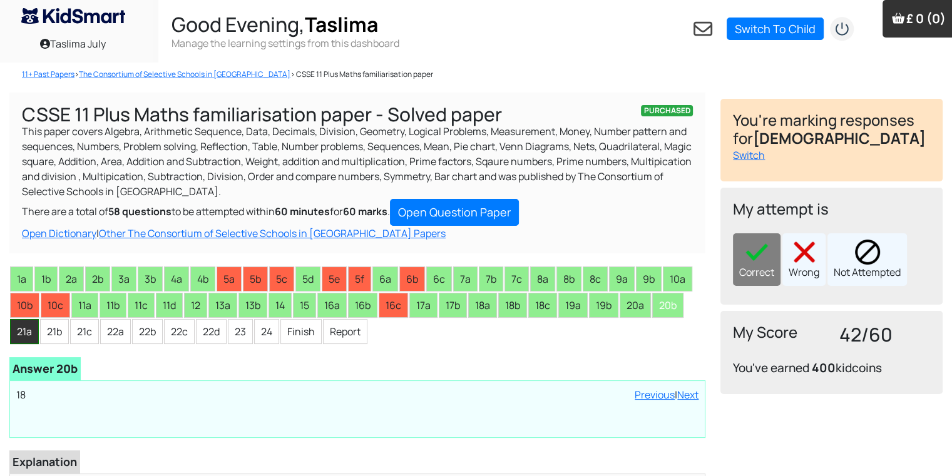
click at [19, 338] on li "21a" at bounding box center [24, 331] width 29 height 25
click at [765, 256] on img at bounding box center [756, 252] width 25 height 25
click at [58, 327] on li "21b" at bounding box center [54, 331] width 29 height 25
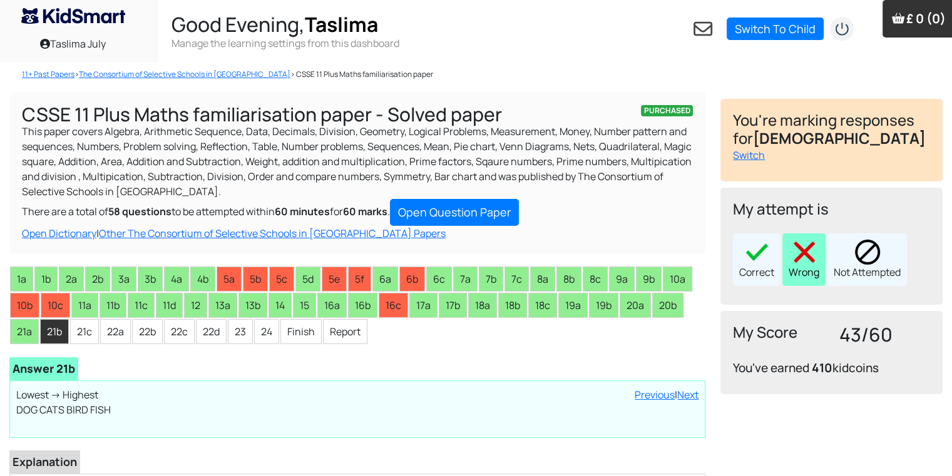
click at [793, 263] on img at bounding box center [804, 252] width 25 height 25
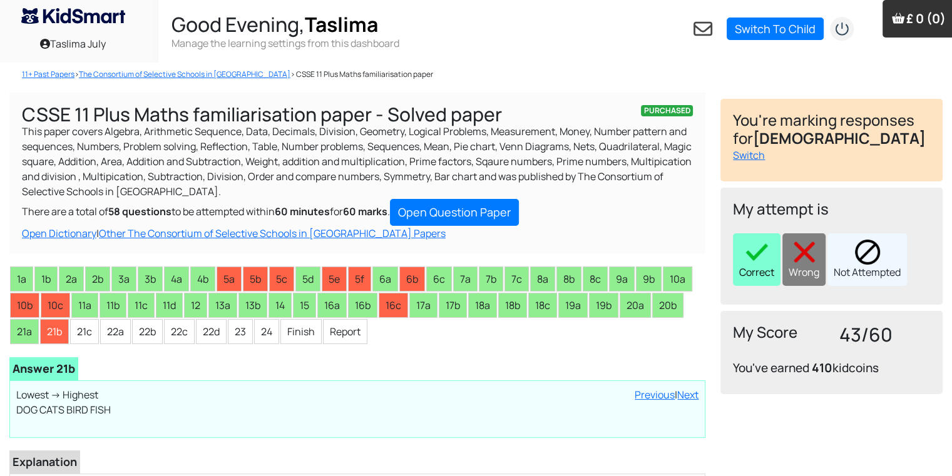
click at [759, 267] on div "Correct" at bounding box center [757, 259] width 48 height 53
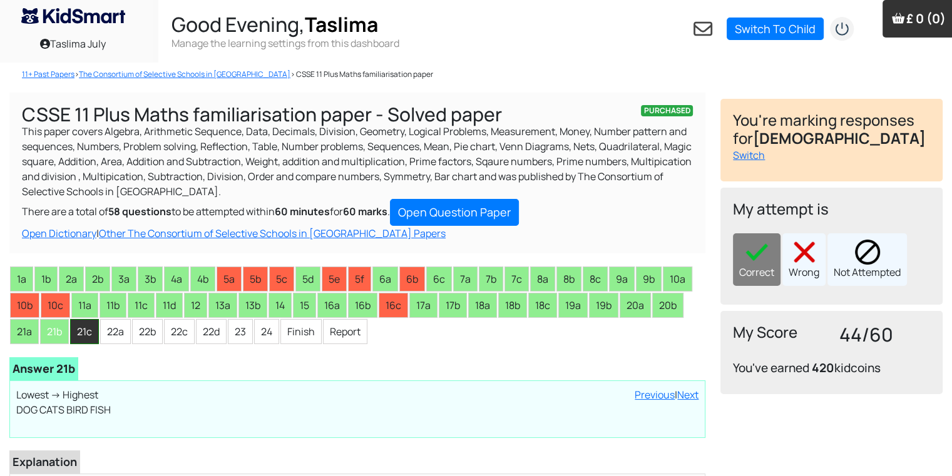
click at [83, 340] on li "21c" at bounding box center [84, 331] width 29 height 25
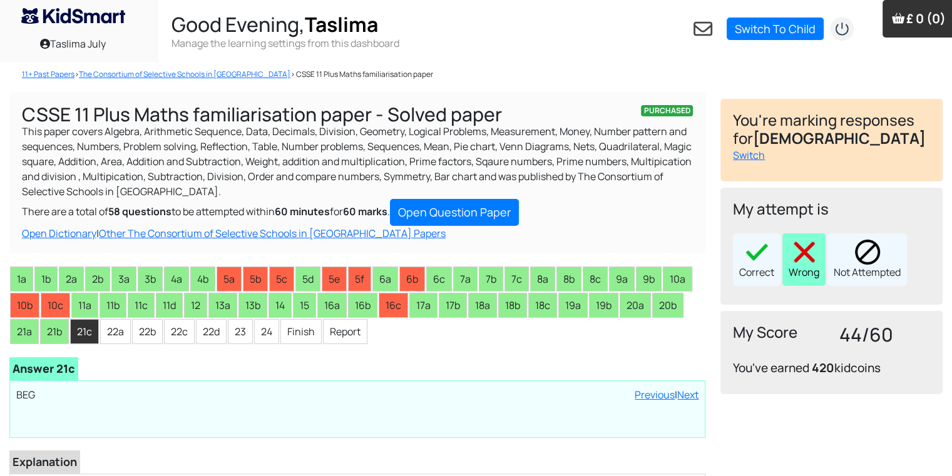
click at [786, 260] on div "Wrong" at bounding box center [803, 259] width 43 height 53
click at [111, 331] on li "22a" at bounding box center [115, 331] width 31 height 25
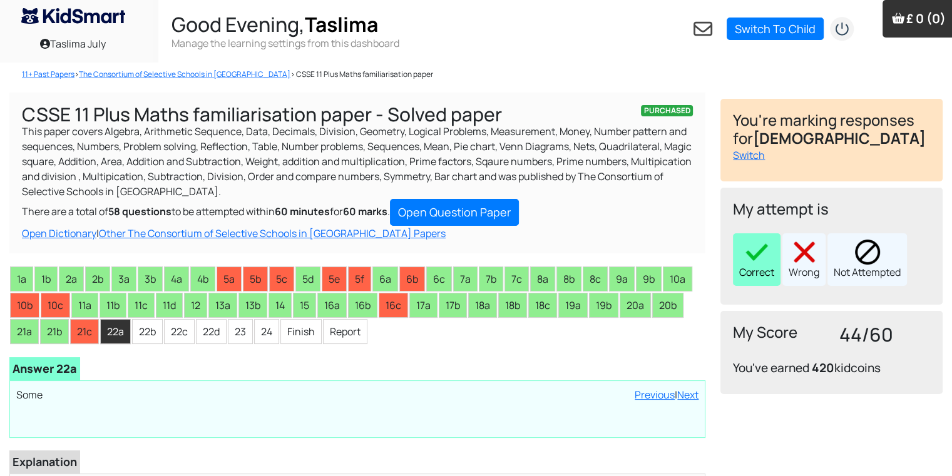
click at [747, 250] on img at bounding box center [756, 252] width 25 height 25
click at [141, 336] on li "22b" at bounding box center [147, 331] width 31 height 25
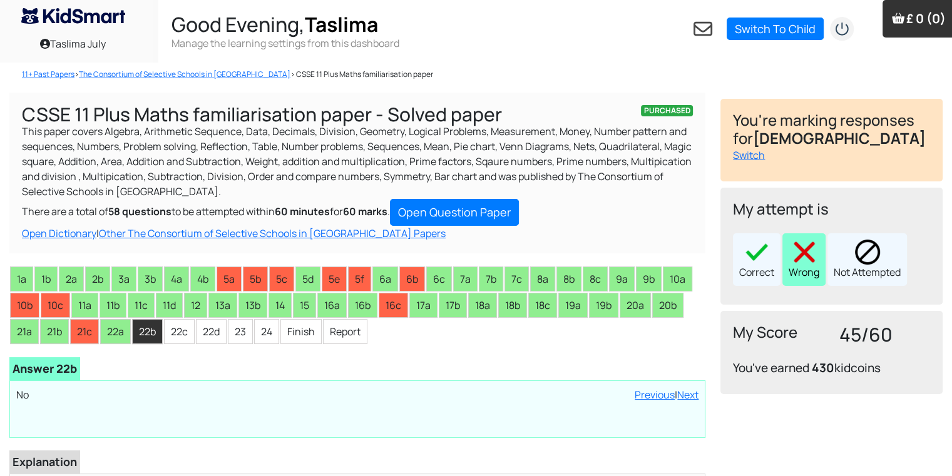
click at [818, 269] on div "Wrong" at bounding box center [803, 259] width 43 height 53
click at [173, 343] on li "22c" at bounding box center [179, 331] width 31 height 25
click at [814, 261] on img at bounding box center [804, 252] width 25 height 25
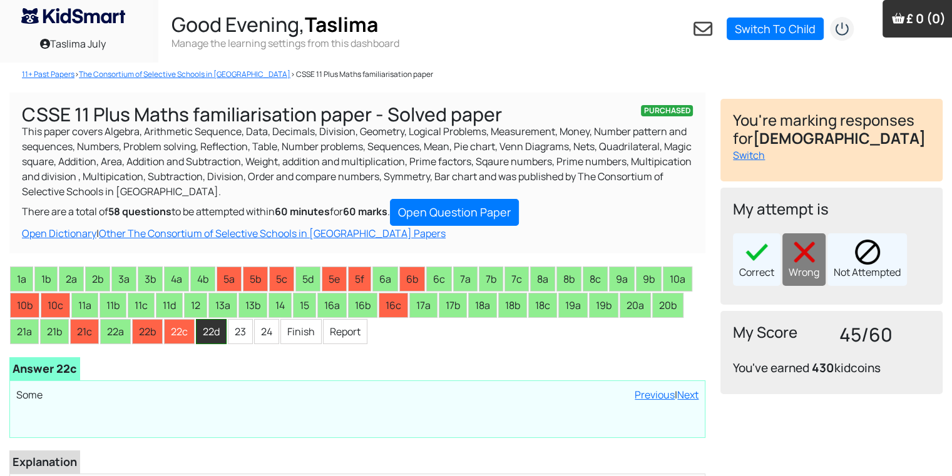
click at [215, 342] on li "22d" at bounding box center [211, 331] width 31 height 25
click at [814, 262] on img at bounding box center [804, 252] width 25 height 25
click at [249, 332] on li "23" at bounding box center [240, 331] width 25 height 25
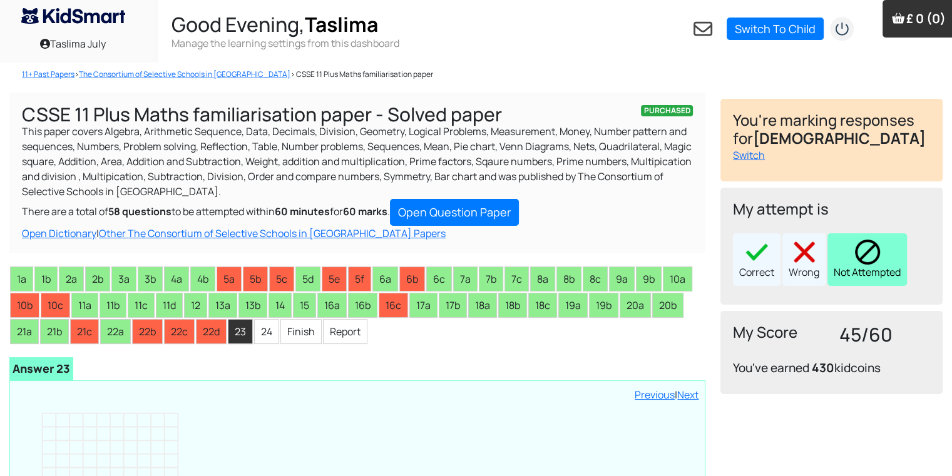
click at [871, 264] on div "Not Attempted" at bounding box center [868, 259] width 80 height 53
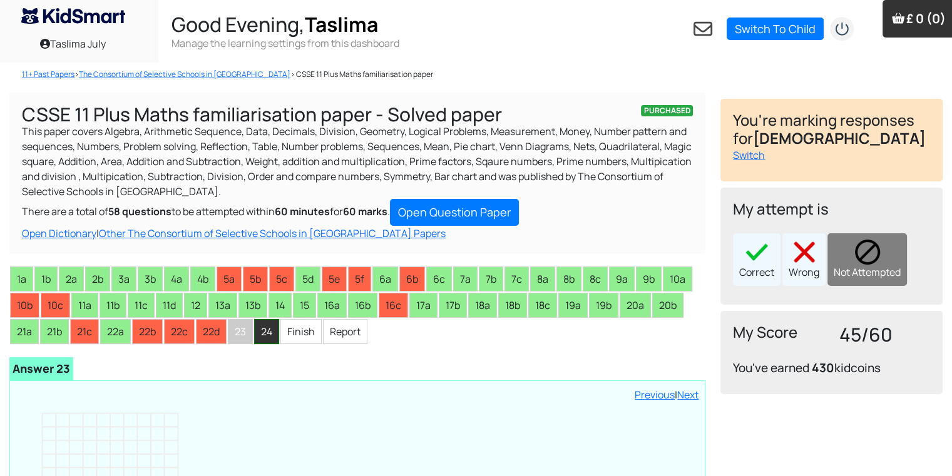
click at [264, 334] on li "24" at bounding box center [266, 331] width 25 height 25
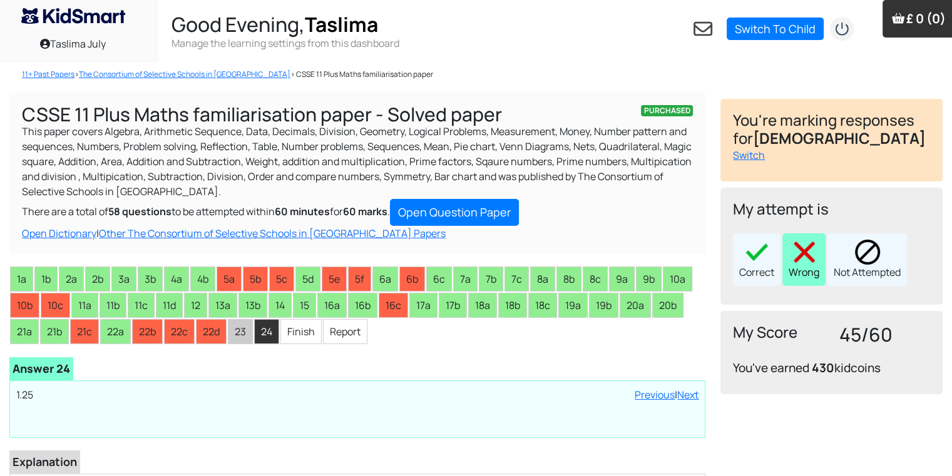
click at [801, 270] on div "Wrong" at bounding box center [803, 259] width 43 height 53
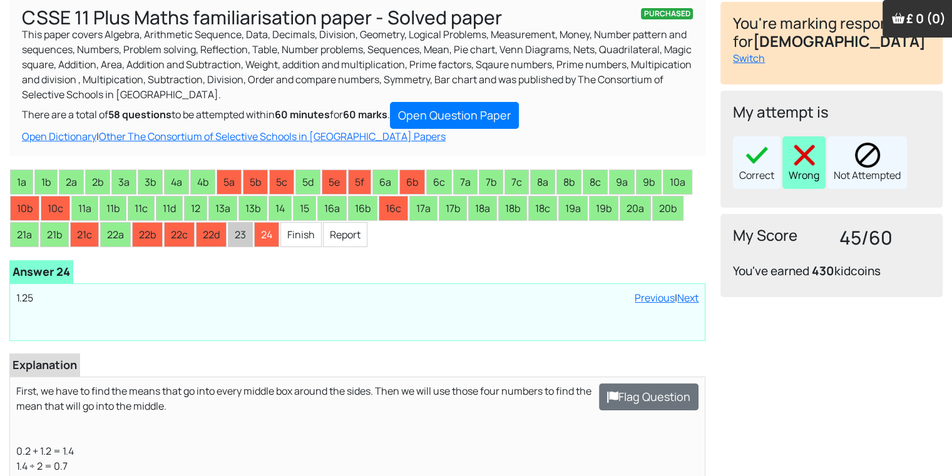
scroll to position [100, 0]
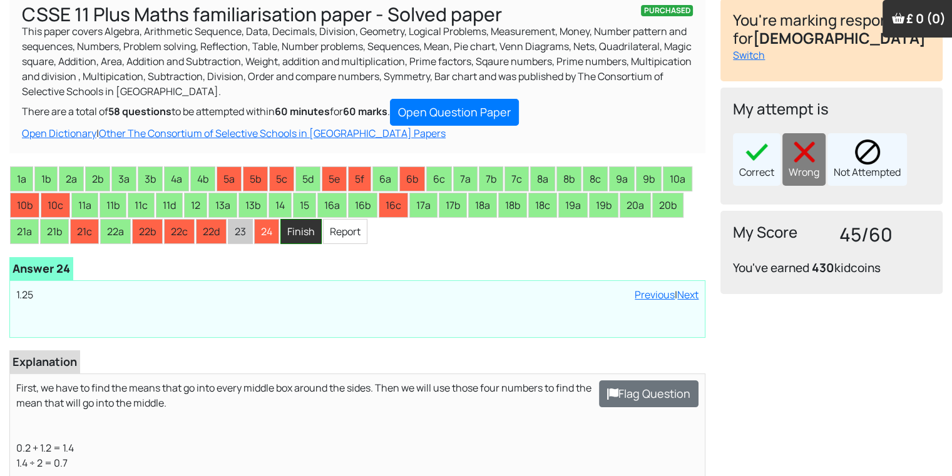
click at [290, 230] on li "Finish" at bounding box center [300, 231] width 41 height 25
